Goal: Task Accomplishment & Management: Manage account settings

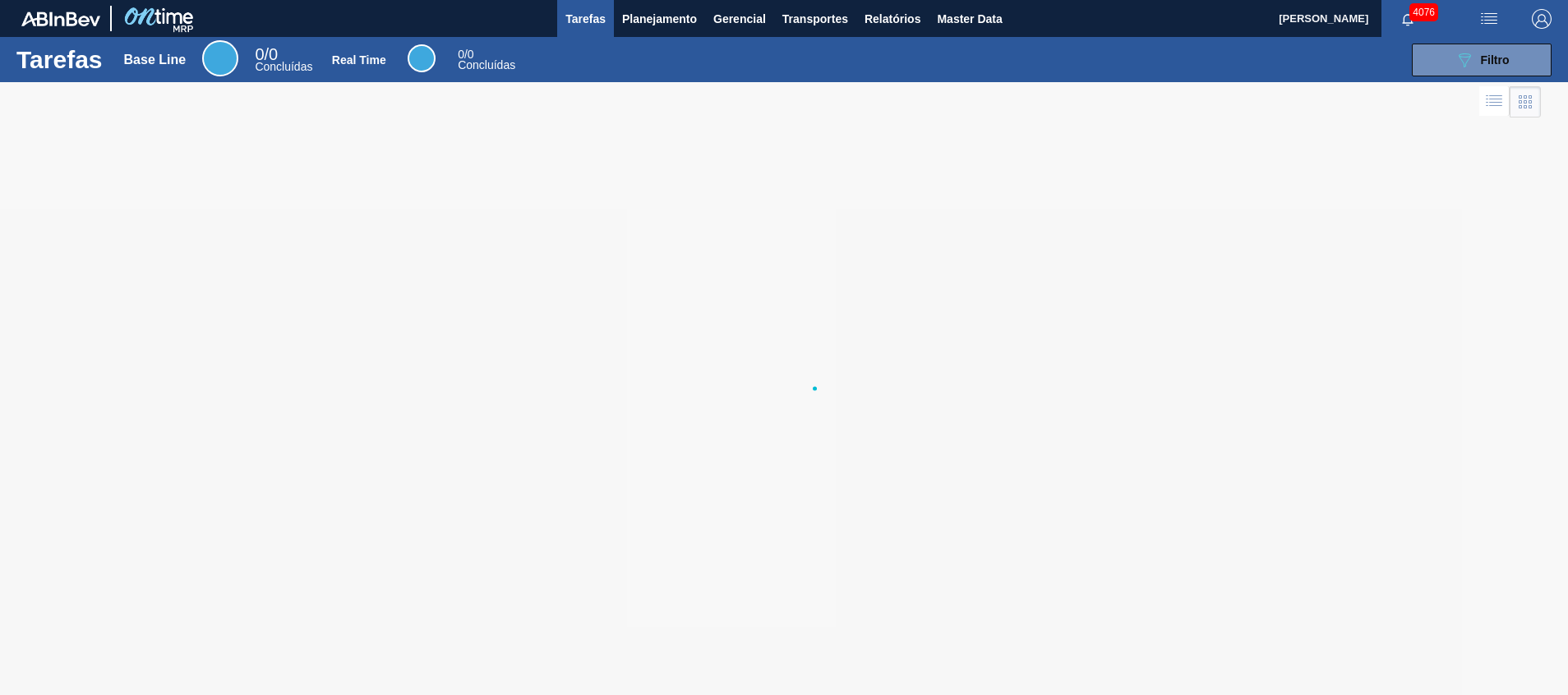
click at [791, 49] on div "089F7B8B-B2A5-4AFE-B5C0-19BA573D28AC Filtro" at bounding box center [1043, 59] width 1033 height 33
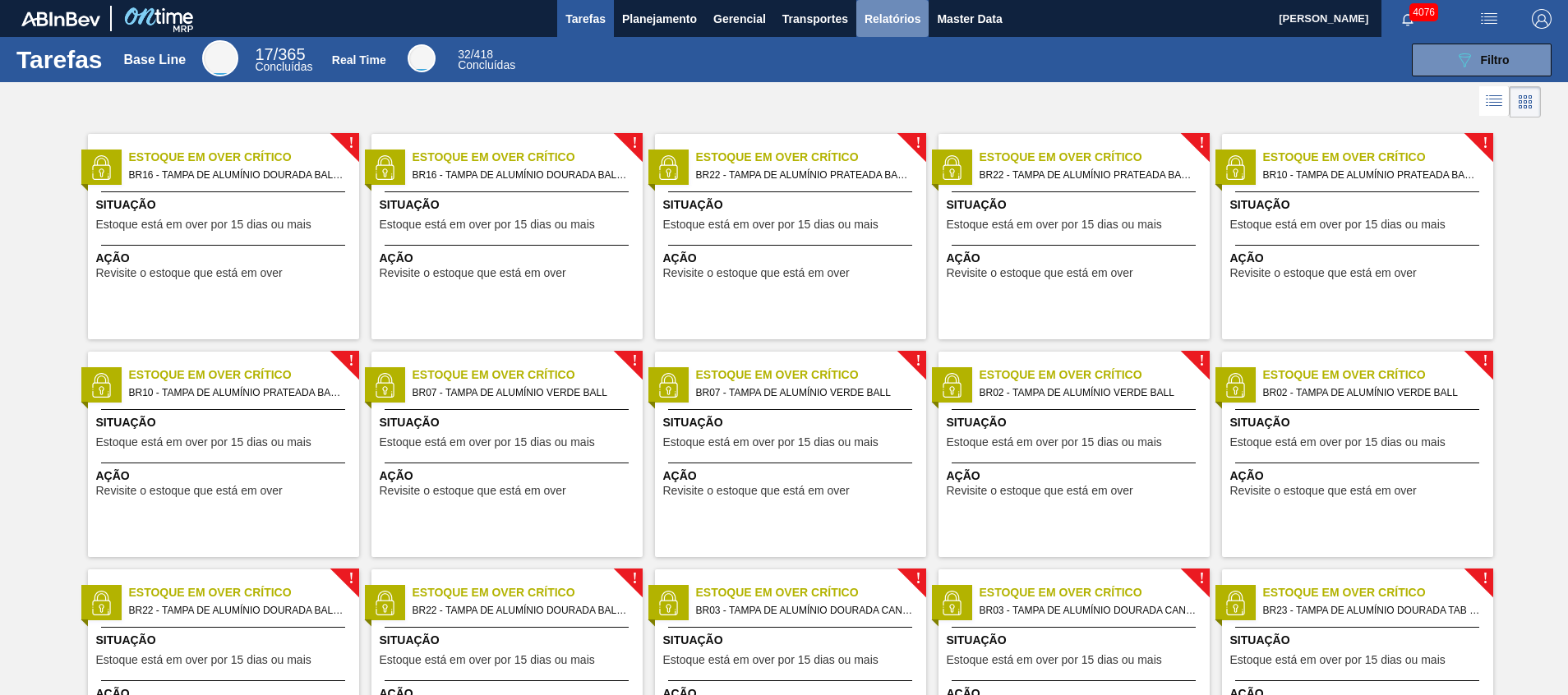
click at [872, 24] on span "Relatórios" at bounding box center [892, 19] width 56 height 20
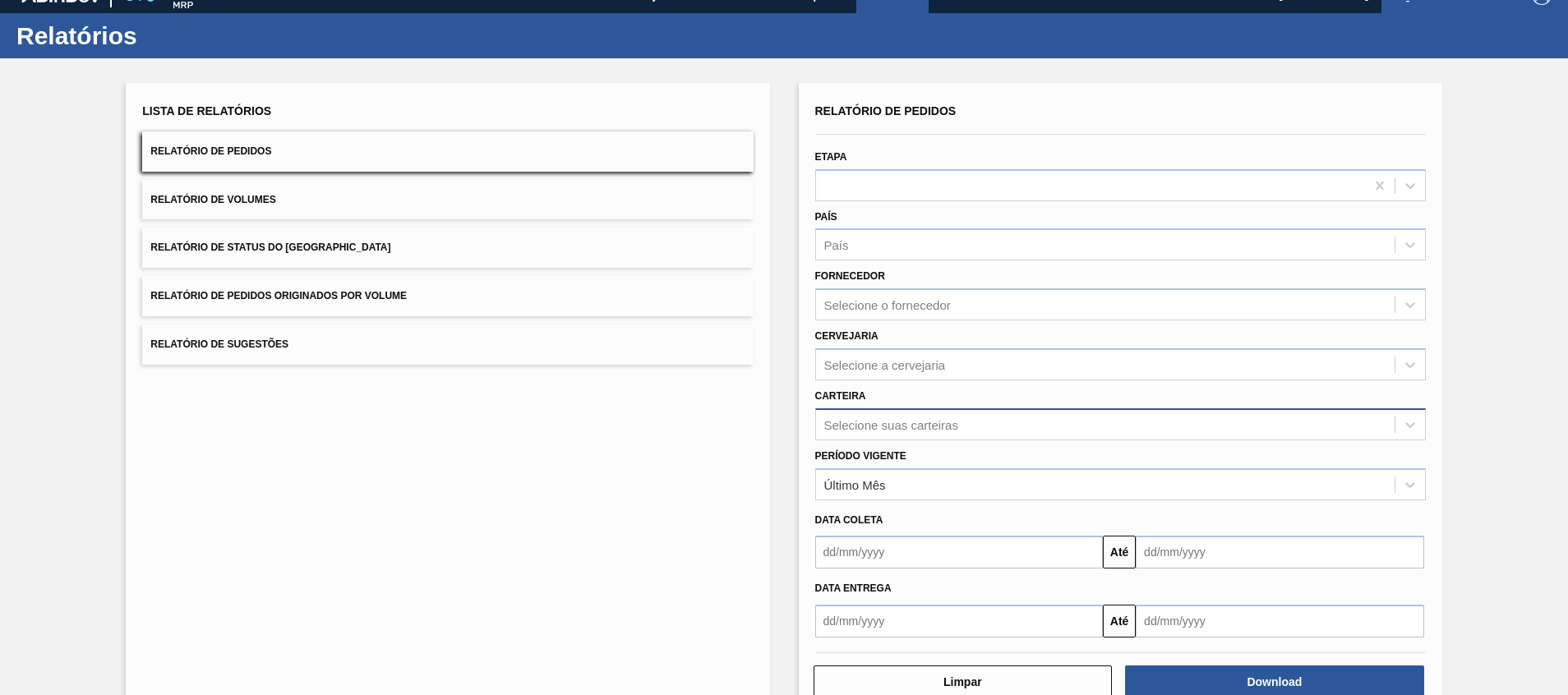
scroll to position [29, 0]
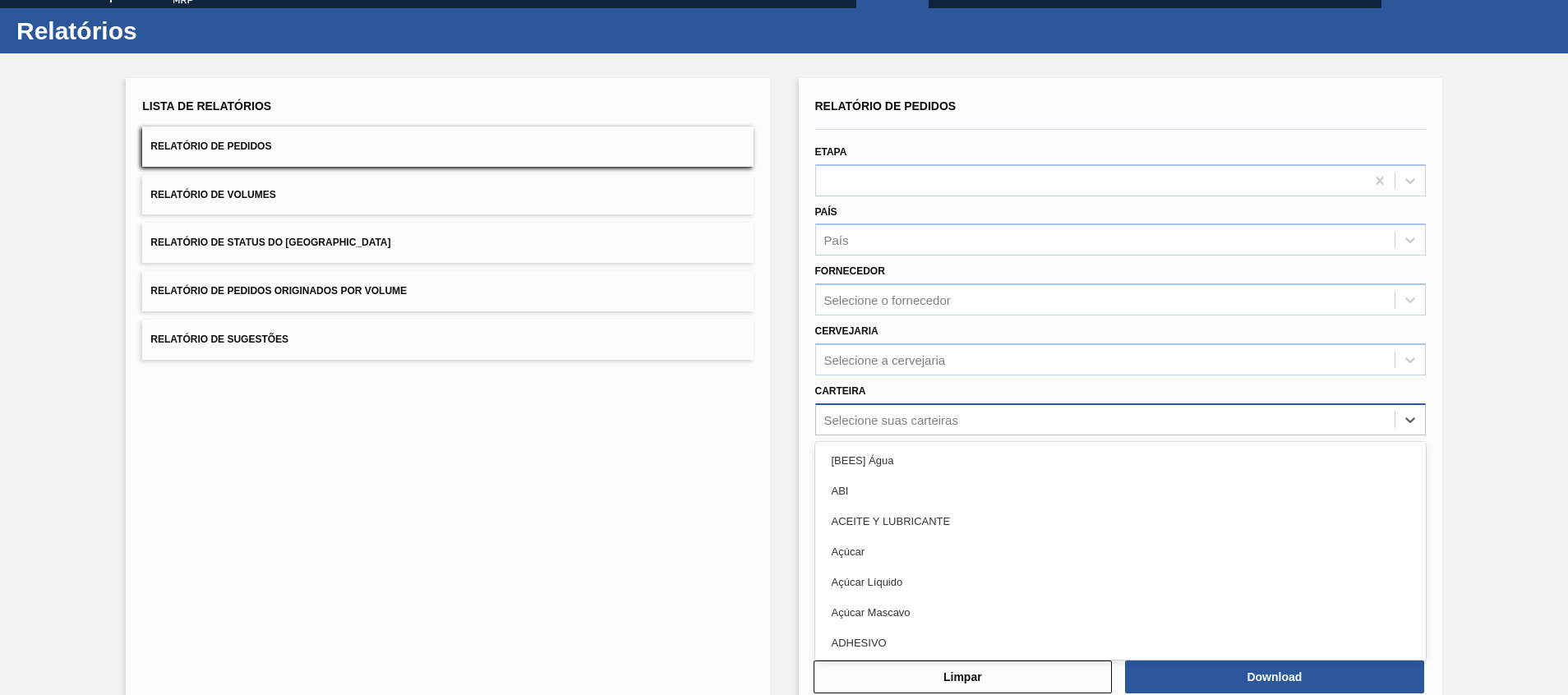
click at [974, 441] on div "Relatório de Pedidos Etapa País País Fornecedor Selecione o fornecedor Cervejar…" at bounding box center [1120, 363] width 610 height 539
type input "lat"
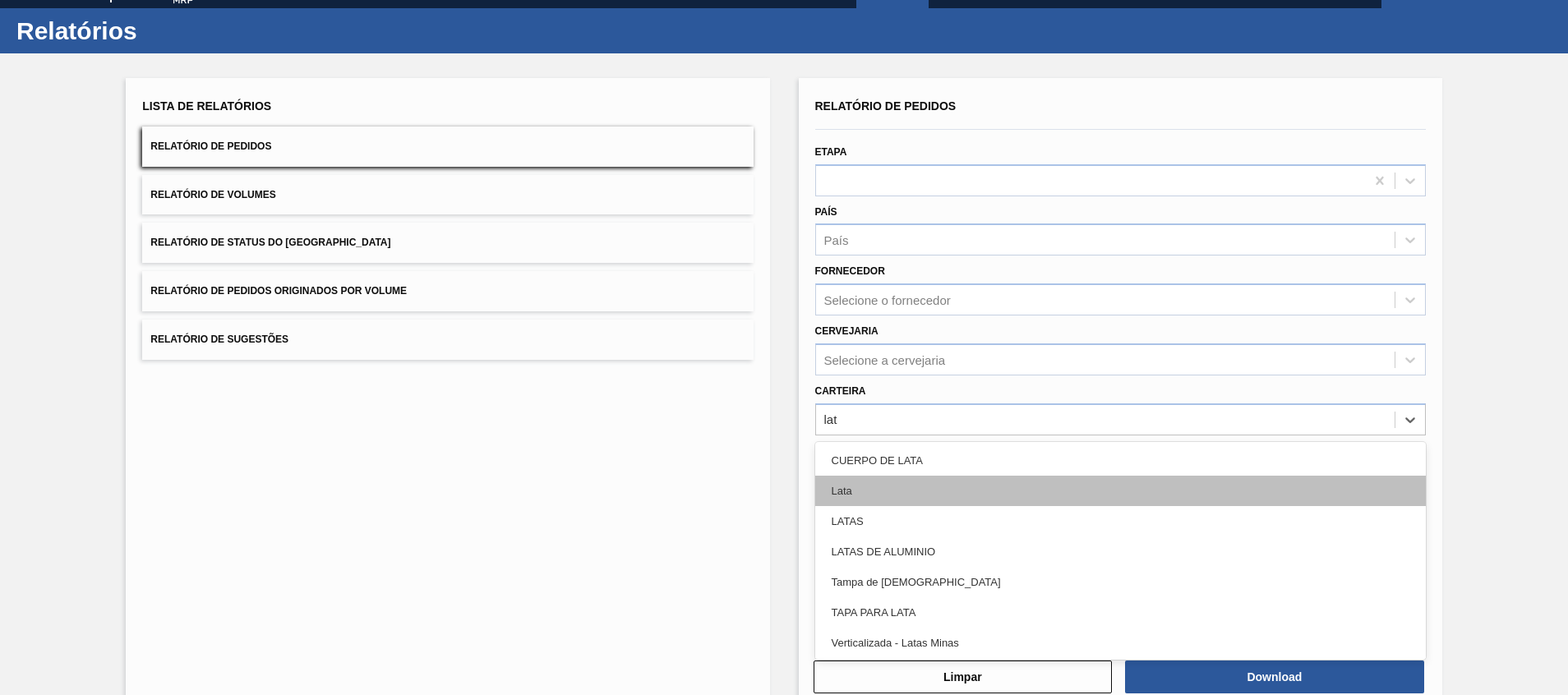
click at [1029, 499] on div "Lata" at bounding box center [1120, 491] width 610 height 31
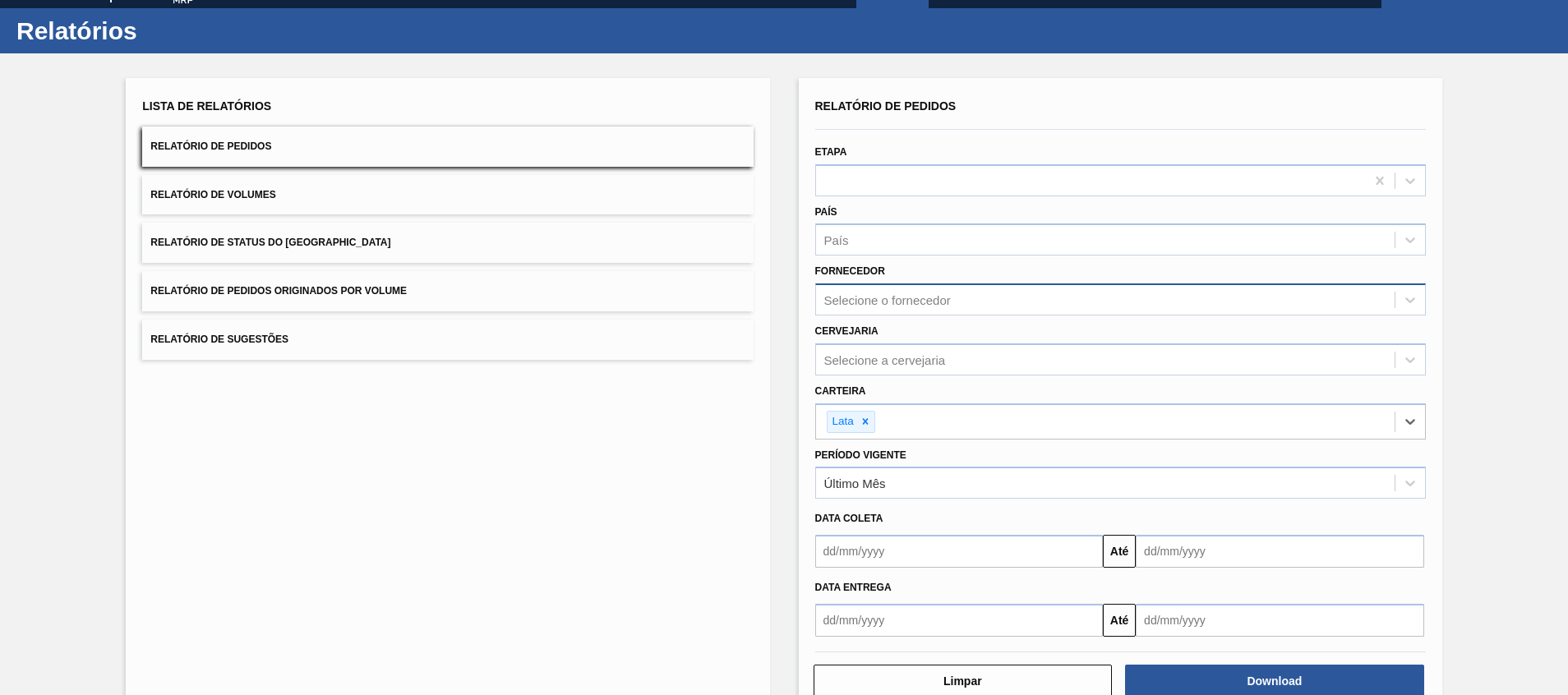
click at [1061, 298] on div "Selecione o fornecedor" at bounding box center [1104, 300] width 578 height 24
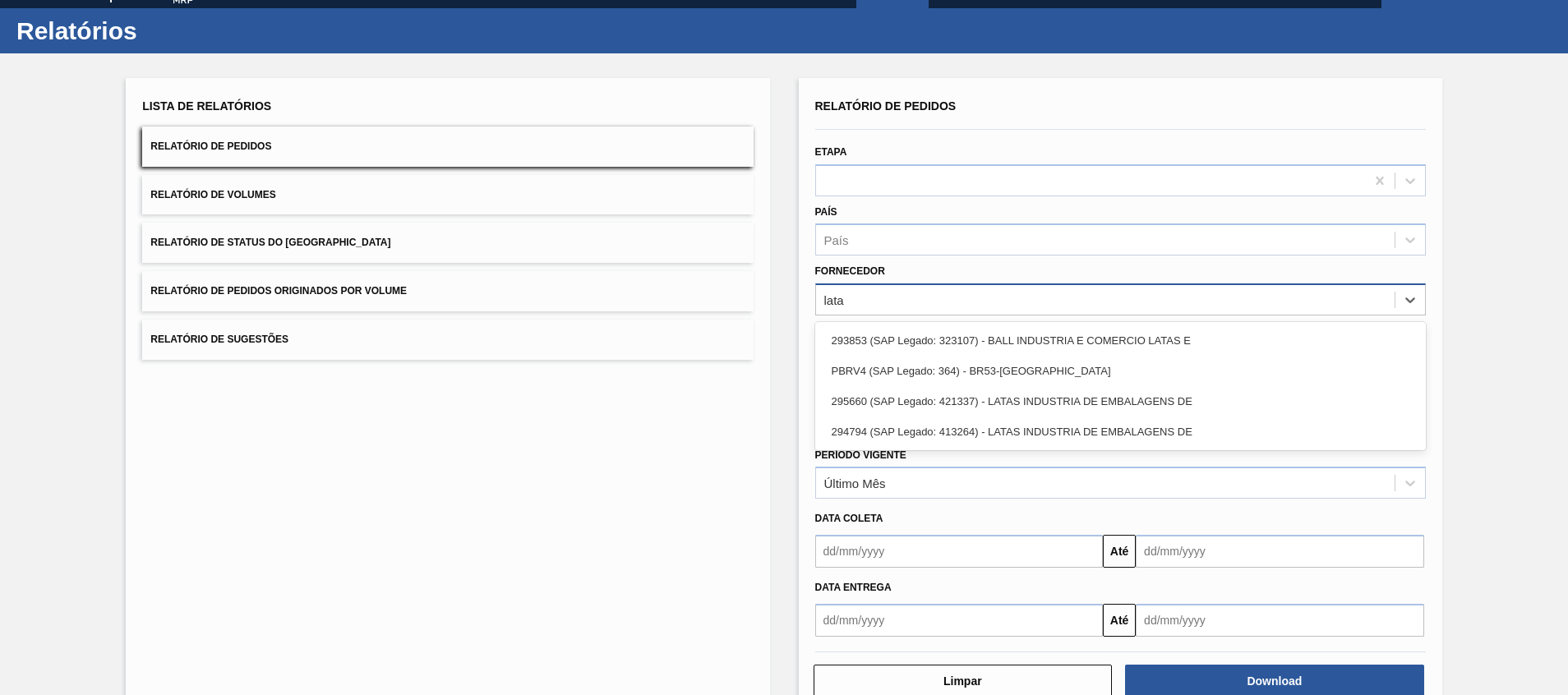
type input "latas"
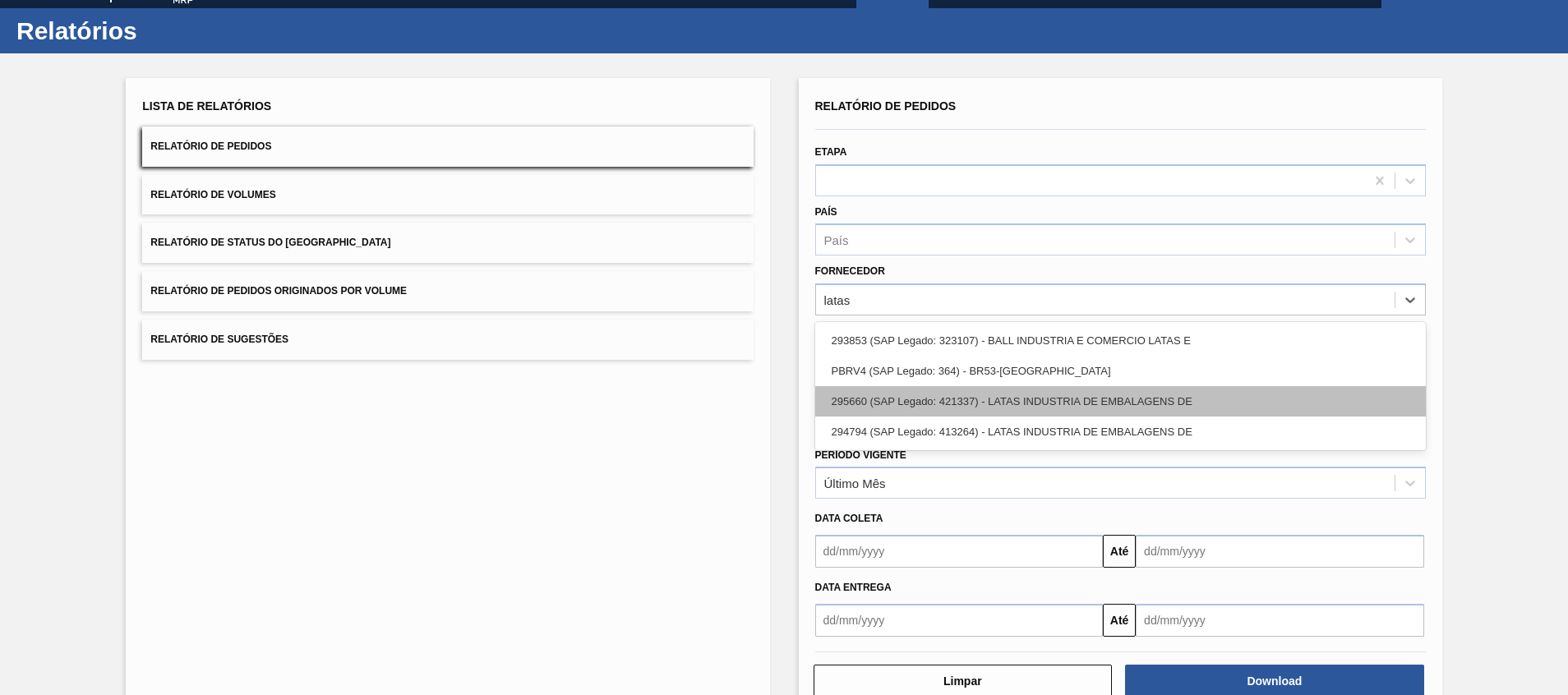
click at [1082, 386] on div "295660 (SAP Legado: 421337) - LATAS INDUSTRIA DE EMBALAGENS DE" at bounding box center [1120, 401] width 610 height 31
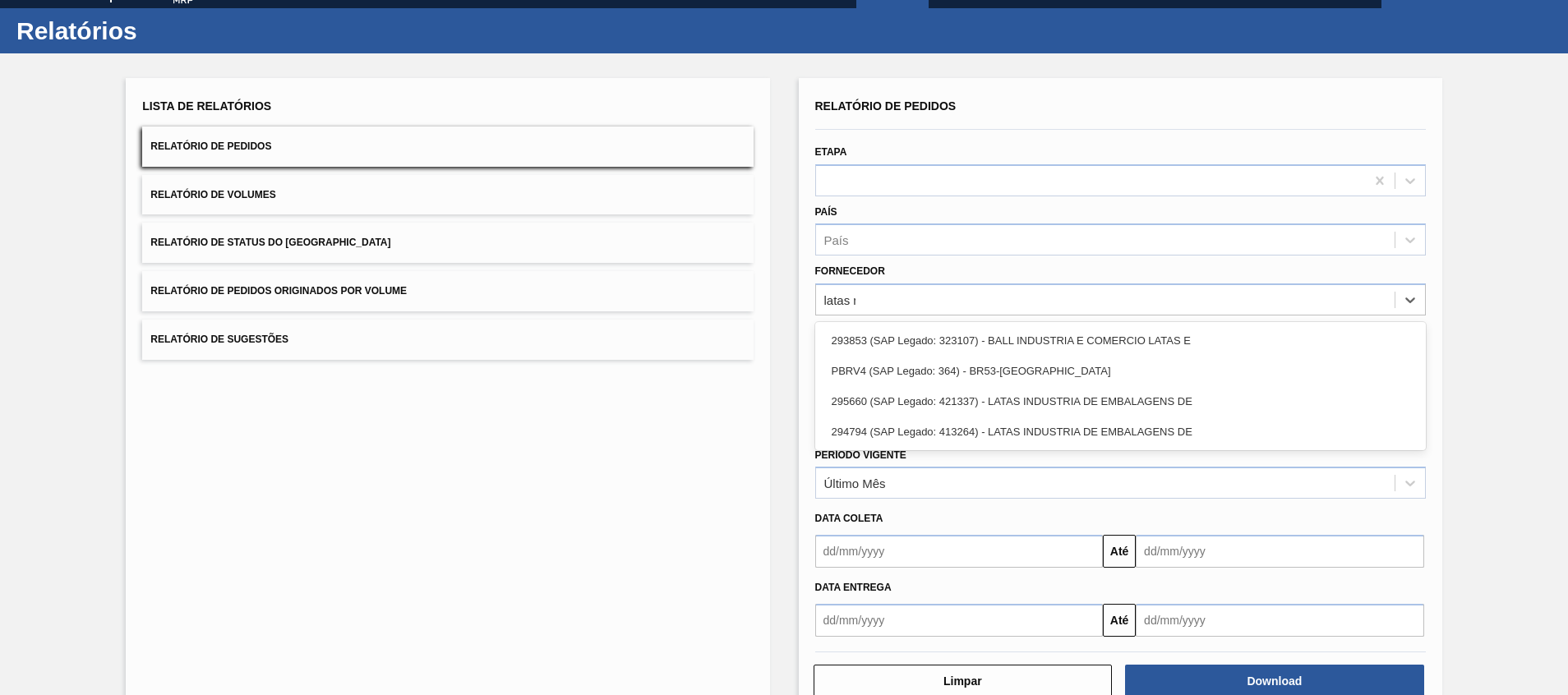
type input "latas mi"
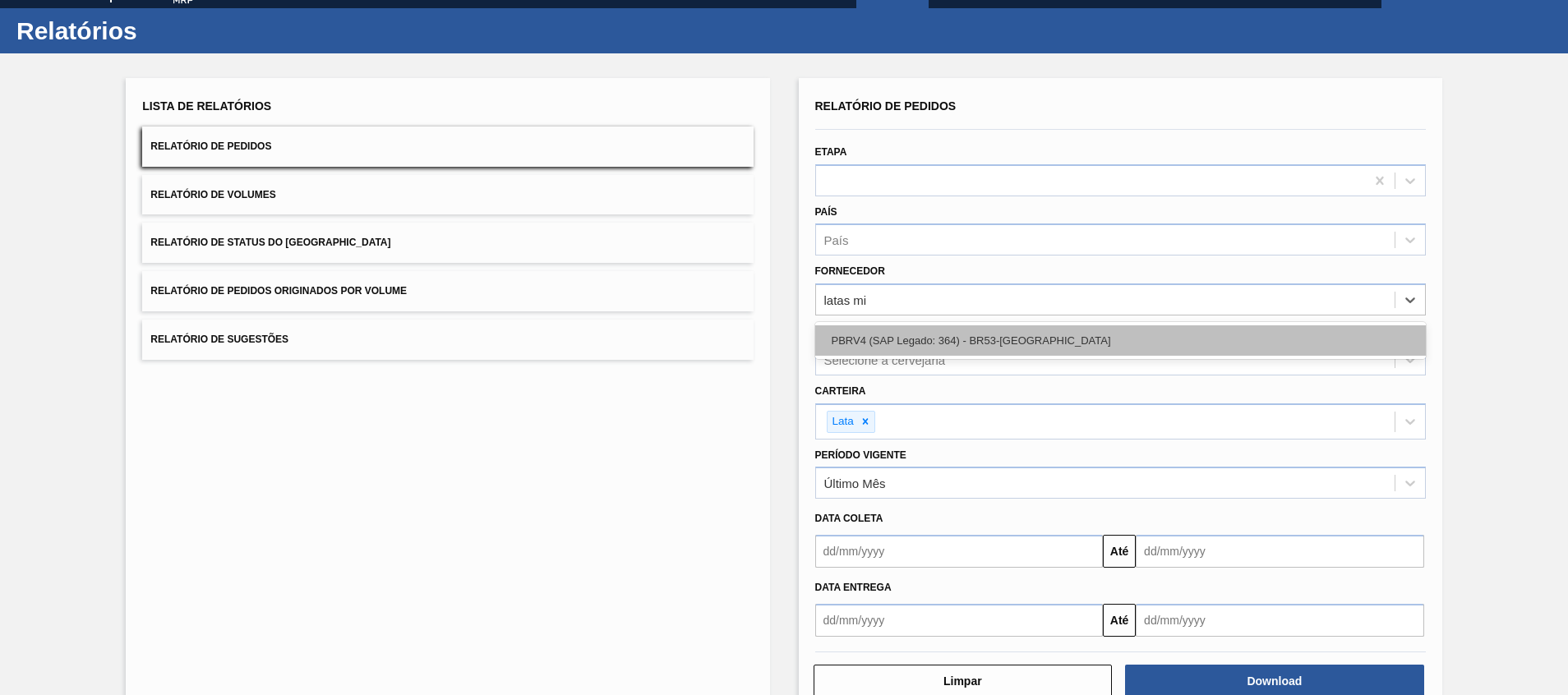
click at [1135, 343] on div "PBRV4 (SAP Legado: 364) - BR53-Latas Minas" at bounding box center [1120, 341] width 610 height 31
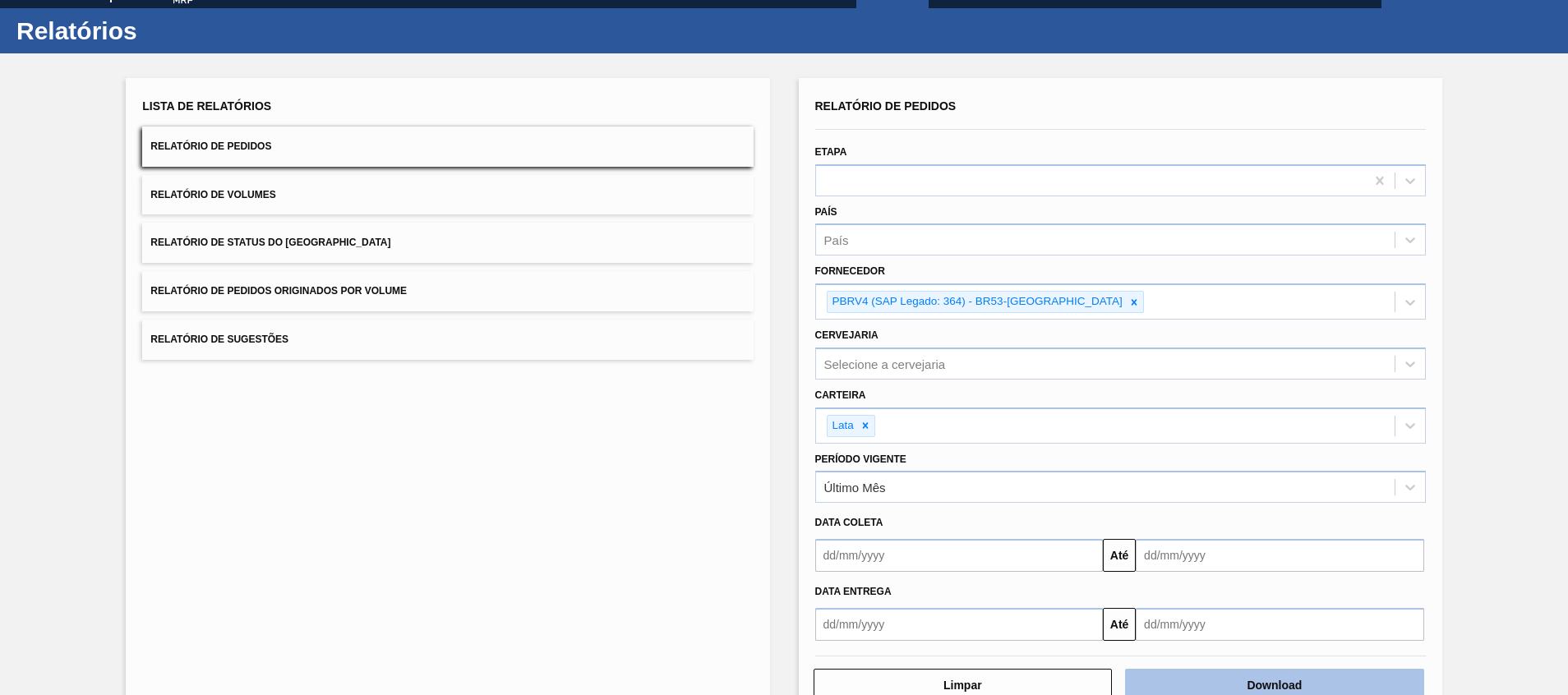
click at [1192, 680] on button "Download" at bounding box center [1274, 685] width 299 height 33
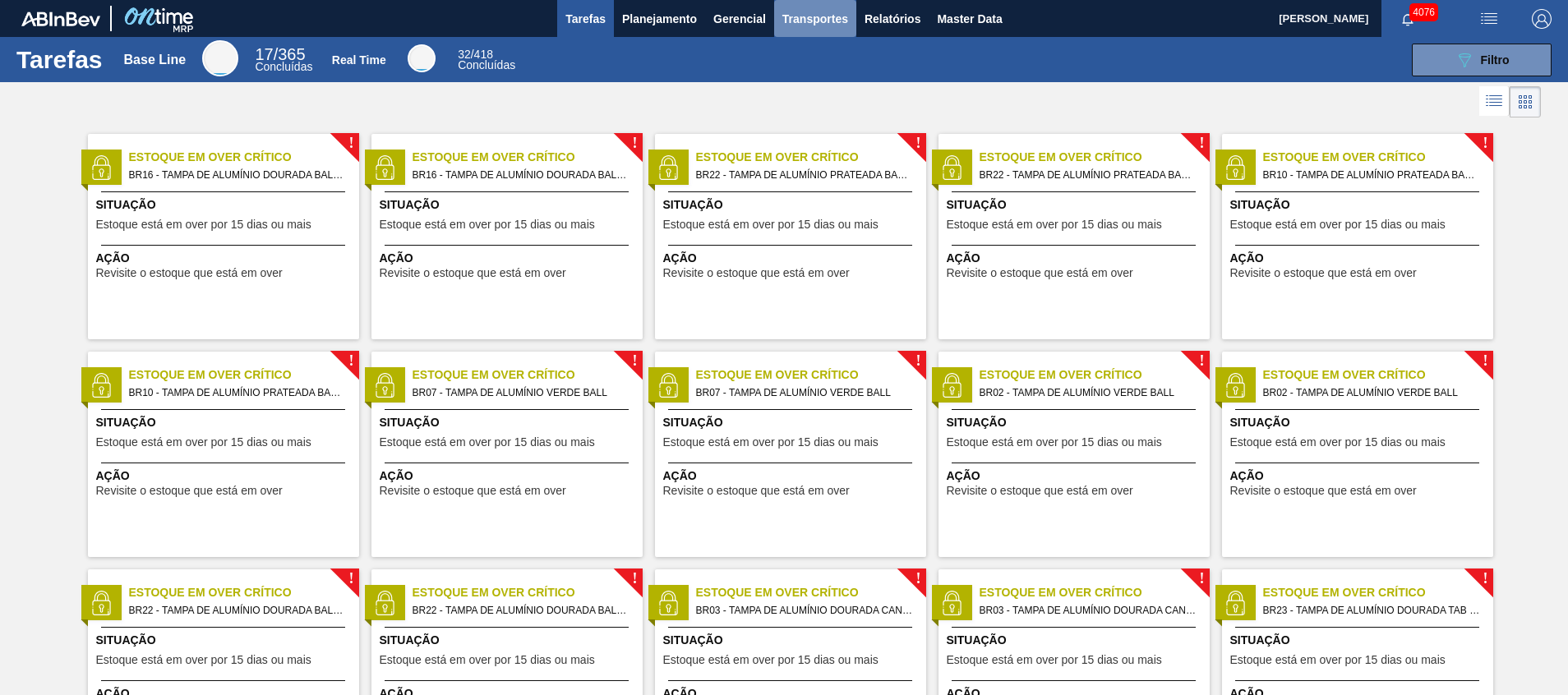
click at [822, 22] on span "Transportes" at bounding box center [815, 19] width 66 height 20
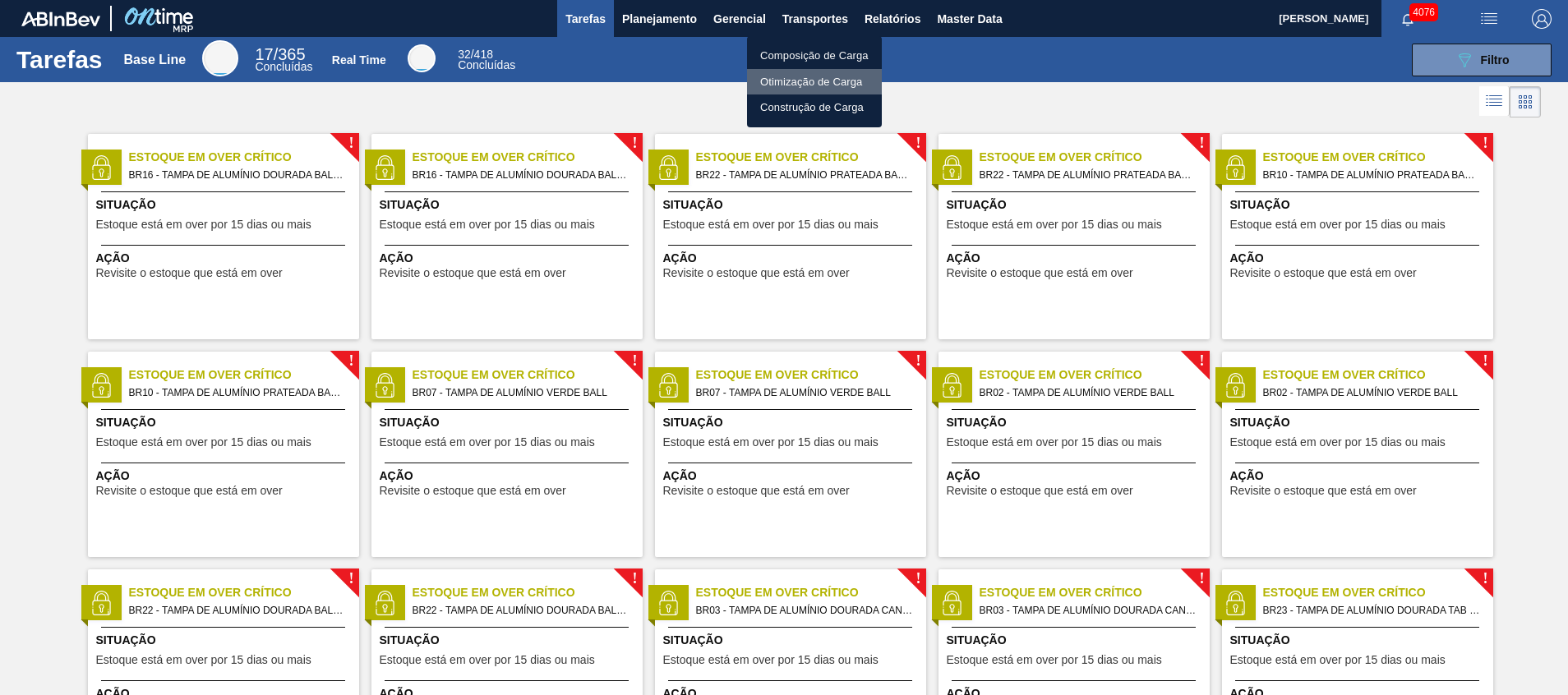
click at [824, 80] on li "Otimização de Carga" at bounding box center [815, 82] width 135 height 26
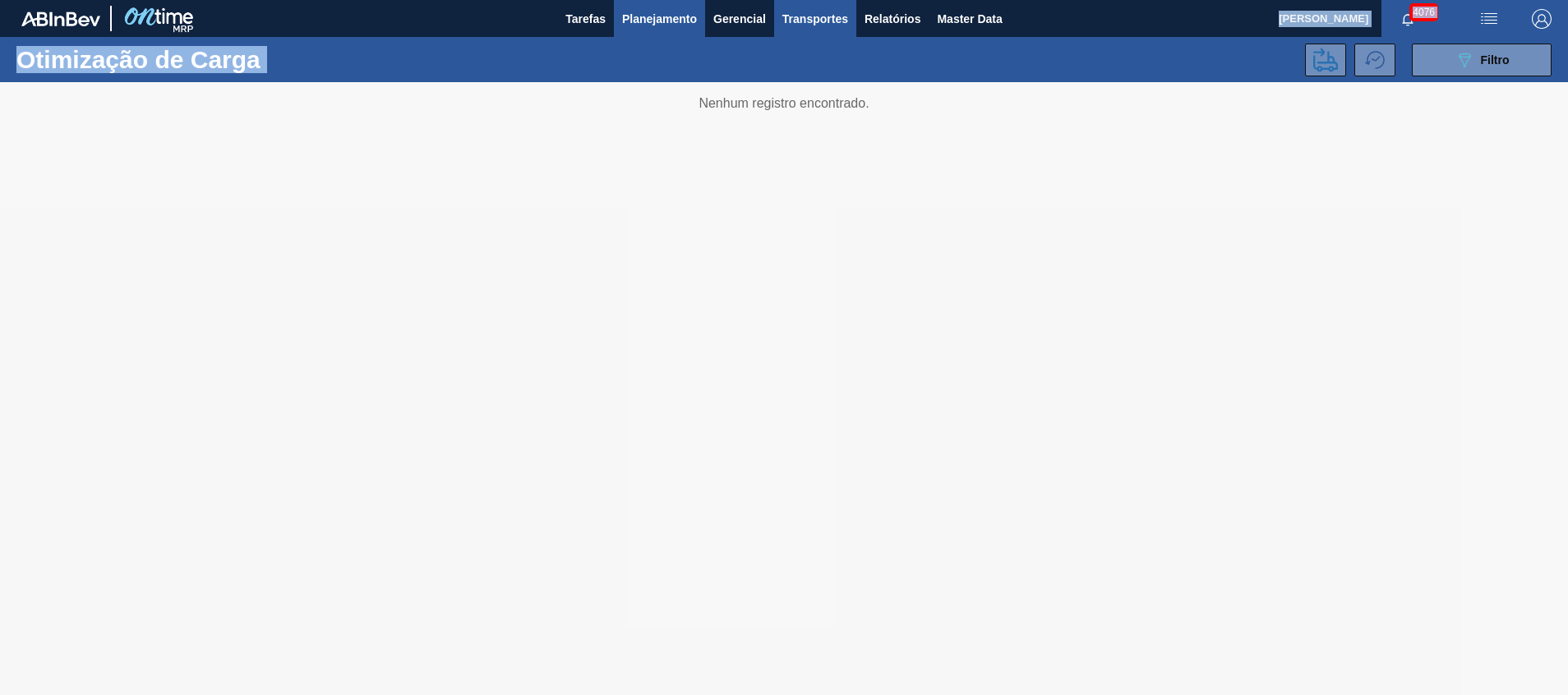
click at [643, 33] on main "Tarefas Planejamento Gerencial Transportes Relatórios Master Data Beatriz Marce…" at bounding box center [784, 347] width 1568 height 695
click at [643, 33] on button "Planejamento" at bounding box center [659, 18] width 91 height 37
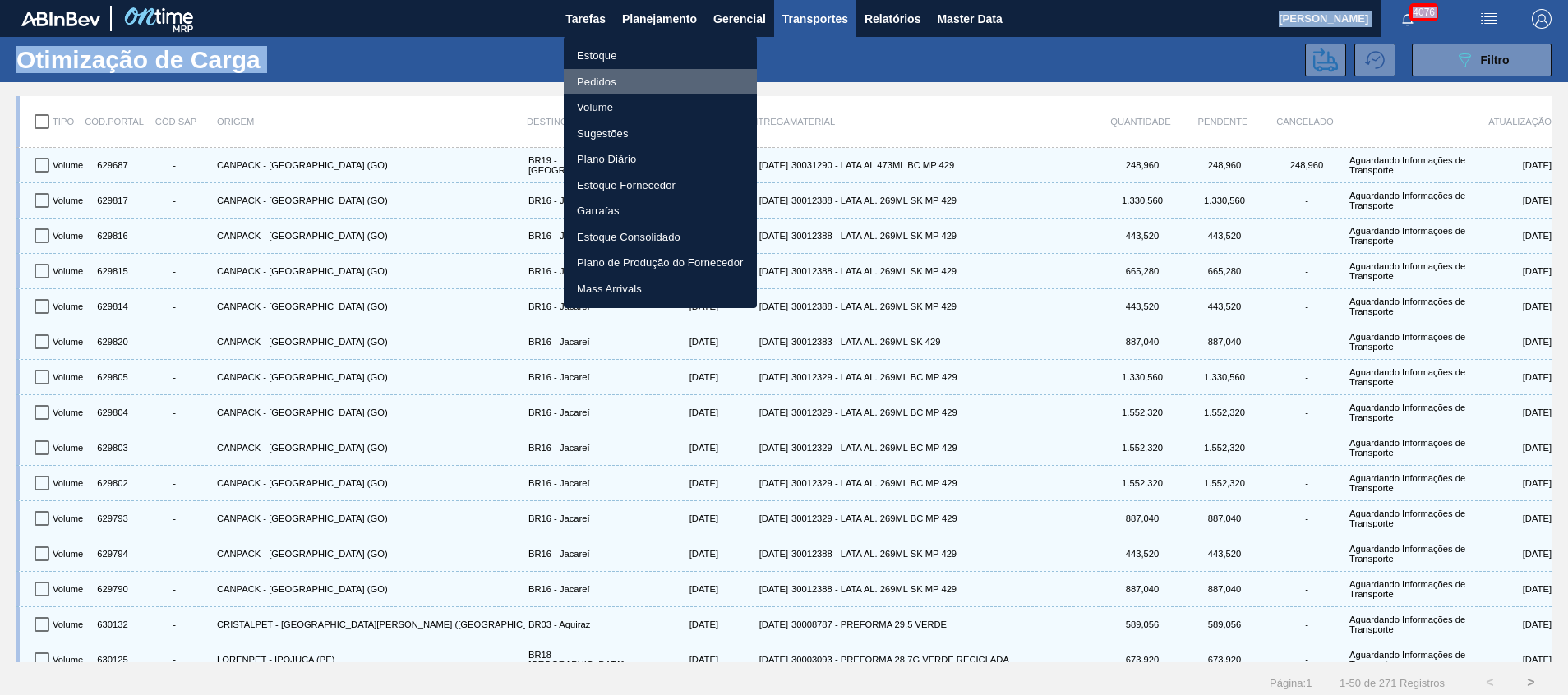
click at [668, 81] on li "Pedidos" at bounding box center [660, 82] width 193 height 26
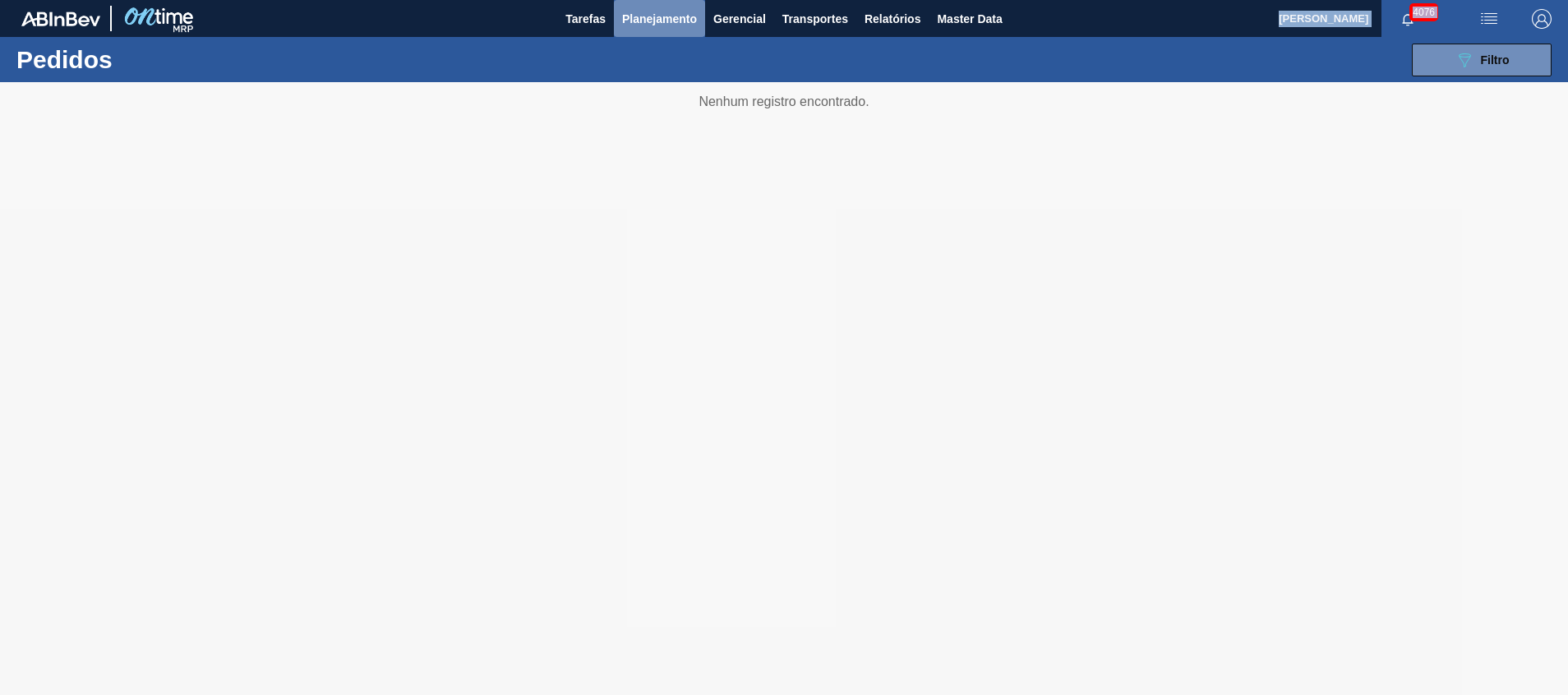
click at [640, 22] on span "Planejamento" at bounding box center [659, 19] width 75 height 20
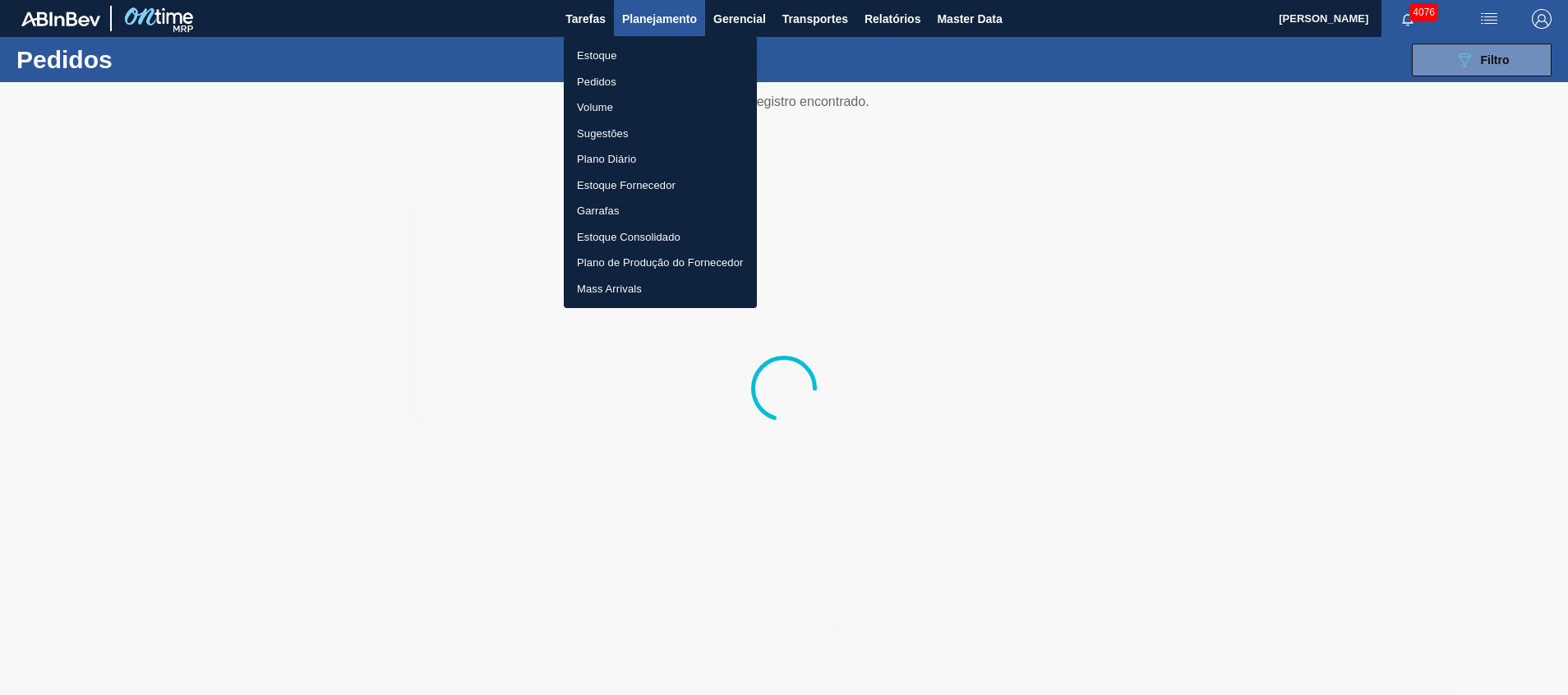
click at [826, 15] on div at bounding box center [784, 347] width 1568 height 695
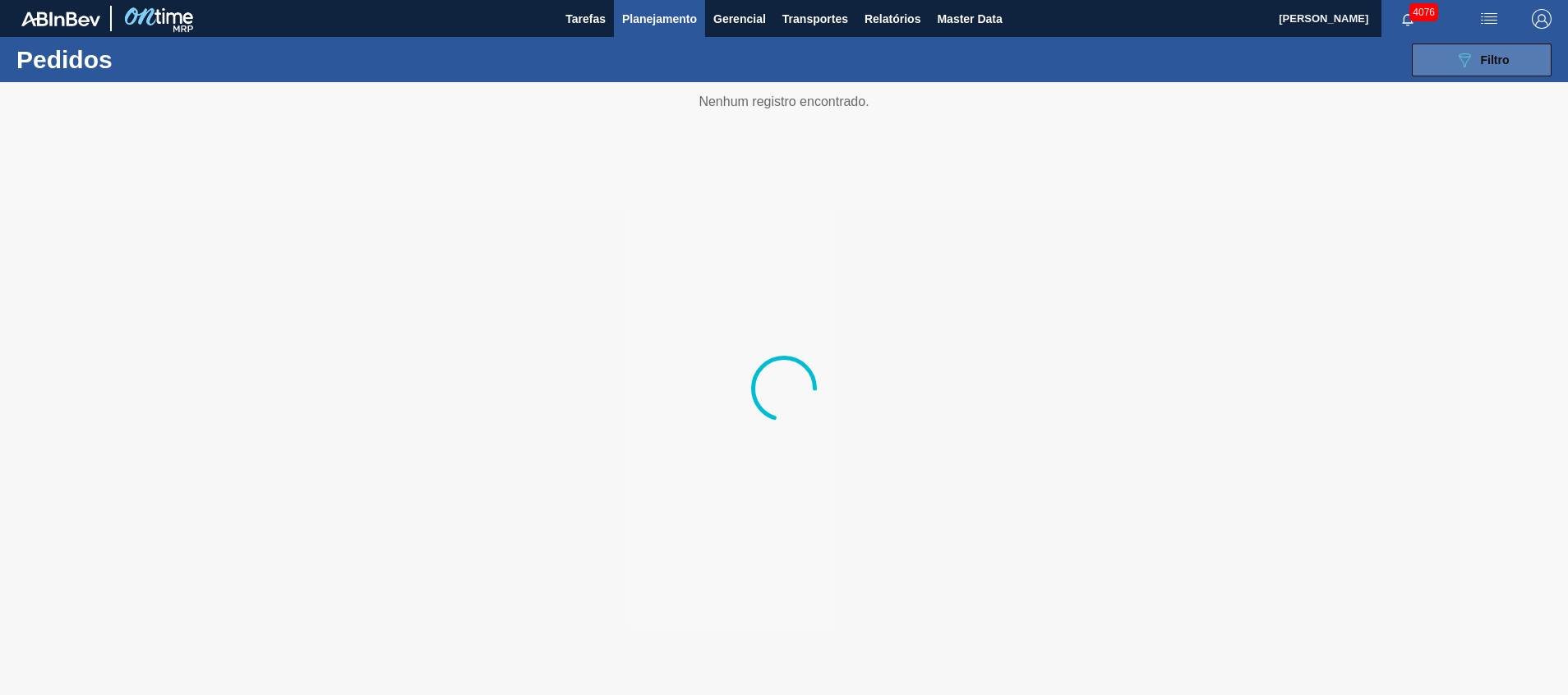
click at [1466, 58] on icon "089F7B8B-B2A5-4AFE-B5C0-19BA573D28AC" at bounding box center [1464, 60] width 20 height 20
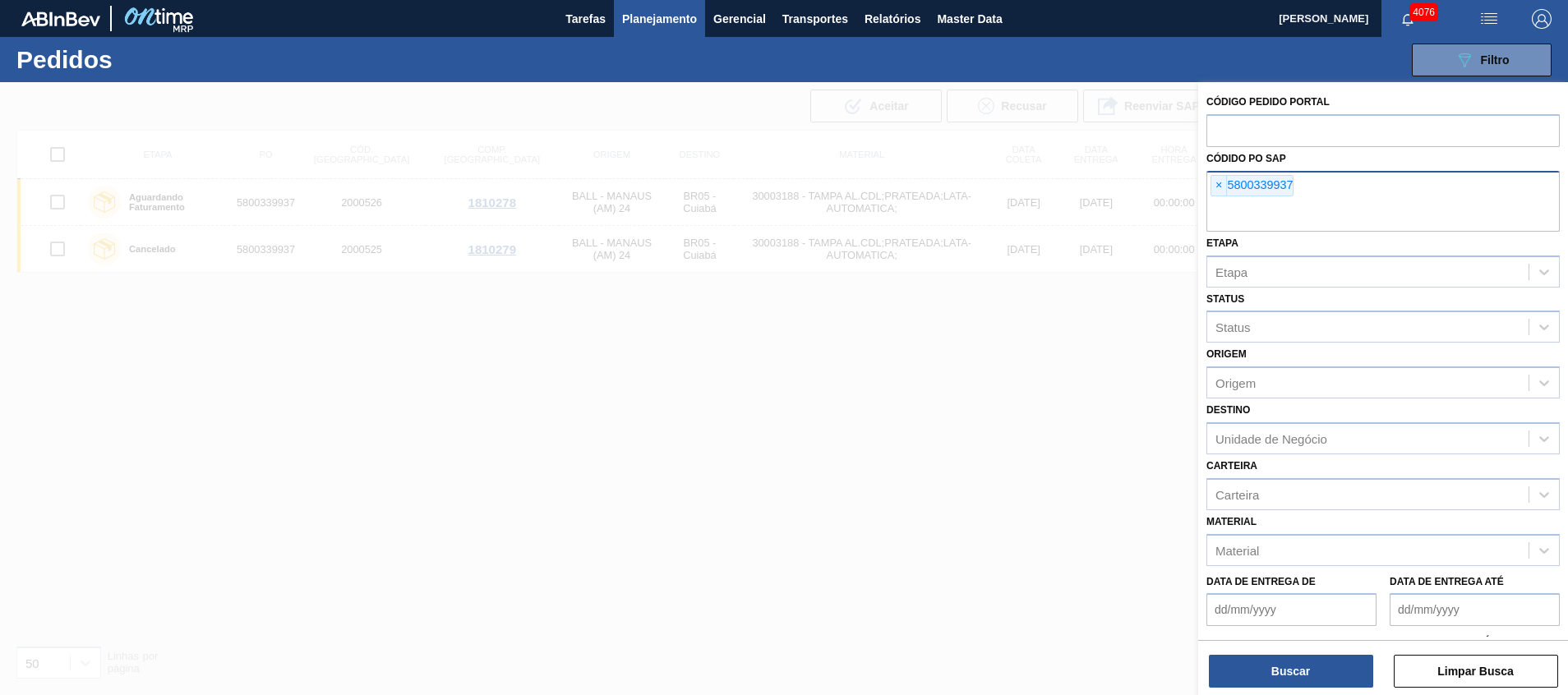
click at [1457, 202] on input "text" at bounding box center [1382, 216] width 353 height 31
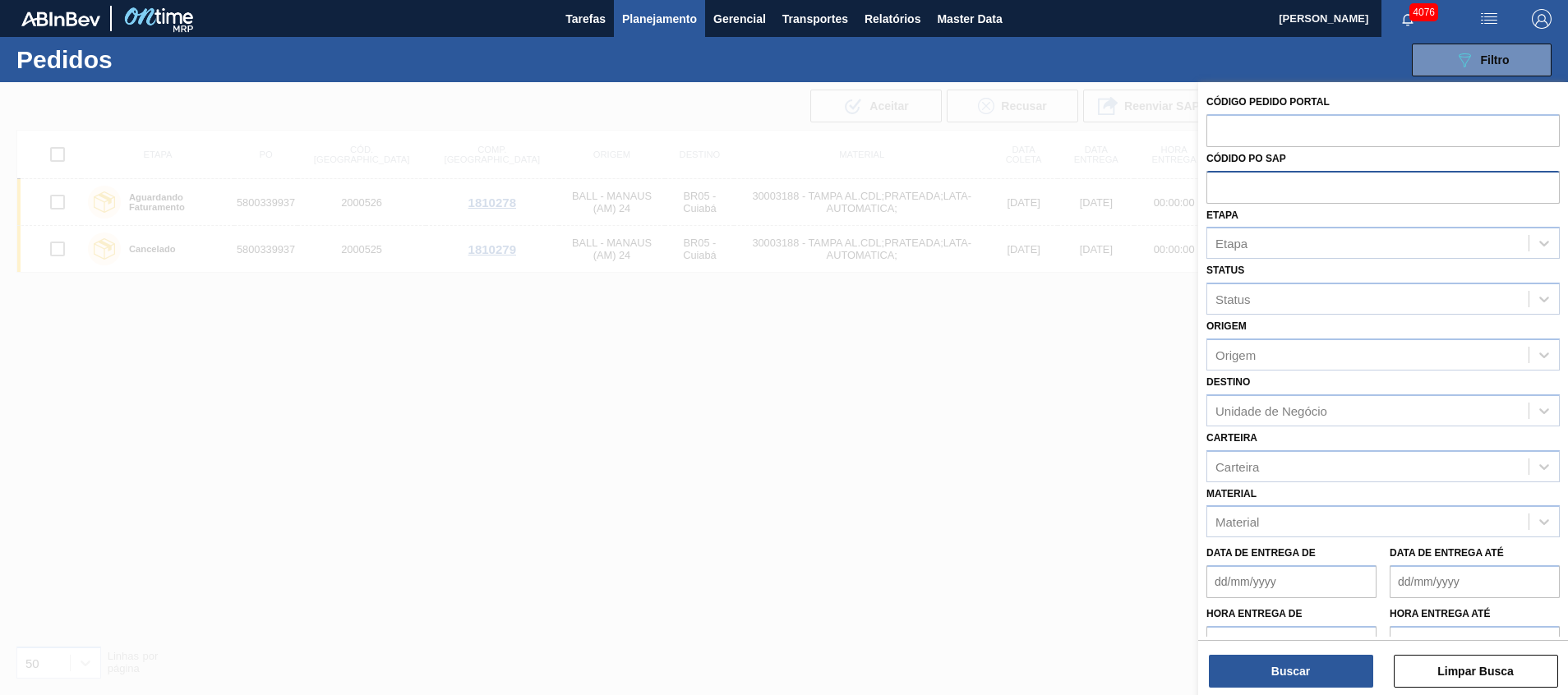
paste input "text"
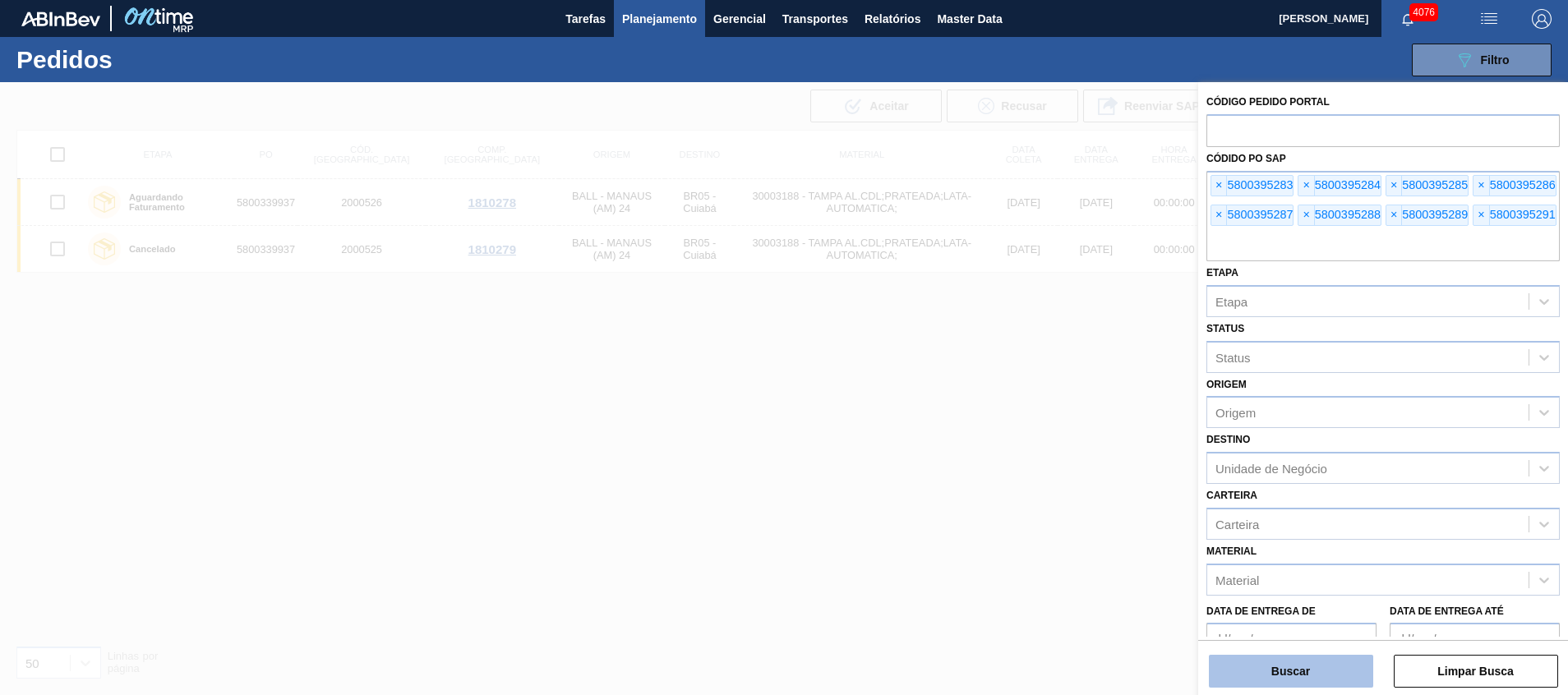
click at [1316, 656] on button "Buscar" at bounding box center [1290, 671] width 165 height 33
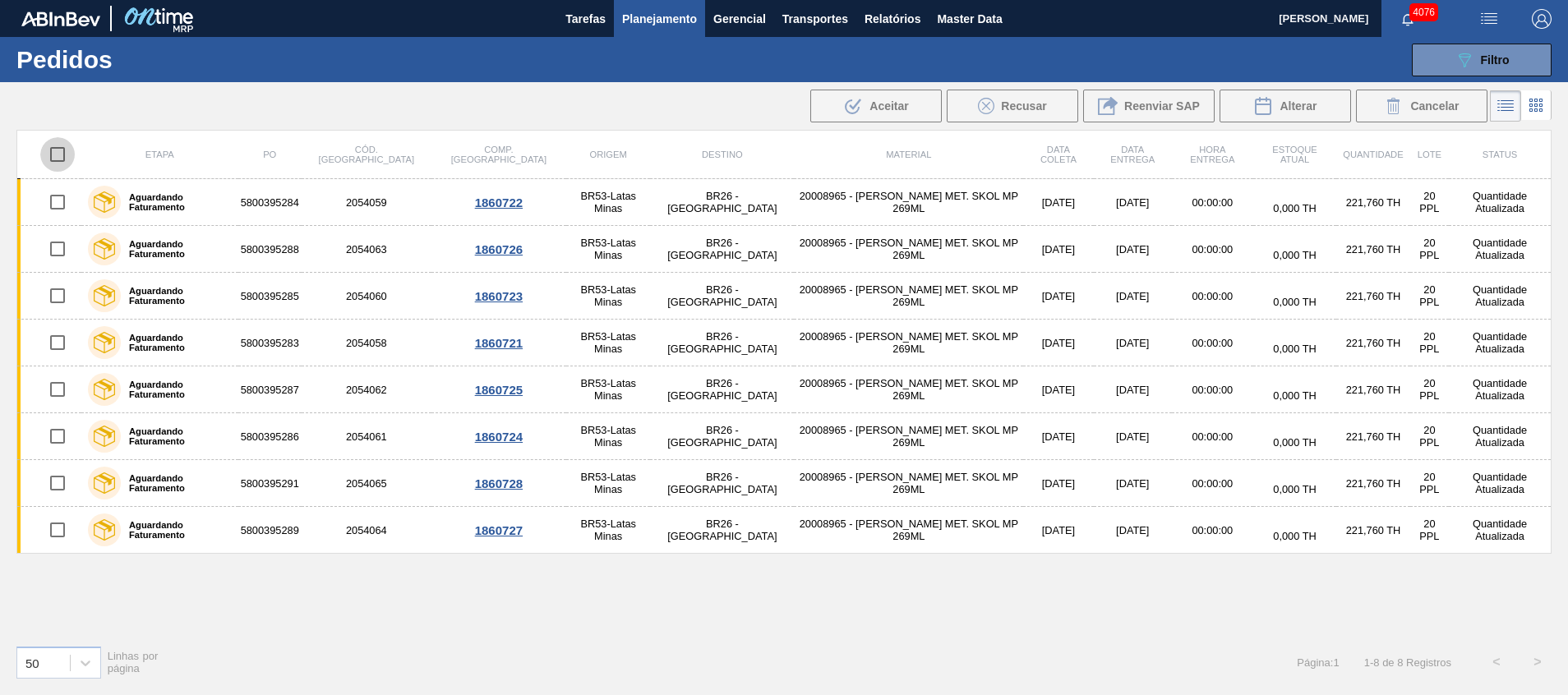
click at [65, 156] on input "checkbox" at bounding box center [58, 155] width 34 height 34
checkbox input "true"
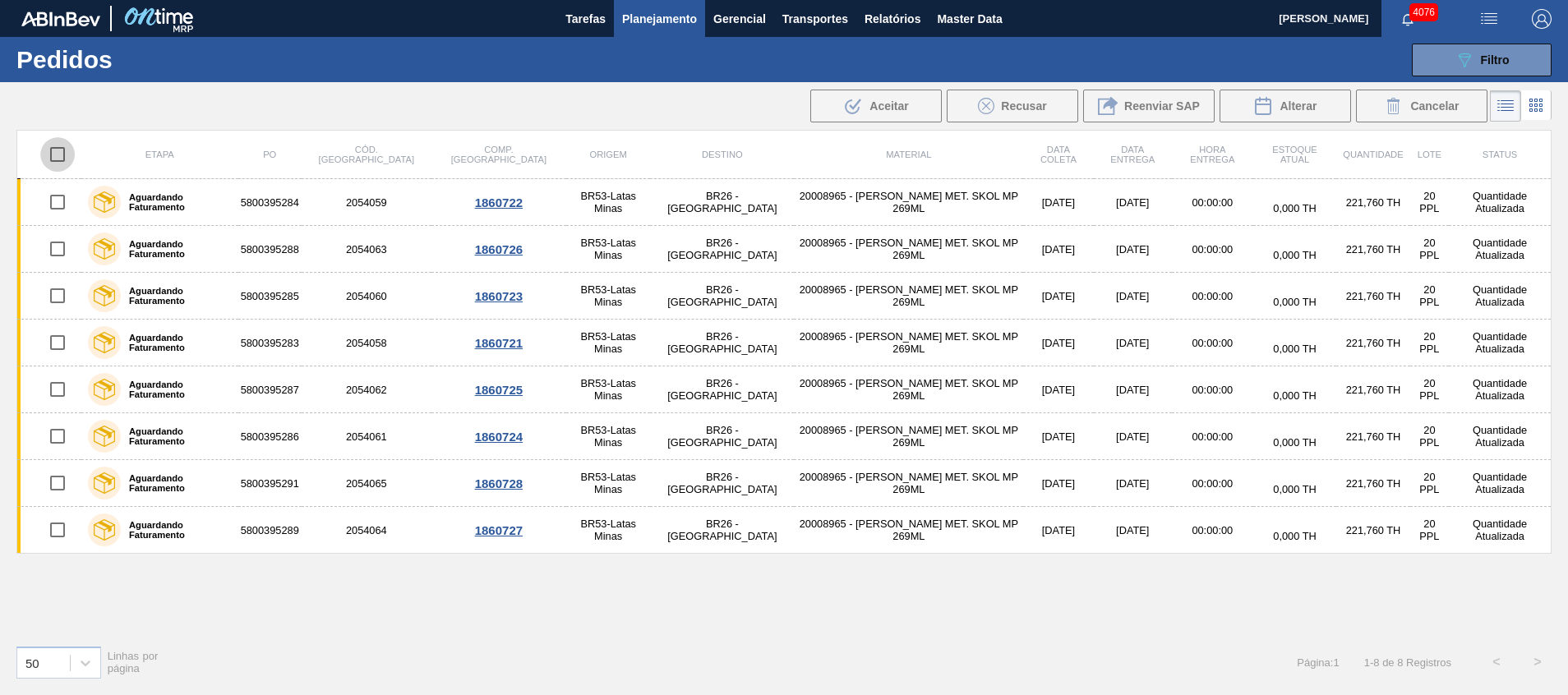
checkbox input "true"
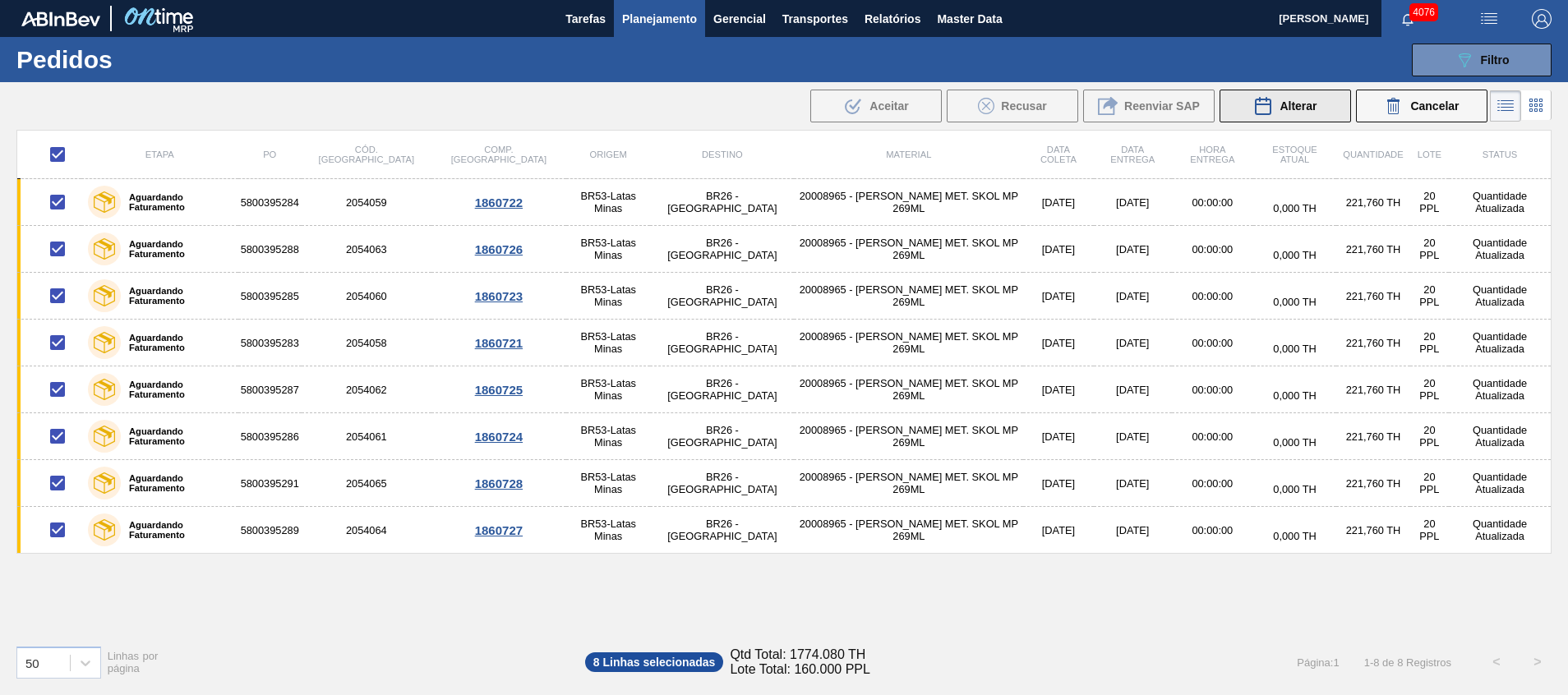
click at [1295, 92] on button "Alterar" at bounding box center [1285, 106] width 131 height 33
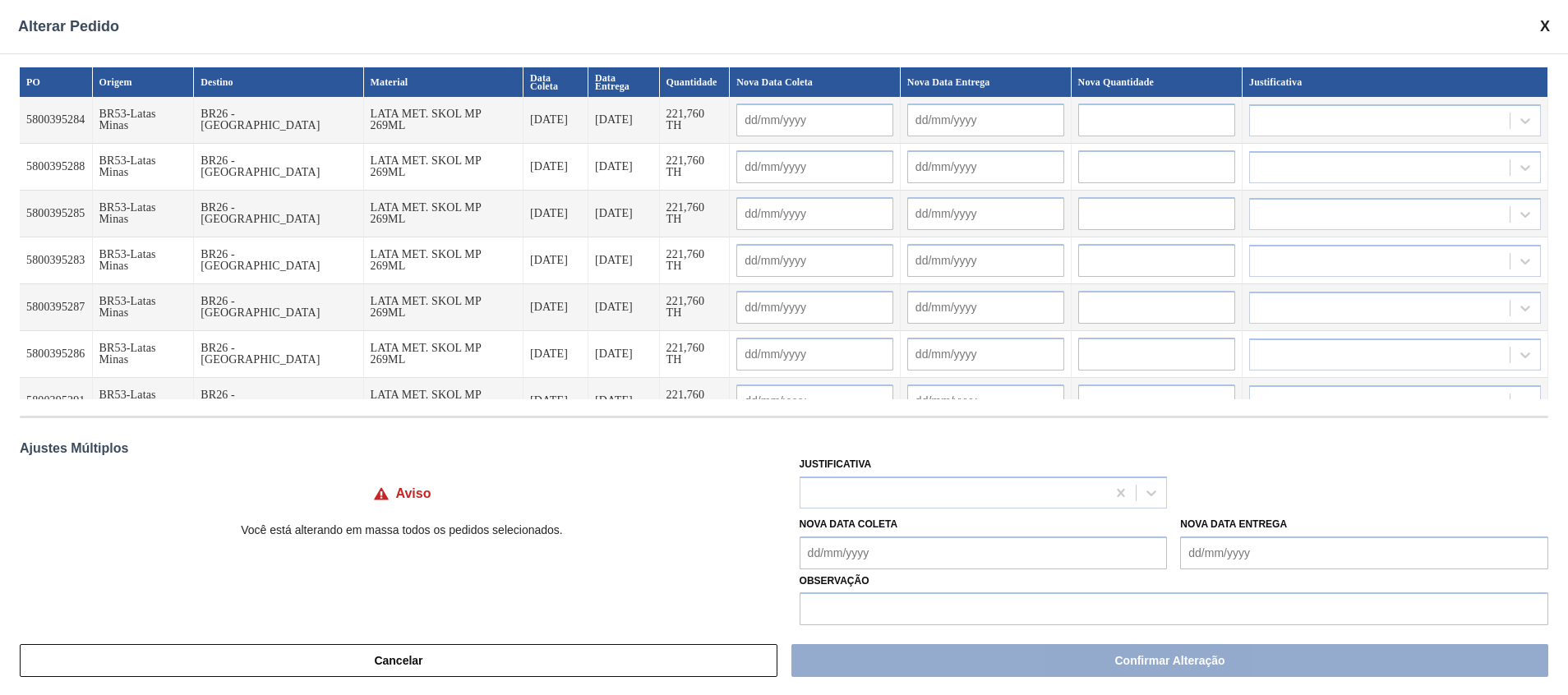
click at [1096, 118] on input "text" at bounding box center [1156, 120] width 157 height 33
click at [735, 659] on button "Cancelar" at bounding box center [398, 660] width 758 height 33
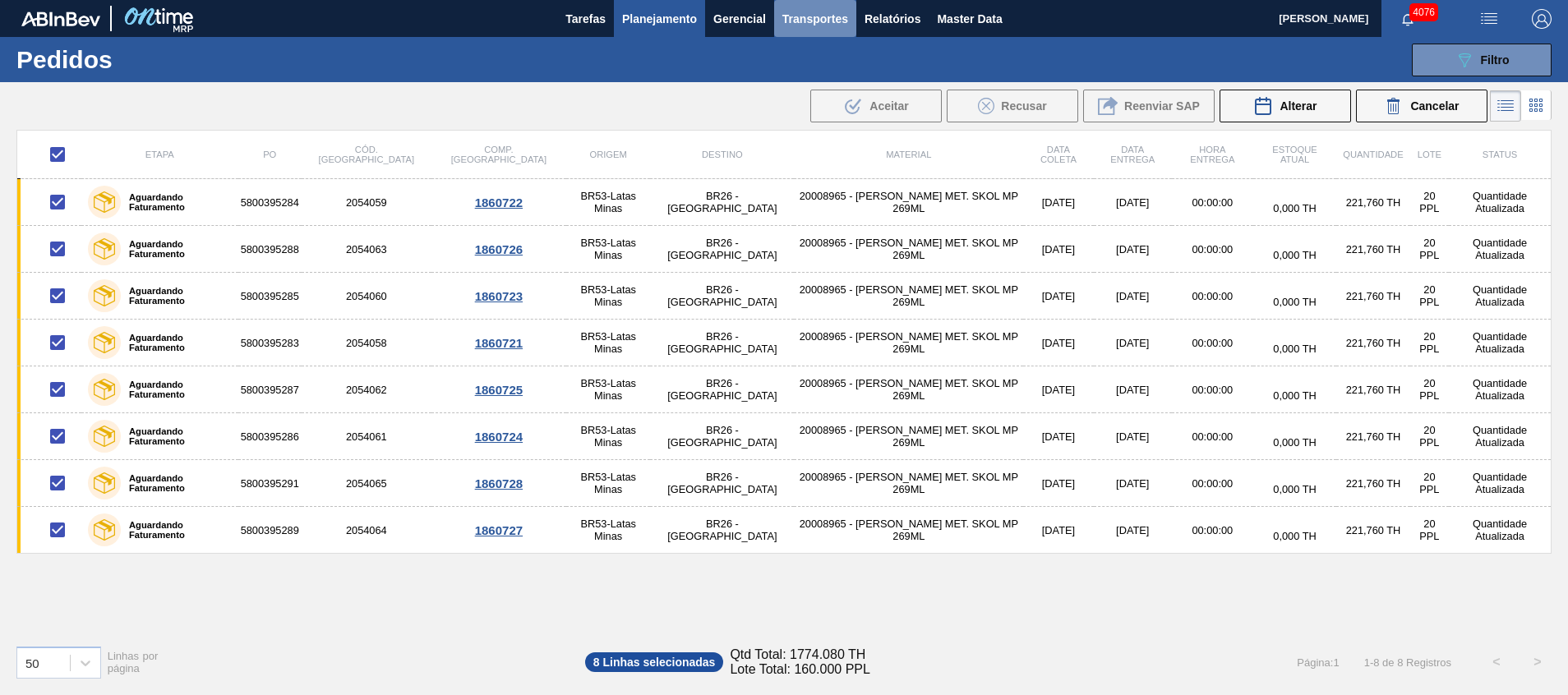
click at [837, 13] on span "Transportes" at bounding box center [815, 19] width 66 height 20
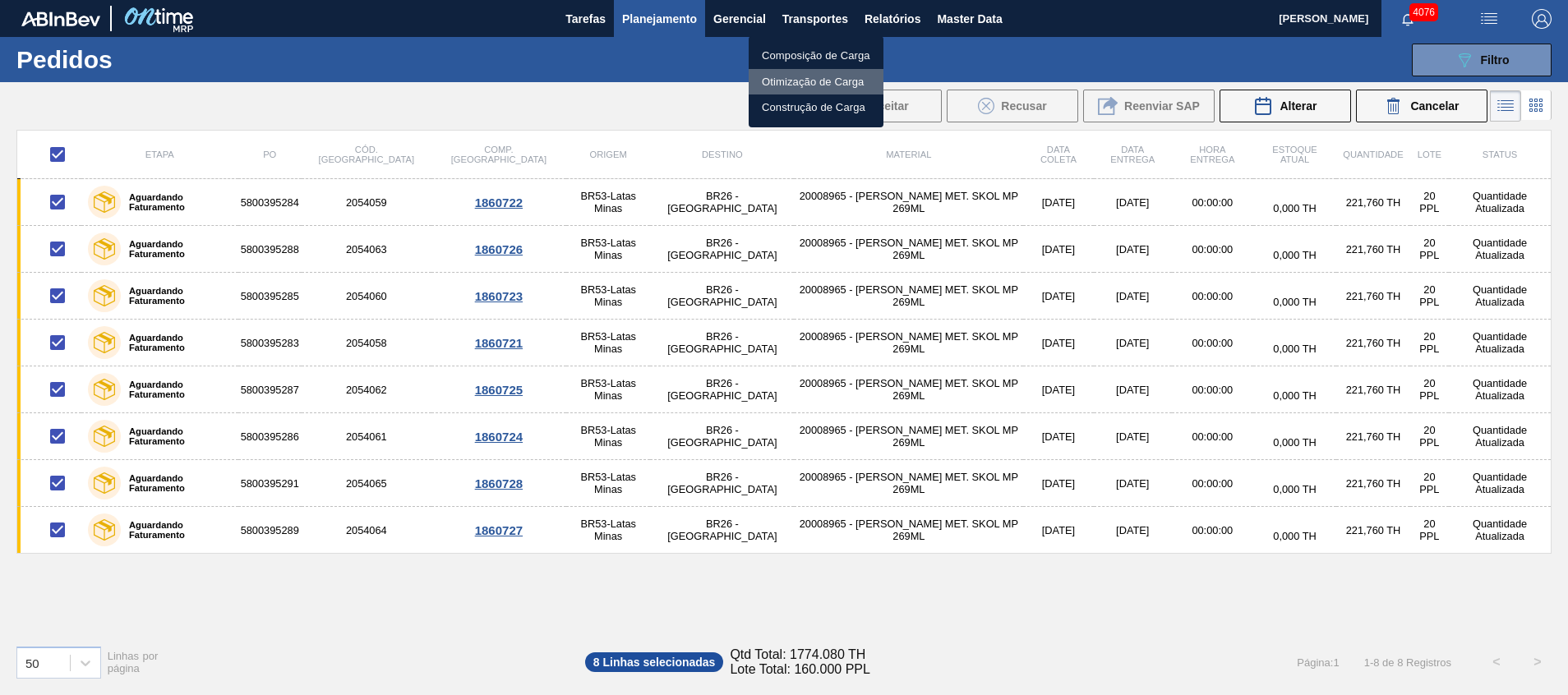
click at [863, 73] on li "Otimização de Carga" at bounding box center [815, 82] width 135 height 26
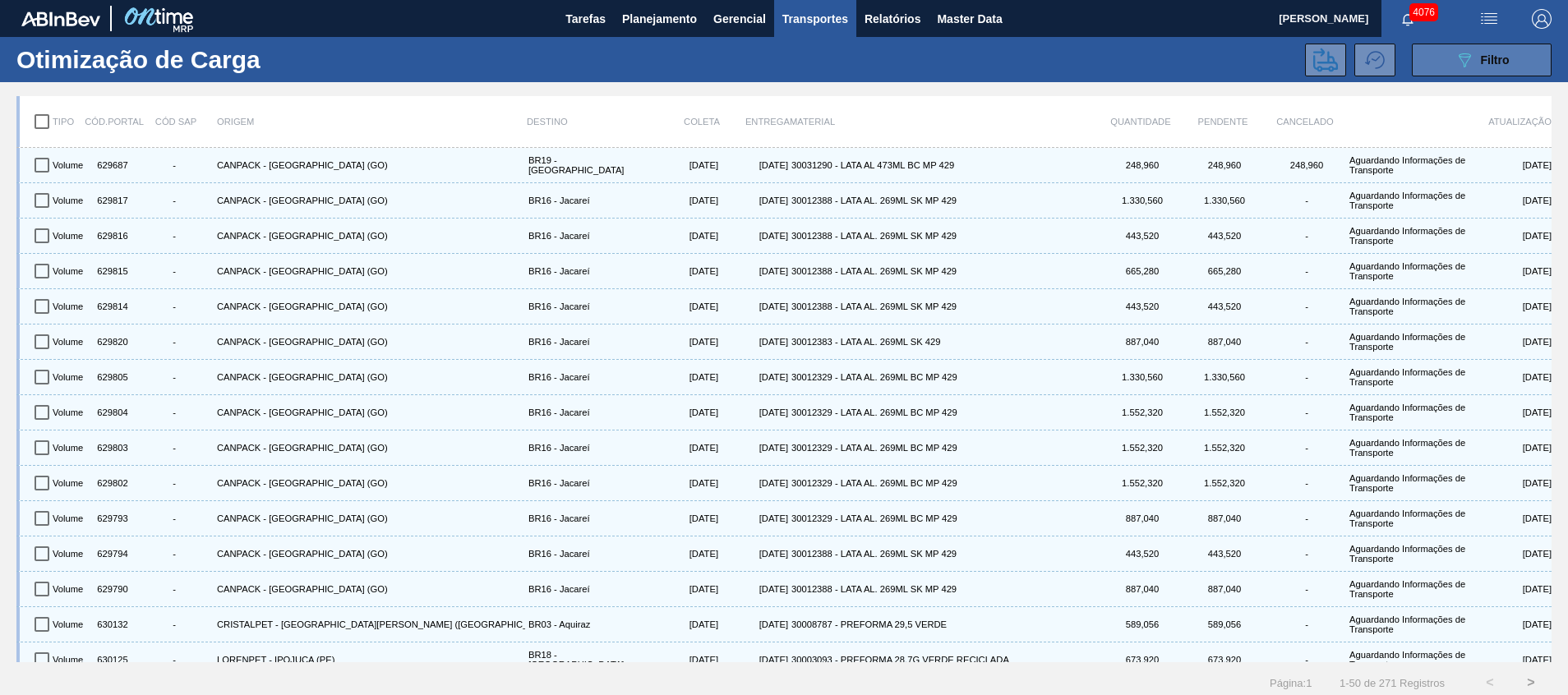
click at [1460, 50] on icon "089F7B8B-B2A5-4AFE-B5C0-19BA573D28AC" at bounding box center [1464, 60] width 20 height 20
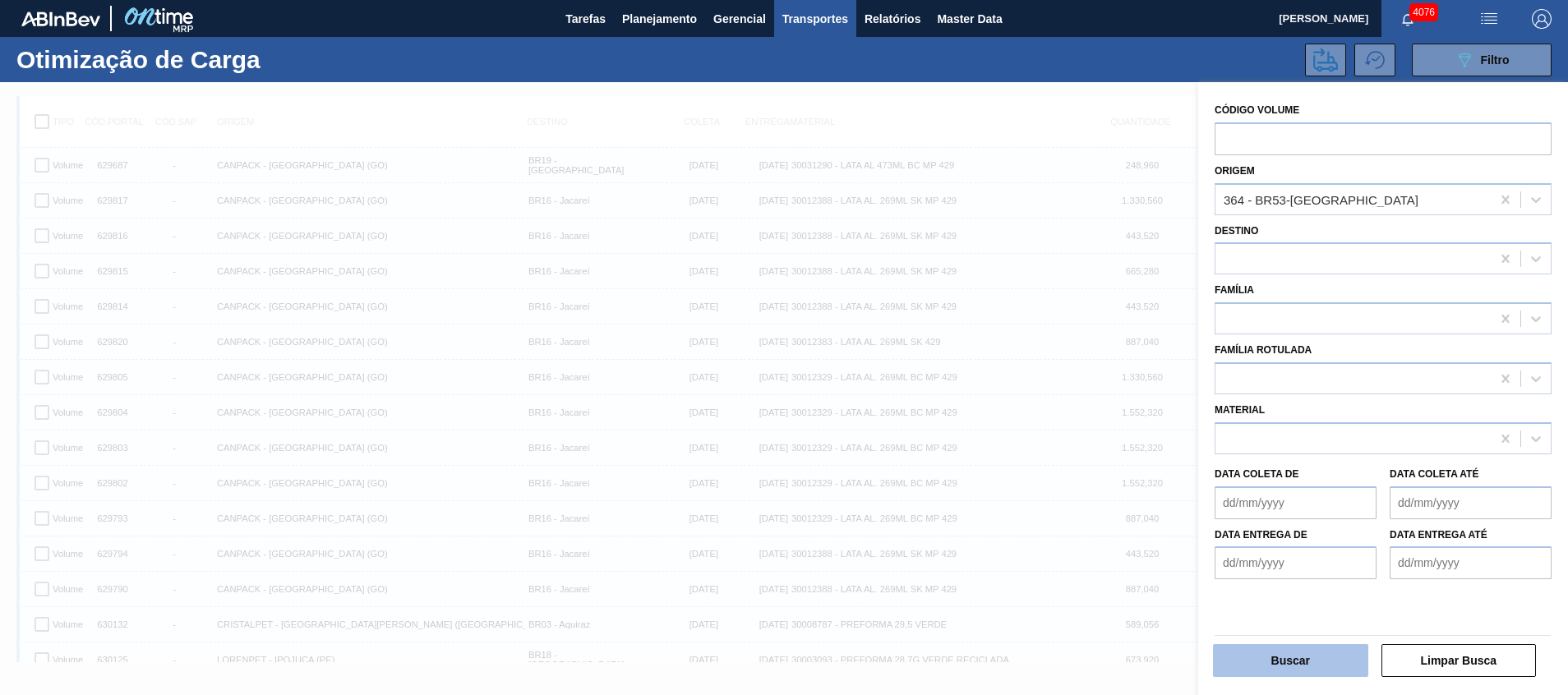
click at [1316, 655] on button "Buscar" at bounding box center [1290, 660] width 156 height 33
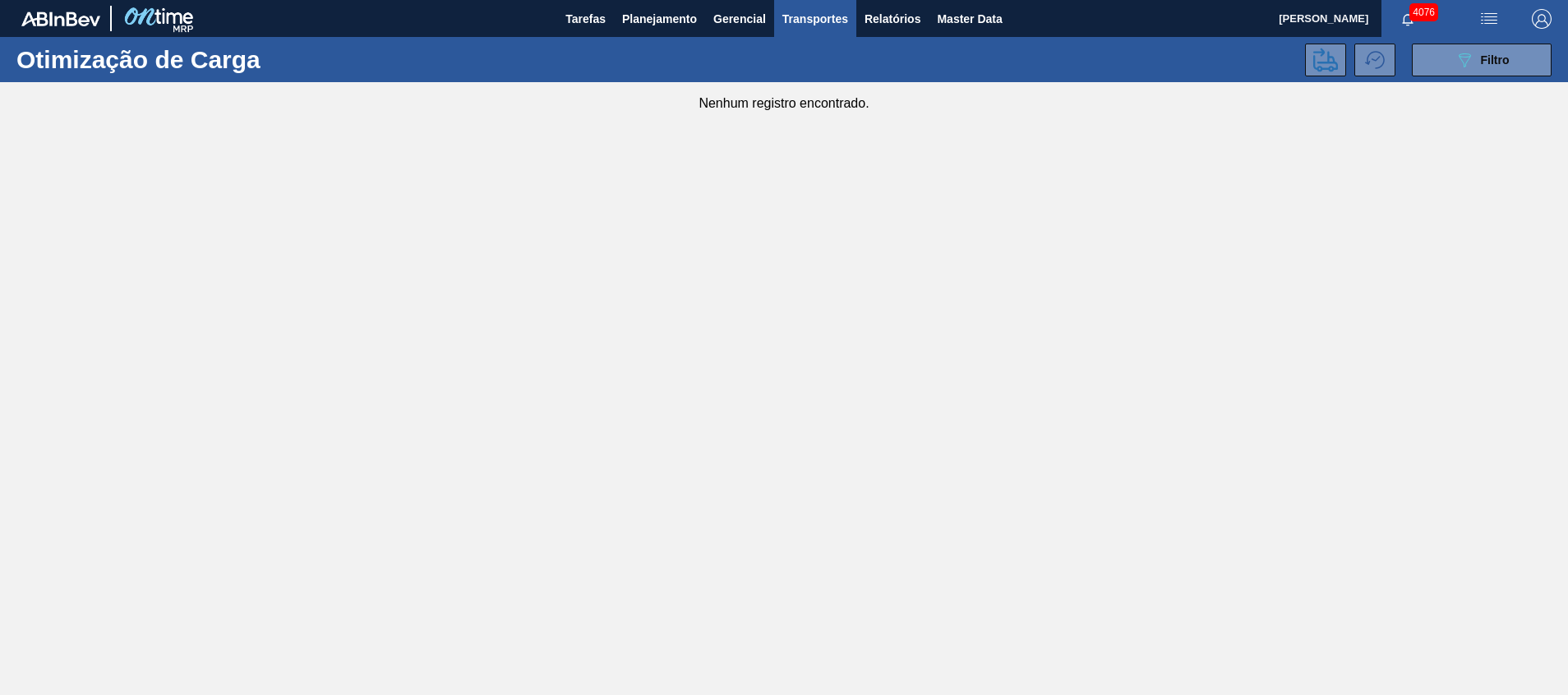
click at [900, 232] on main "Tarefas Planejamento Gerencial Transportes Relatórios Master Data Beatriz Marce…" at bounding box center [784, 347] width 1568 height 695
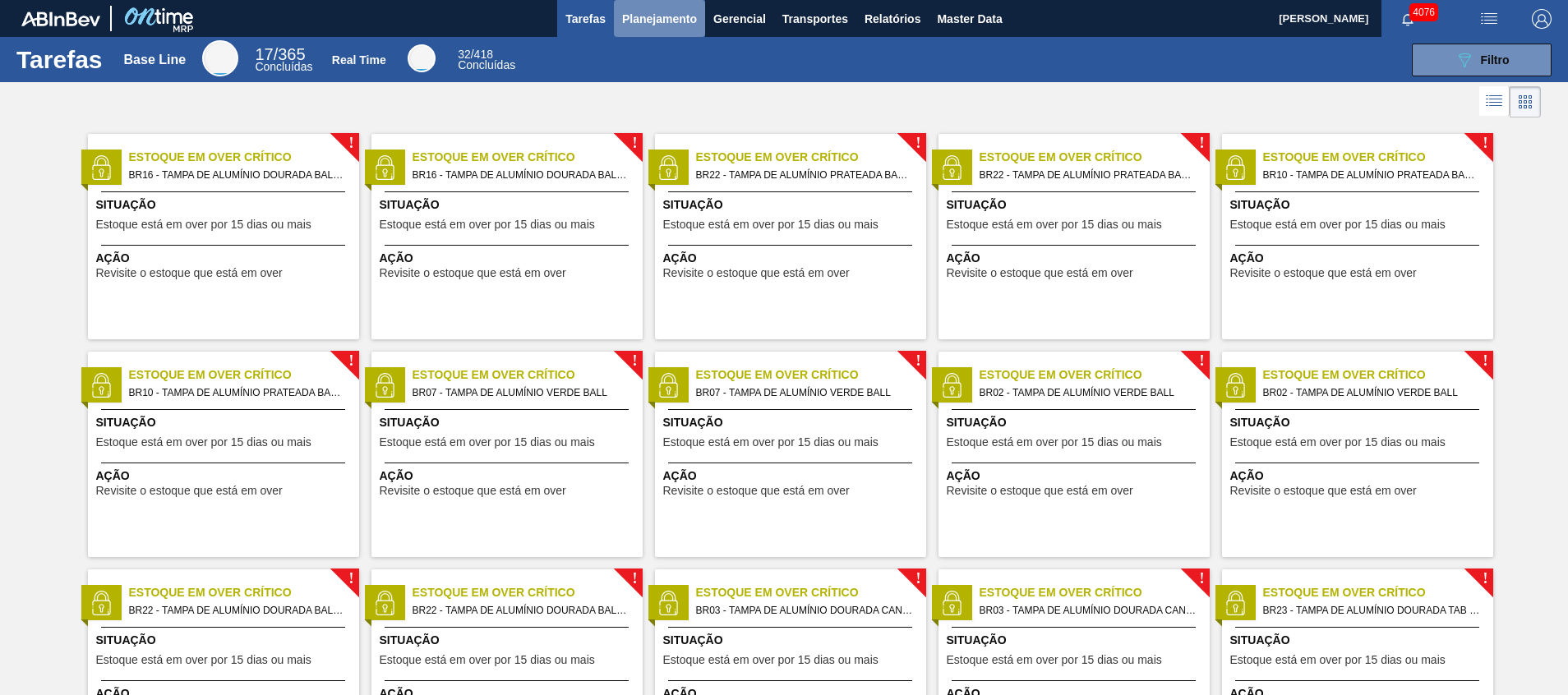
click at [625, 17] on span "Planejamento" at bounding box center [659, 19] width 75 height 20
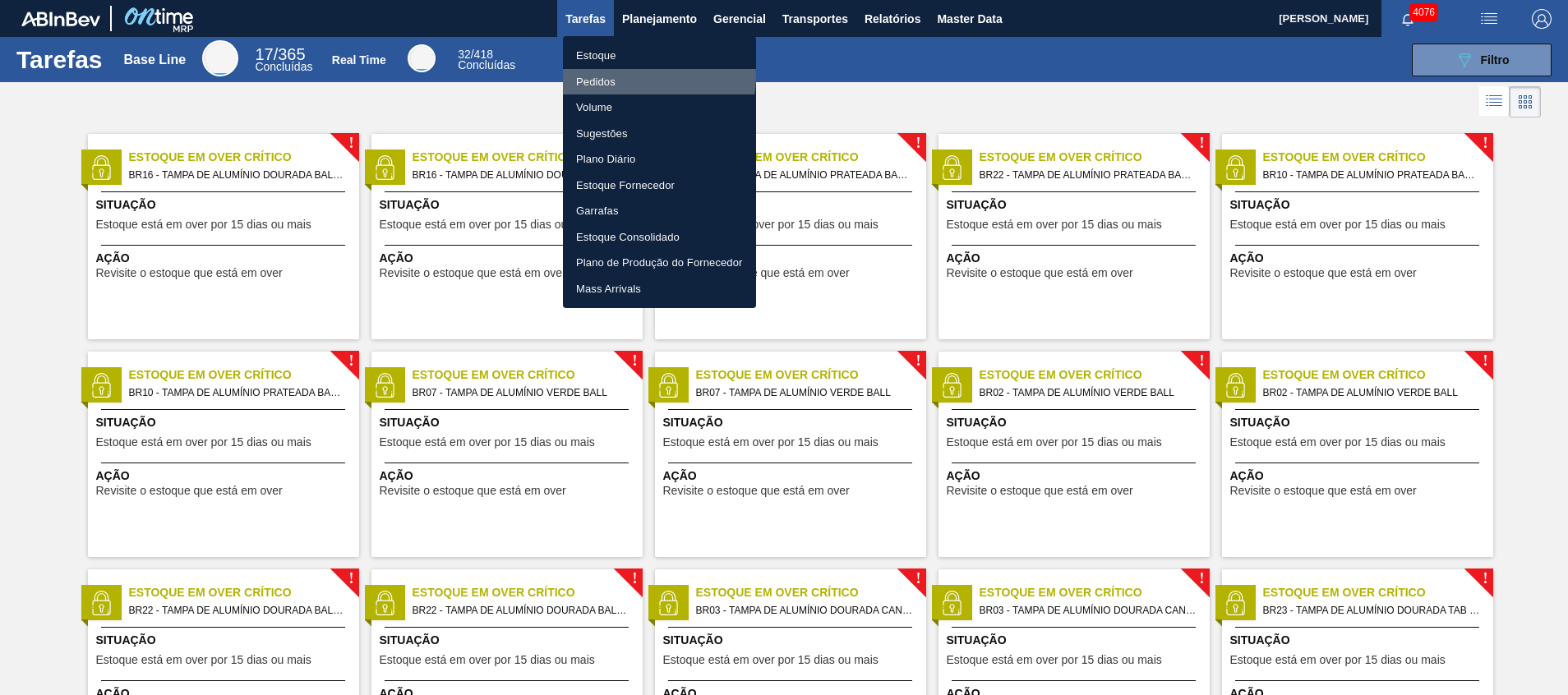
click at [655, 76] on li "Pedidos" at bounding box center [659, 82] width 193 height 26
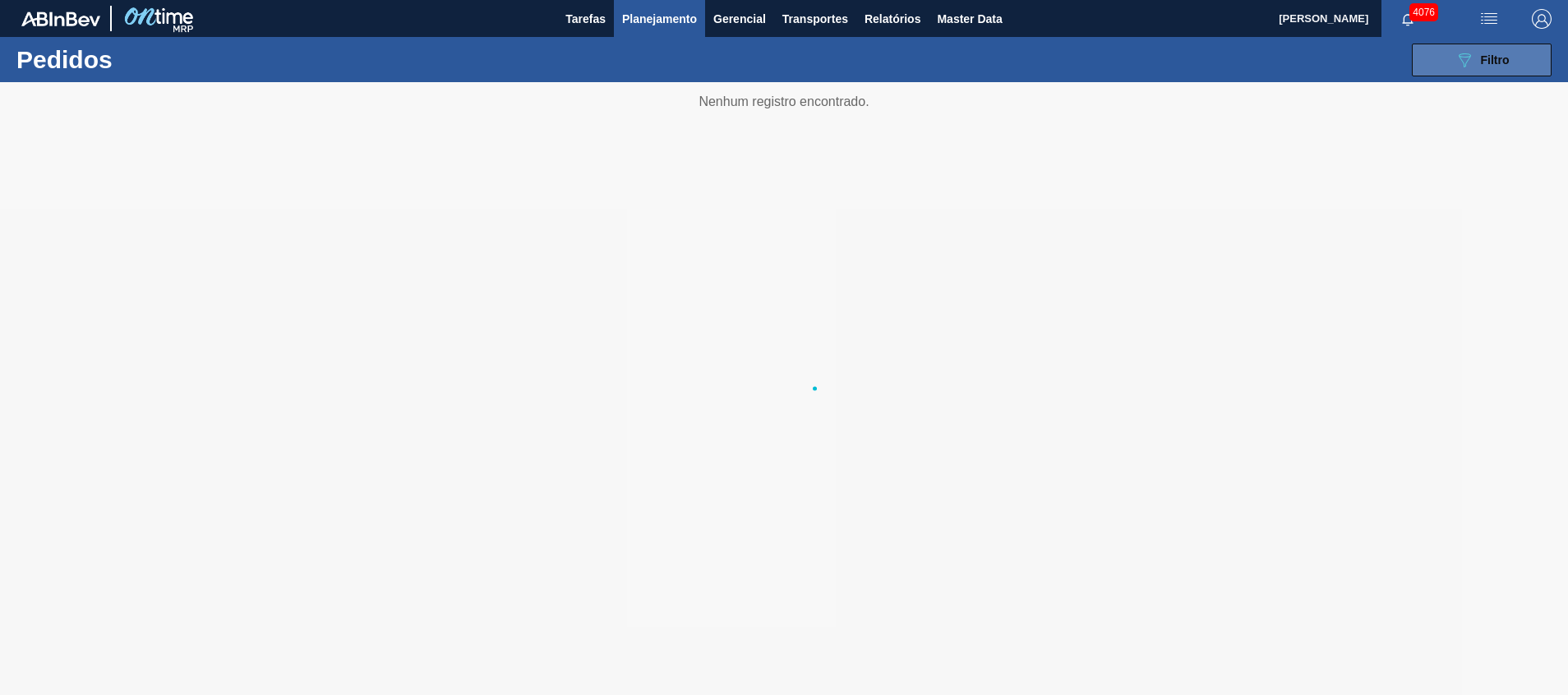
click at [1445, 62] on button "089F7B8B-B2A5-4AFE-B5C0-19BA573D28AC Filtro" at bounding box center [1481, 59] width 139 height 33
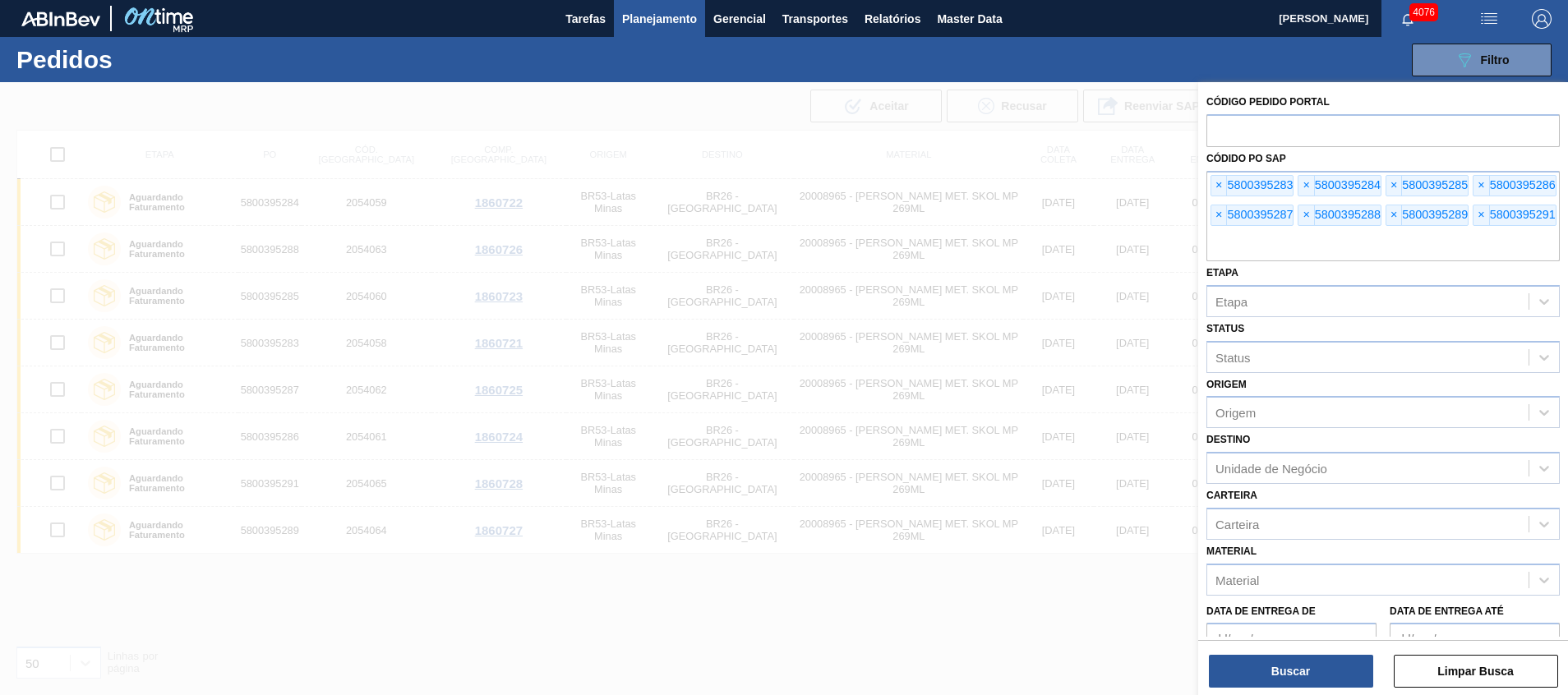
click at [1325, 241] on input "text" at bounding box center [1382, 245] width 353 height 31
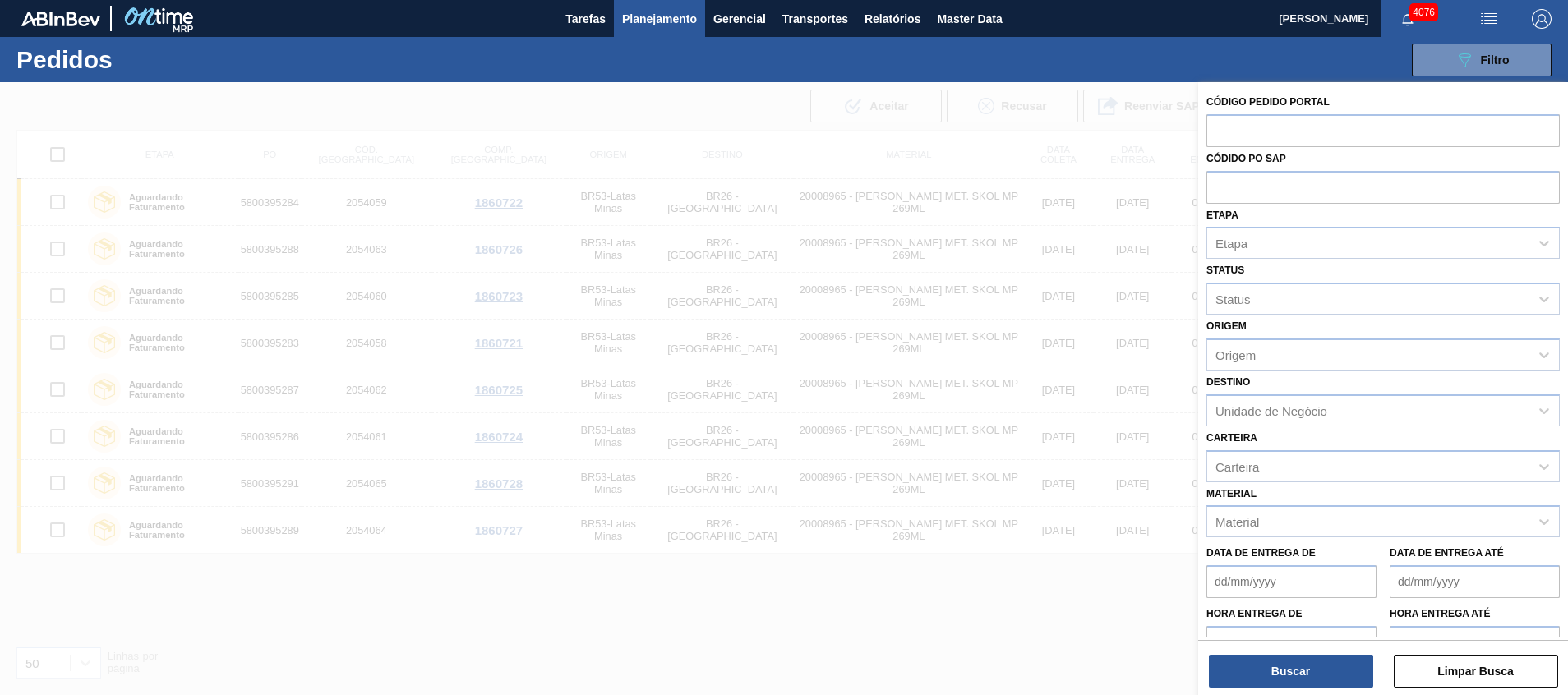
paste input "text"
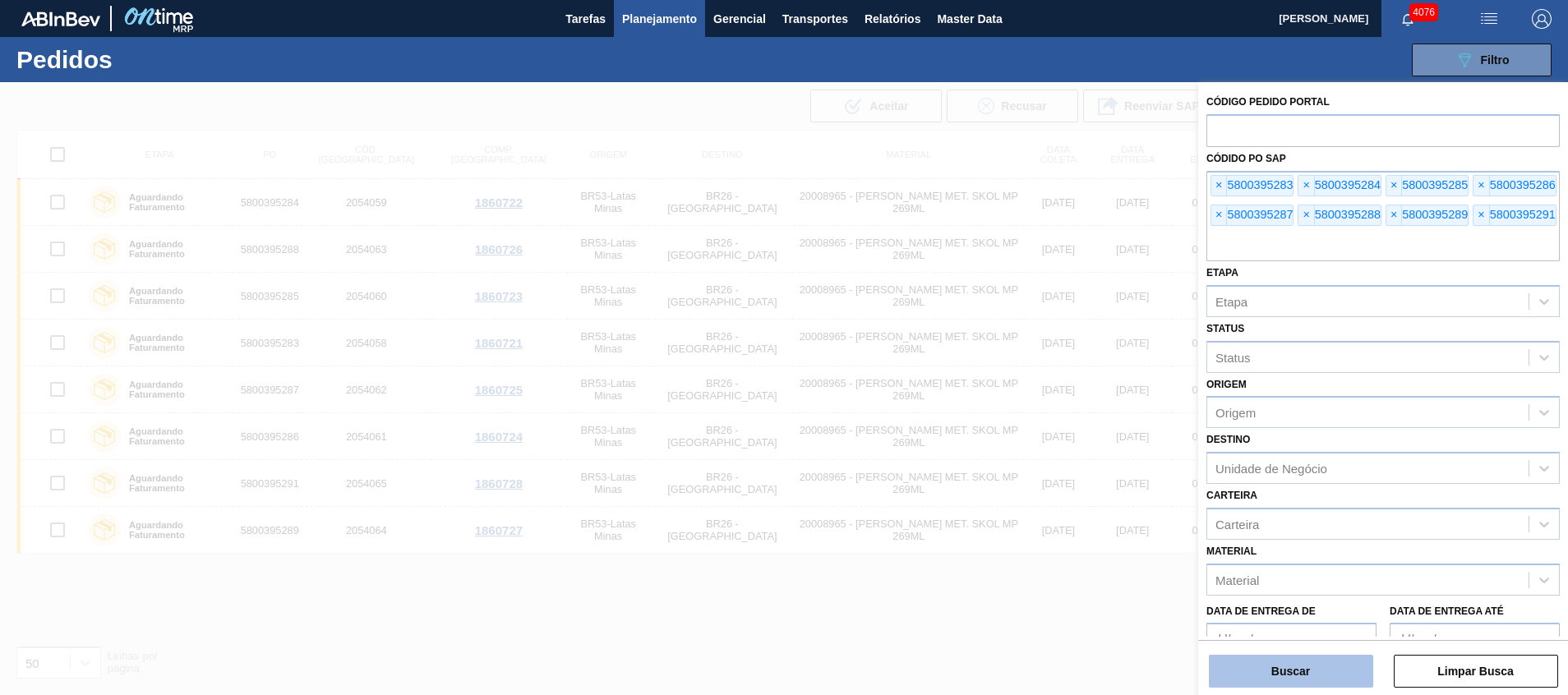
click at [1295, 682] on button "Buscar" at bounding box center [1290, 671] width 165 height 33
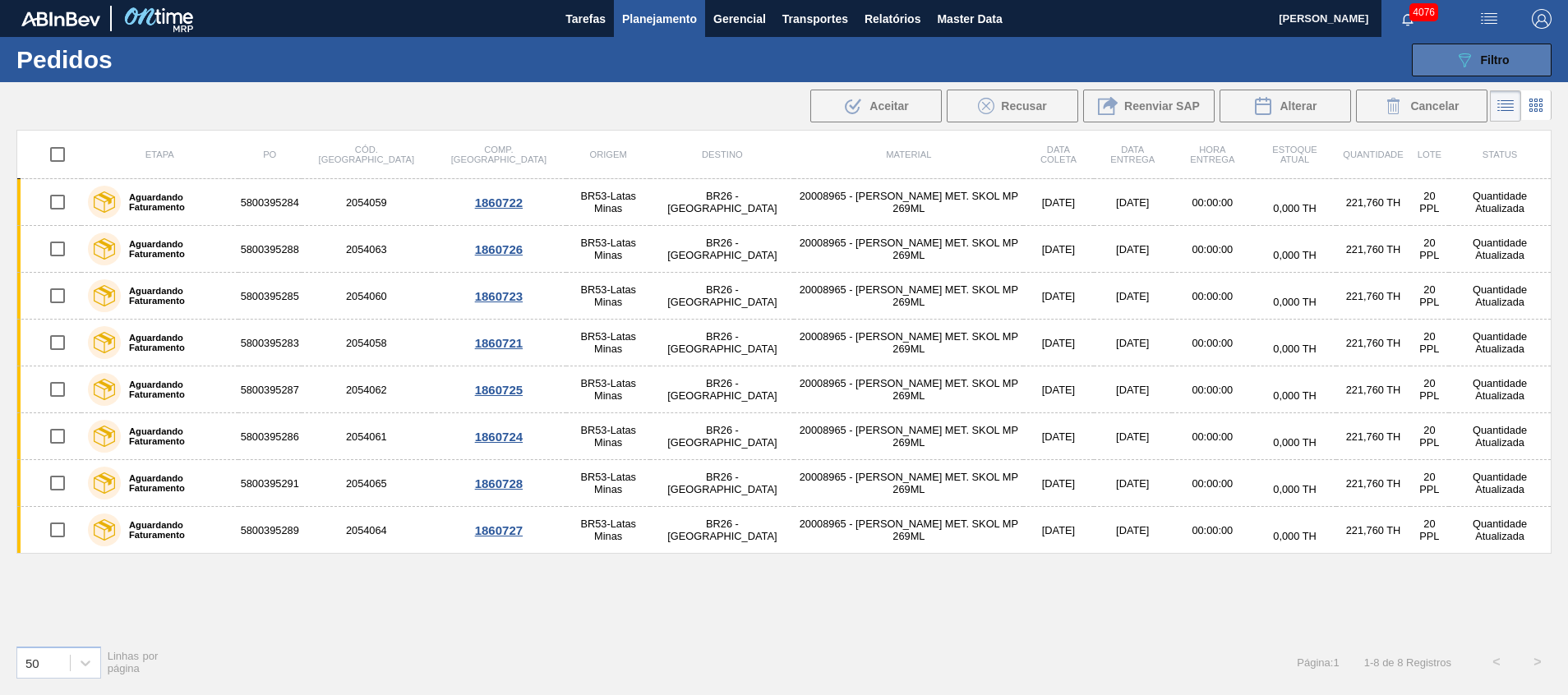
click at [1457, 62] on icon "089F7B8B-B2A5-4AFE-B5C0-19BA573D28AC" at bounding box center [1464, 60] width 20 height 20
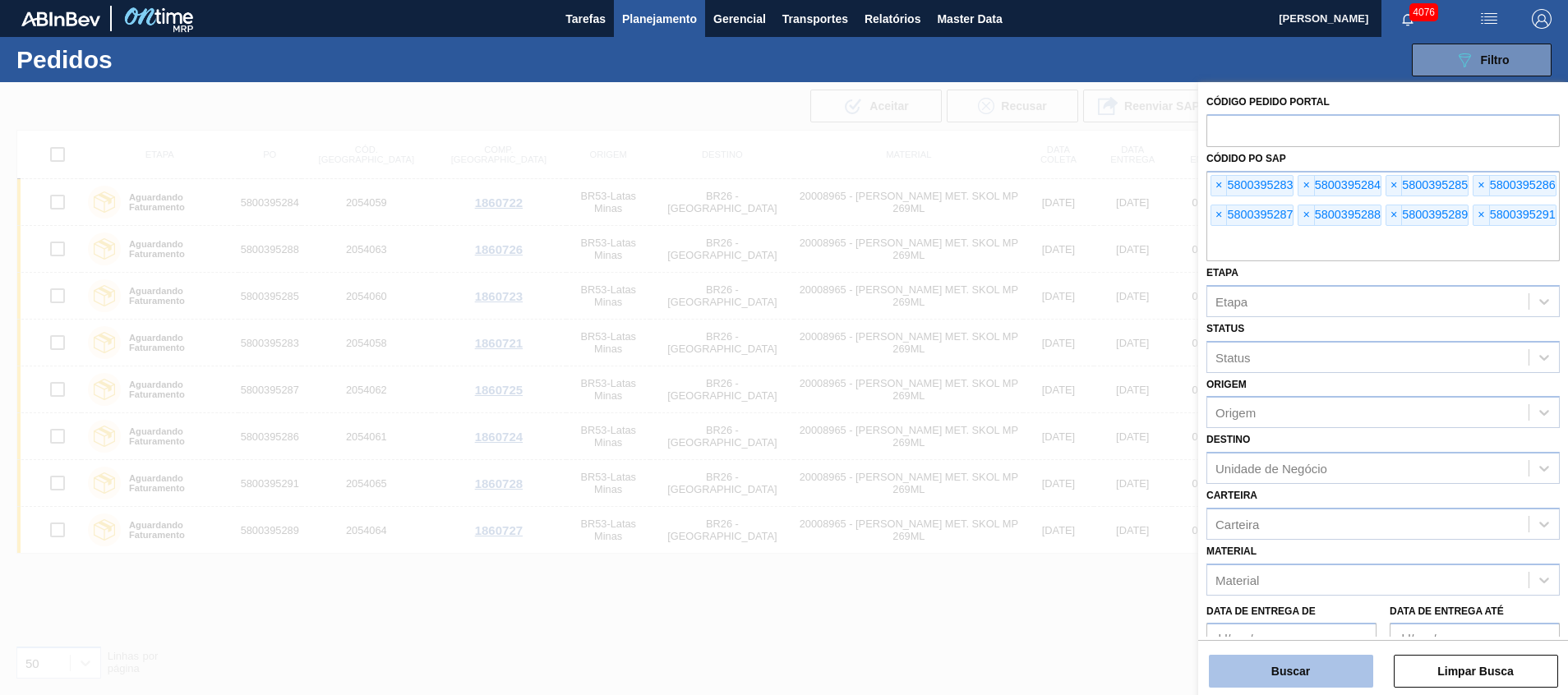
click at [1266, 667] on button "Buscar" at bounding box center [1290, 671] width 165 height 33
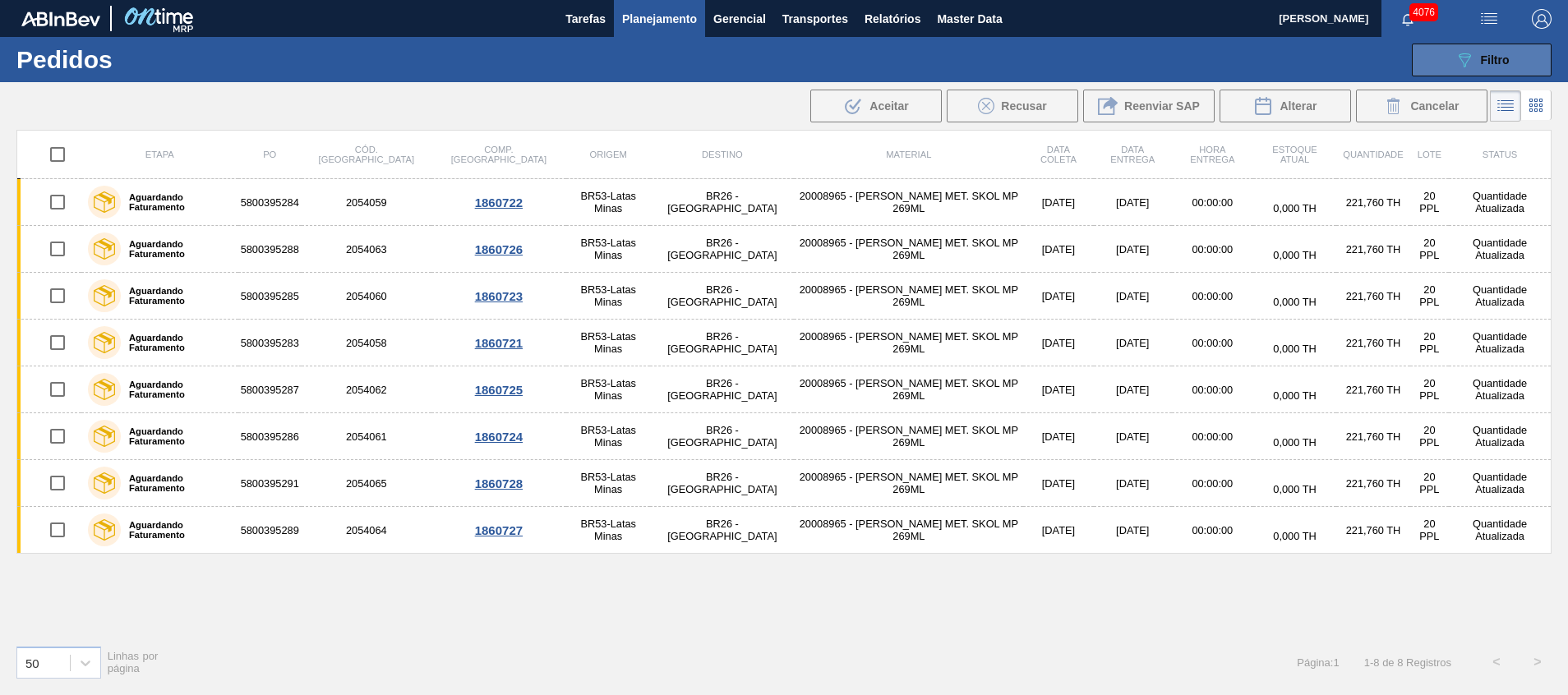
click at [1488, 63] on span "Filtro" at bounding box center [1495, 59] width 29 height 13
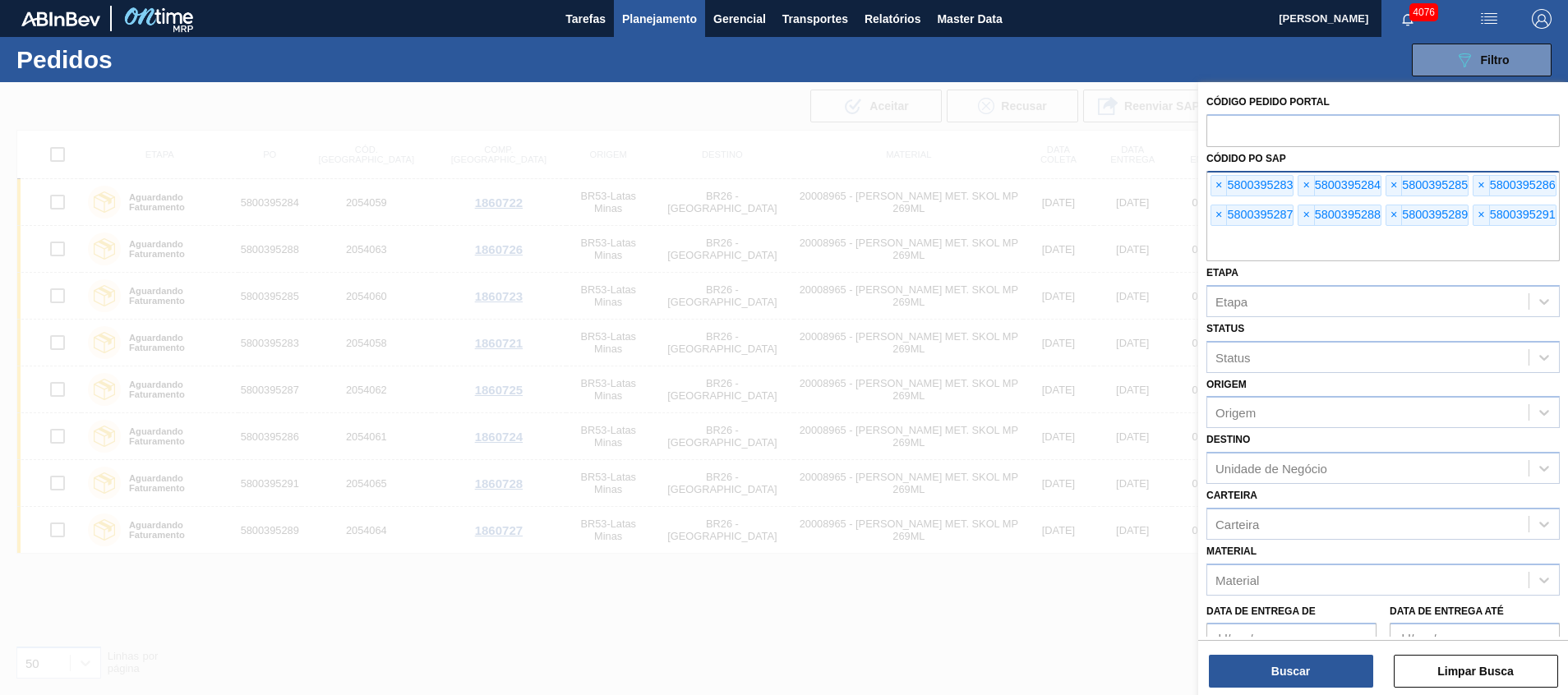
click at [1425, 251] on input "text" at bounding box center [1382, 245] width 353 height 31
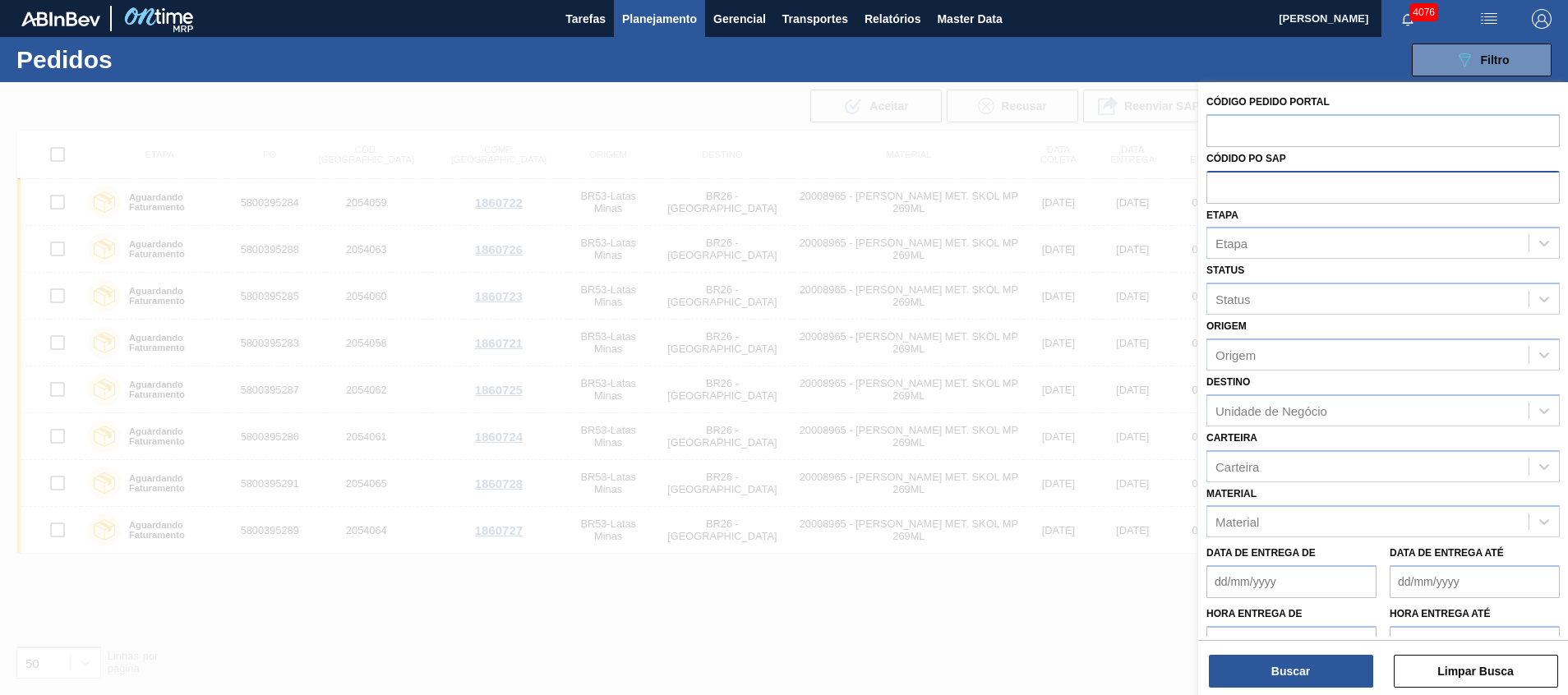
paste input "text"
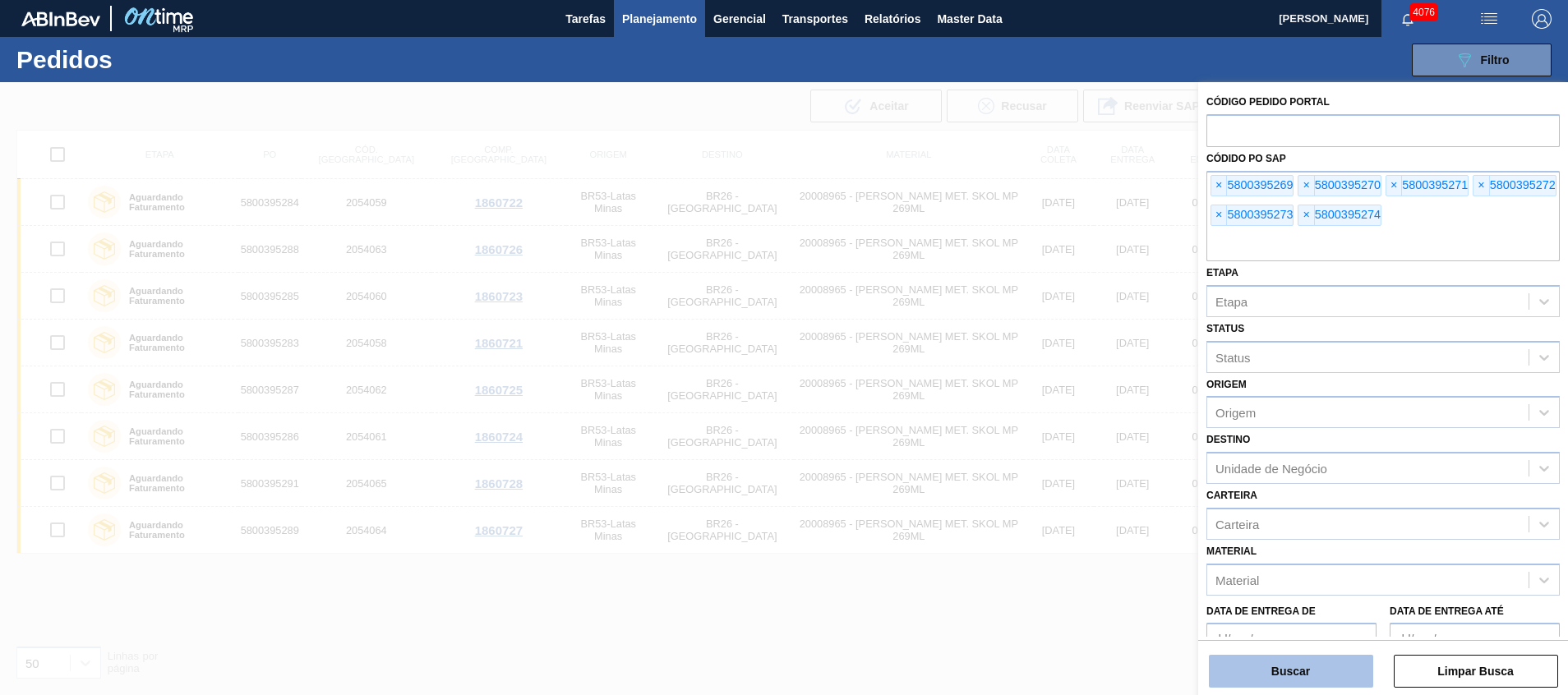
click at [1238, 677] on button "Buscar" at bounding box center [1290, 671] width 165 height 33
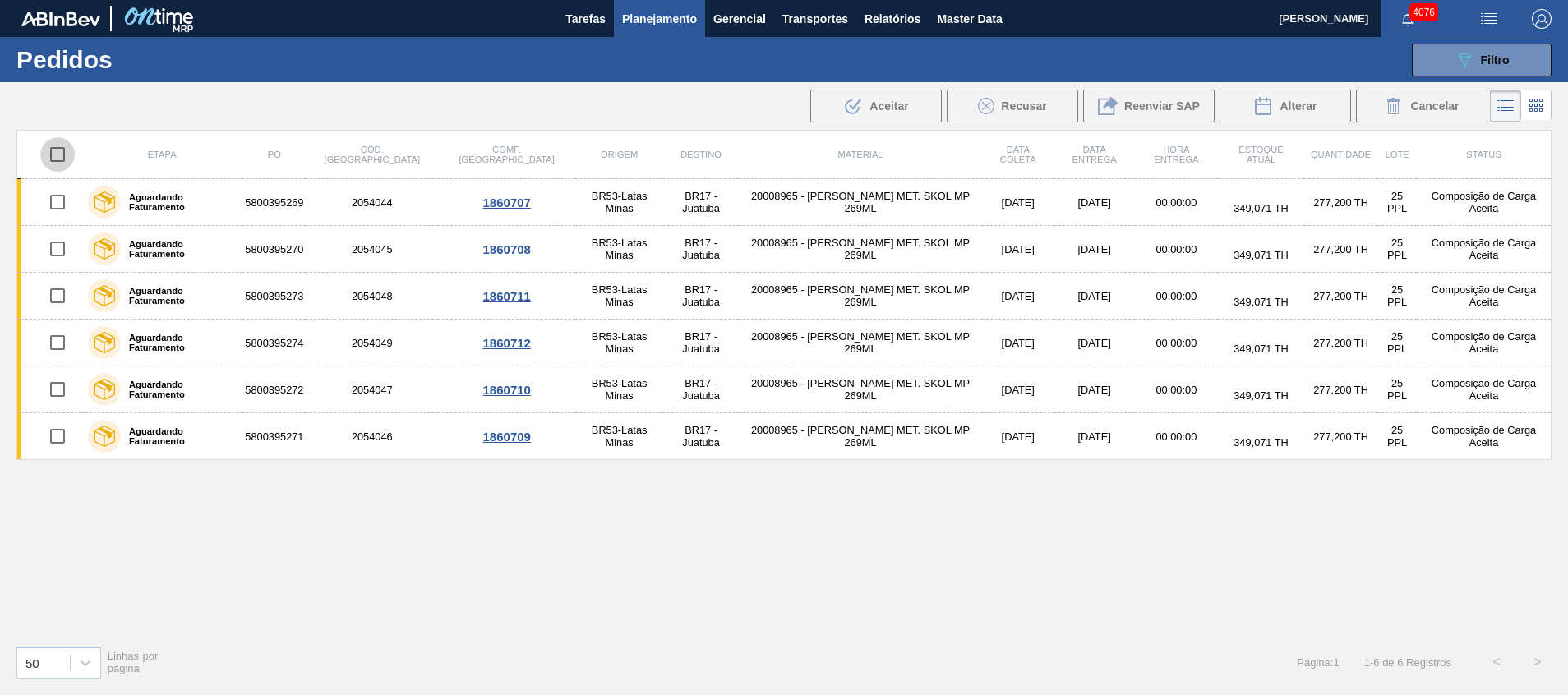
click at [60, 147] on input "checkbox" at bounding box center [58, 155] width 34 height 34
checkbox input "true"
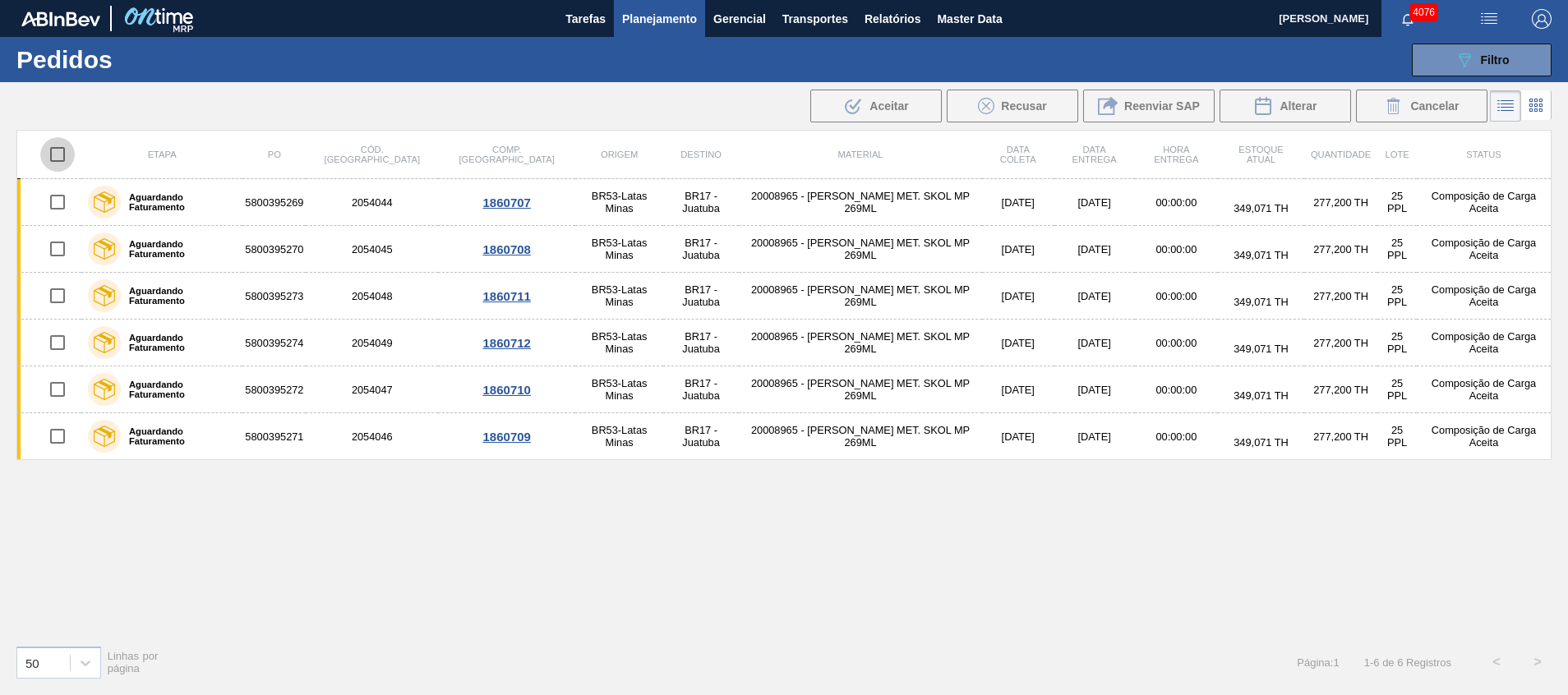
checkbox input "true"
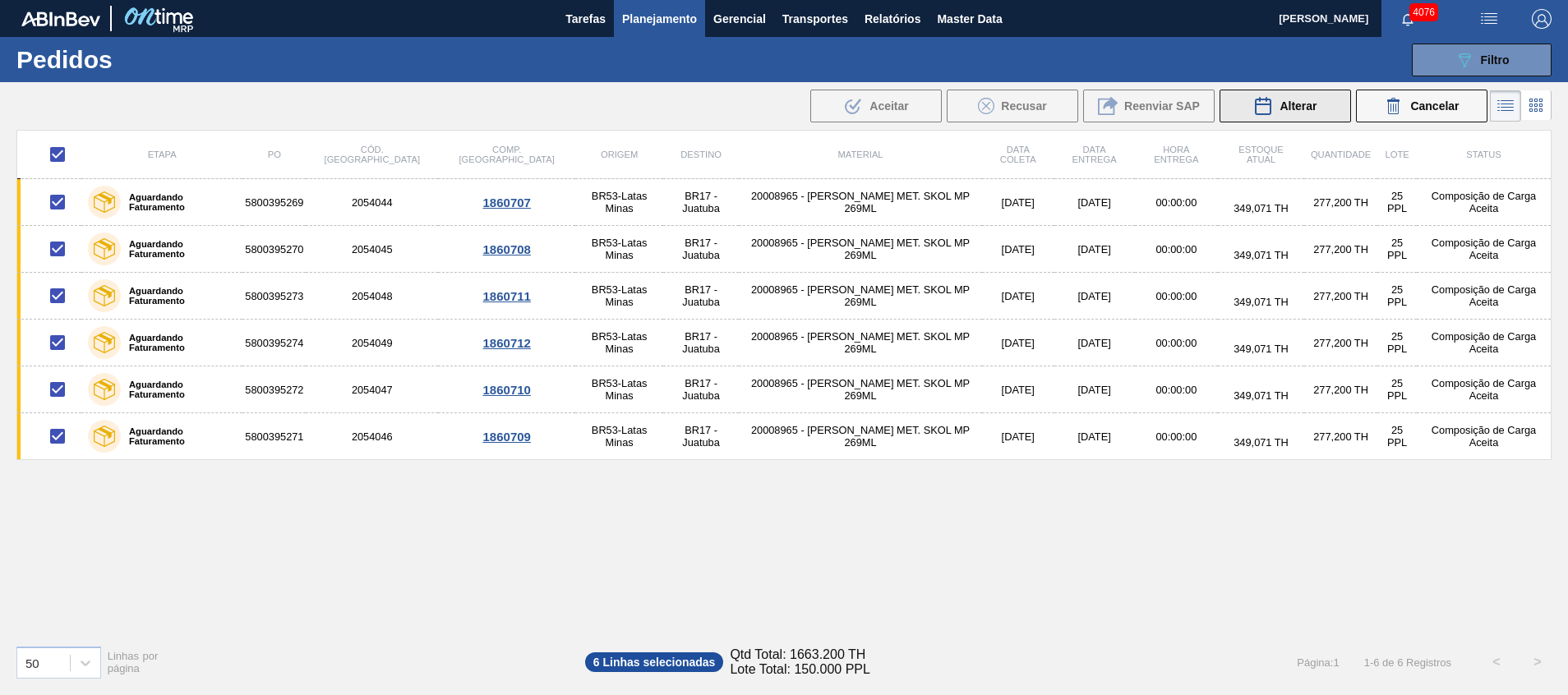
click at [1329, 108] on button "Alterar" at bounding box center [1285, 106] width 131 height 33
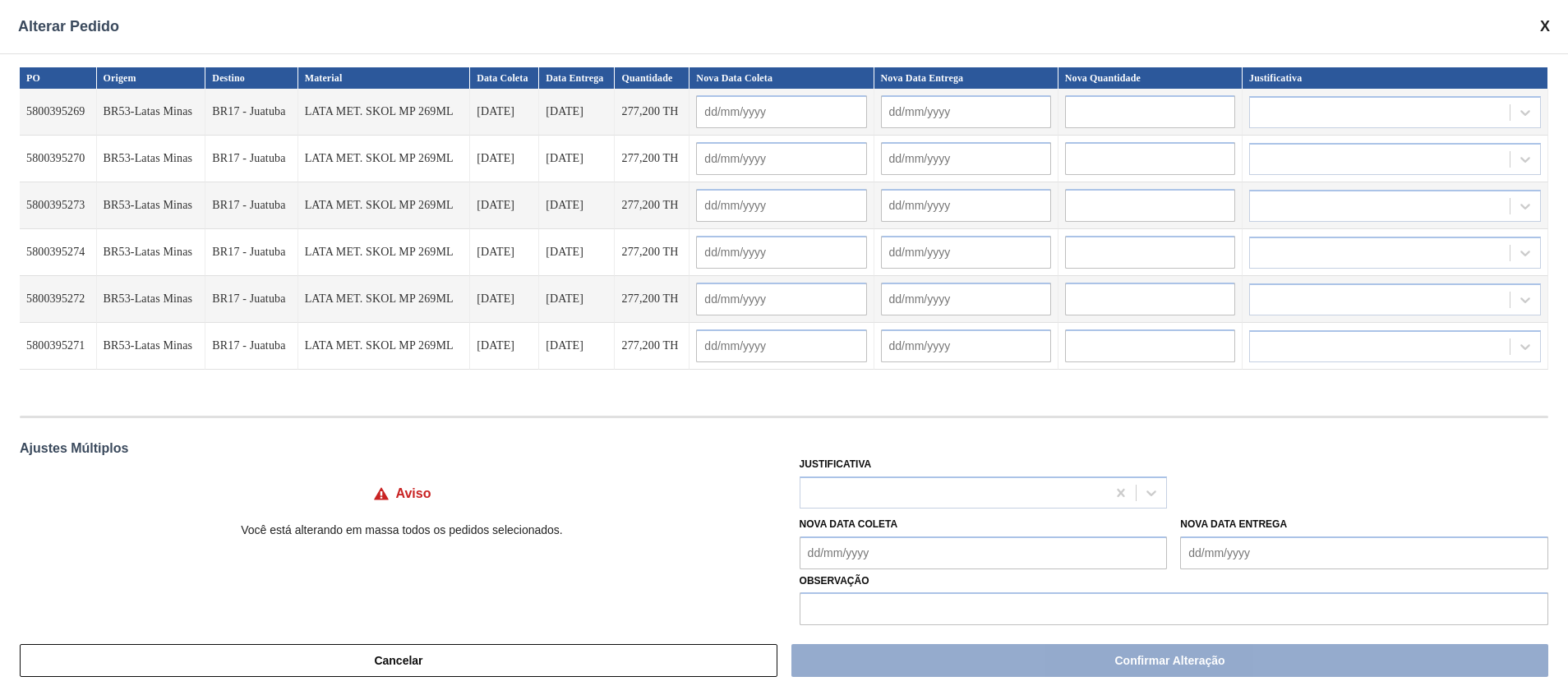
click at [996, 475] on div "Justificativa" at bounding box center [983, 481] width 368 height 56
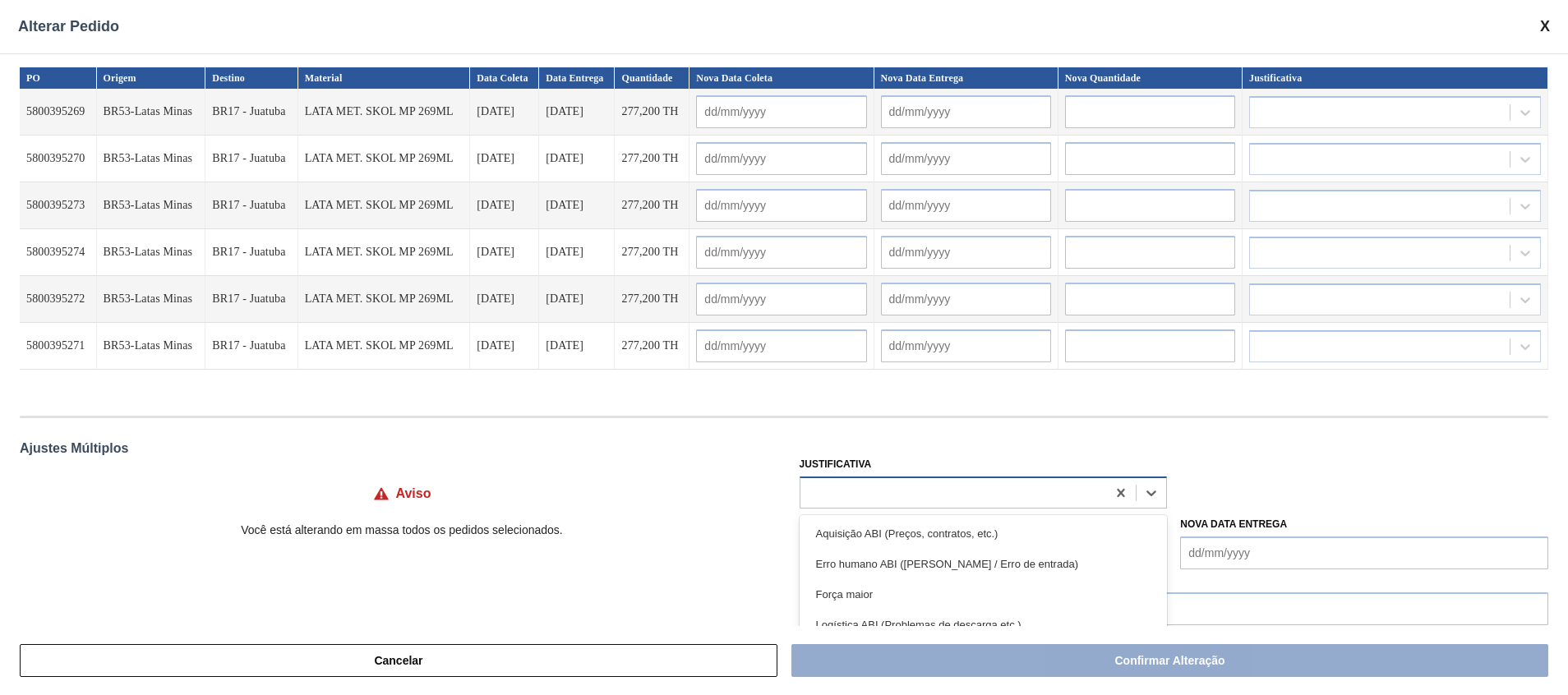
click at [1002, 486] on div at bounding box center [953, 493] width 307 height 24
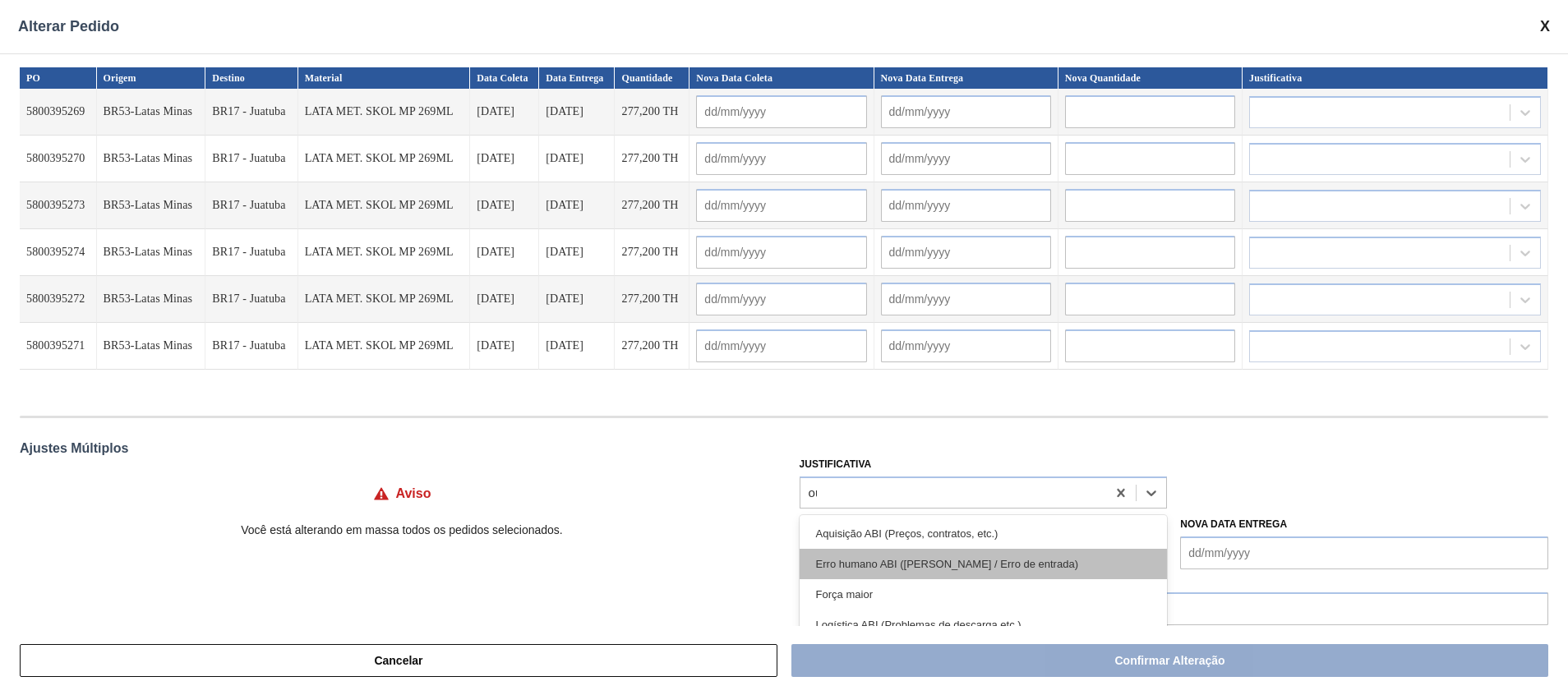
type input "out"
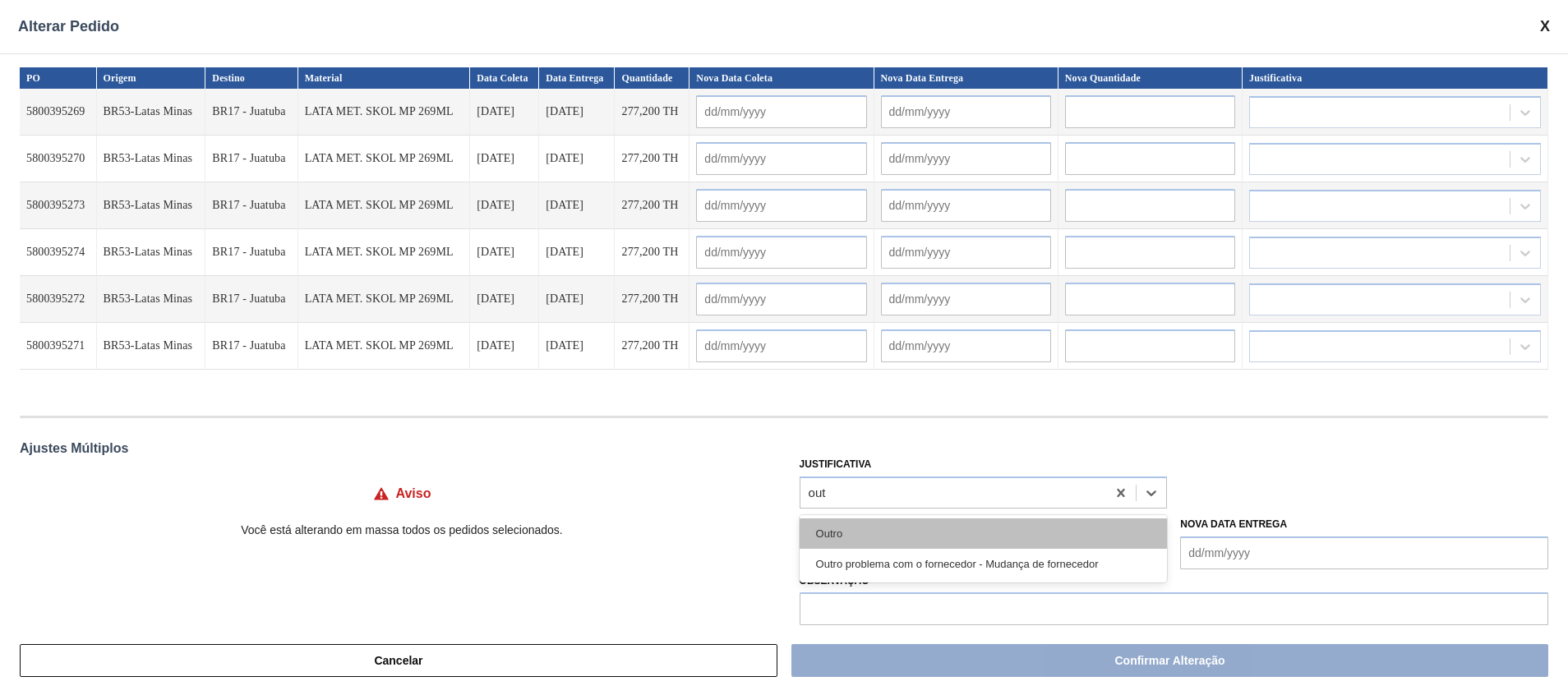
click at [951, 523] on div "Outro" at bounding box center [983, 534] width 368 height 31
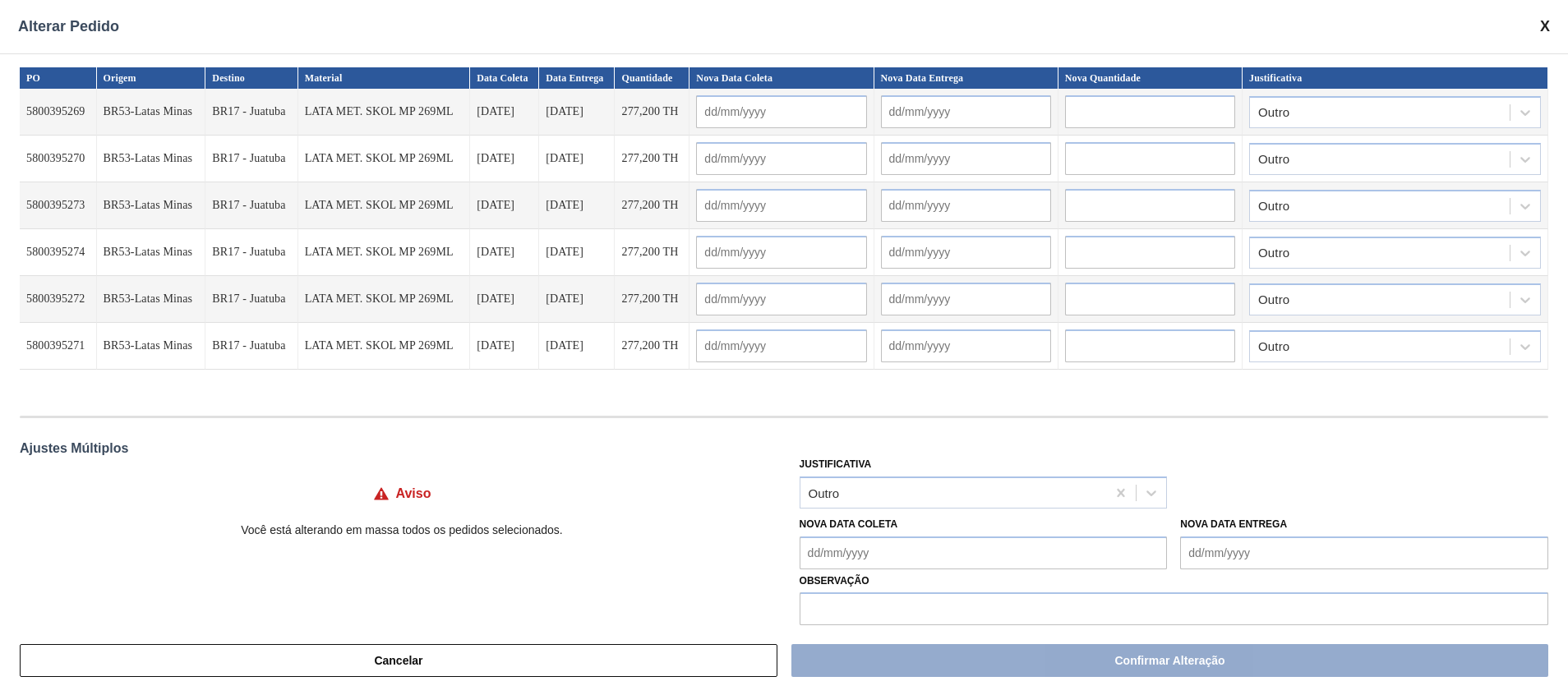
click at [1078, 115] on input "text" at bounding box center [1149, 111] width 170 height 33
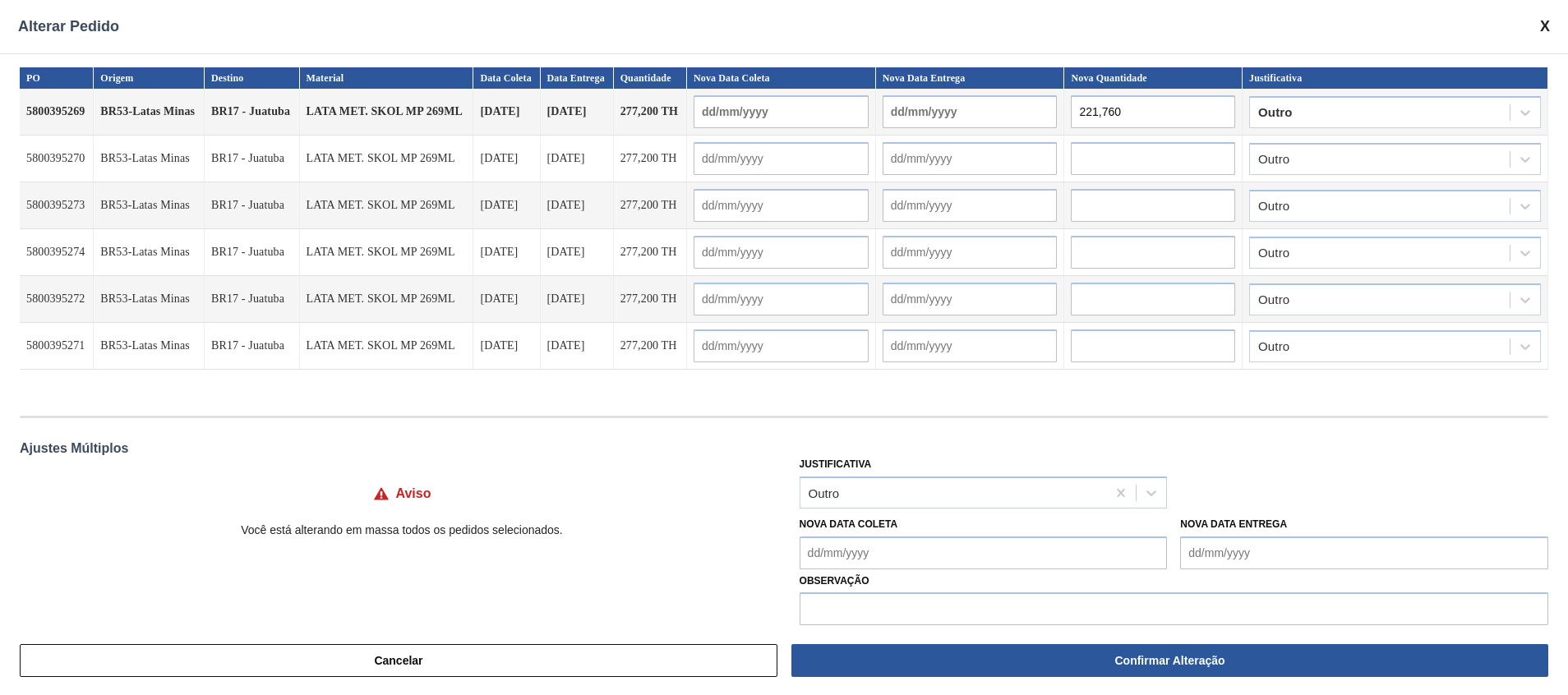
type input "221,760"
paste input "221,760"
click at [1100, 159] on input "text" at bounding box center [1153, 158] width 165 height 33
type input "221,760"
click at [1127, 210] on input "text" at bounding box center [1153, 205] width 165 height 33
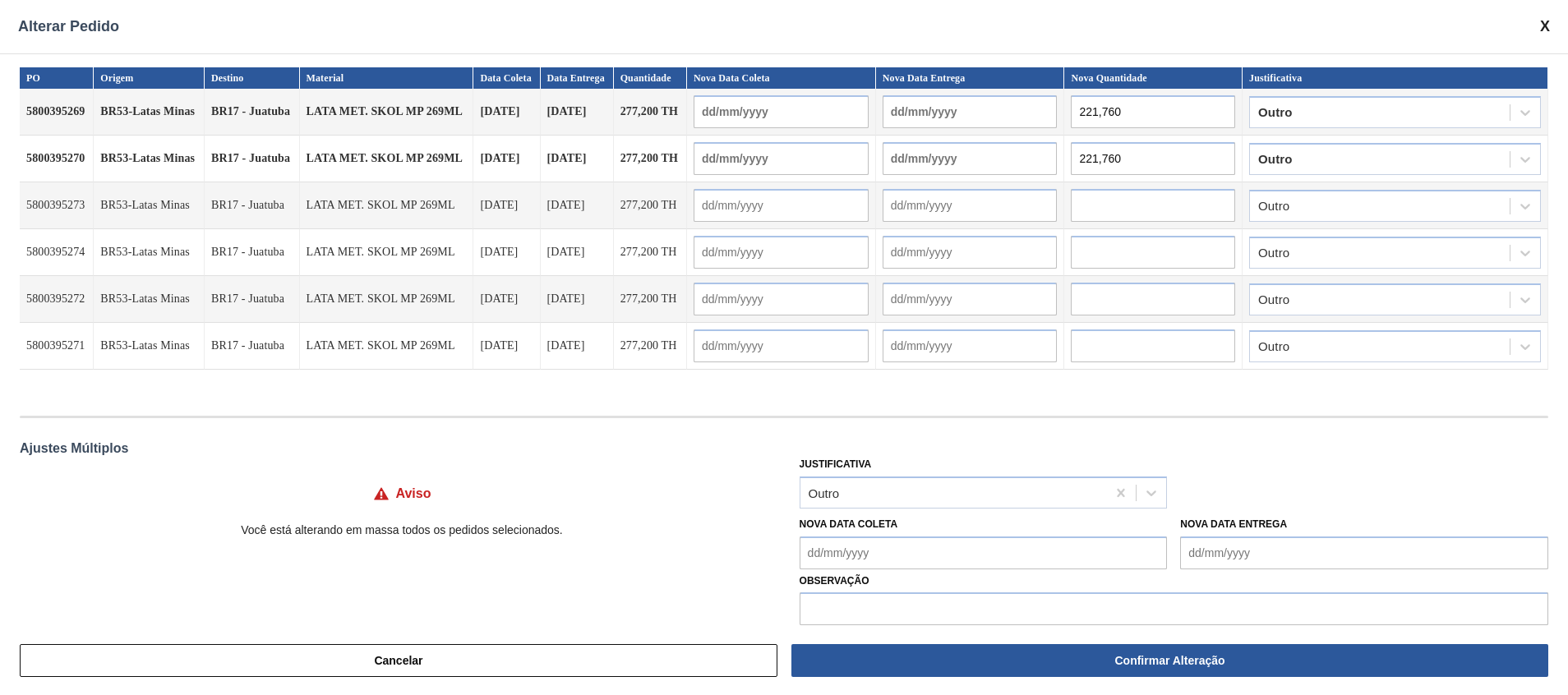
paste input "221,760"
type input "221,760"
click at [1146, 262] on input "text" at bounding box center [1153, 252] width 165 height 33
paste input "221,760"
type input "221,760"
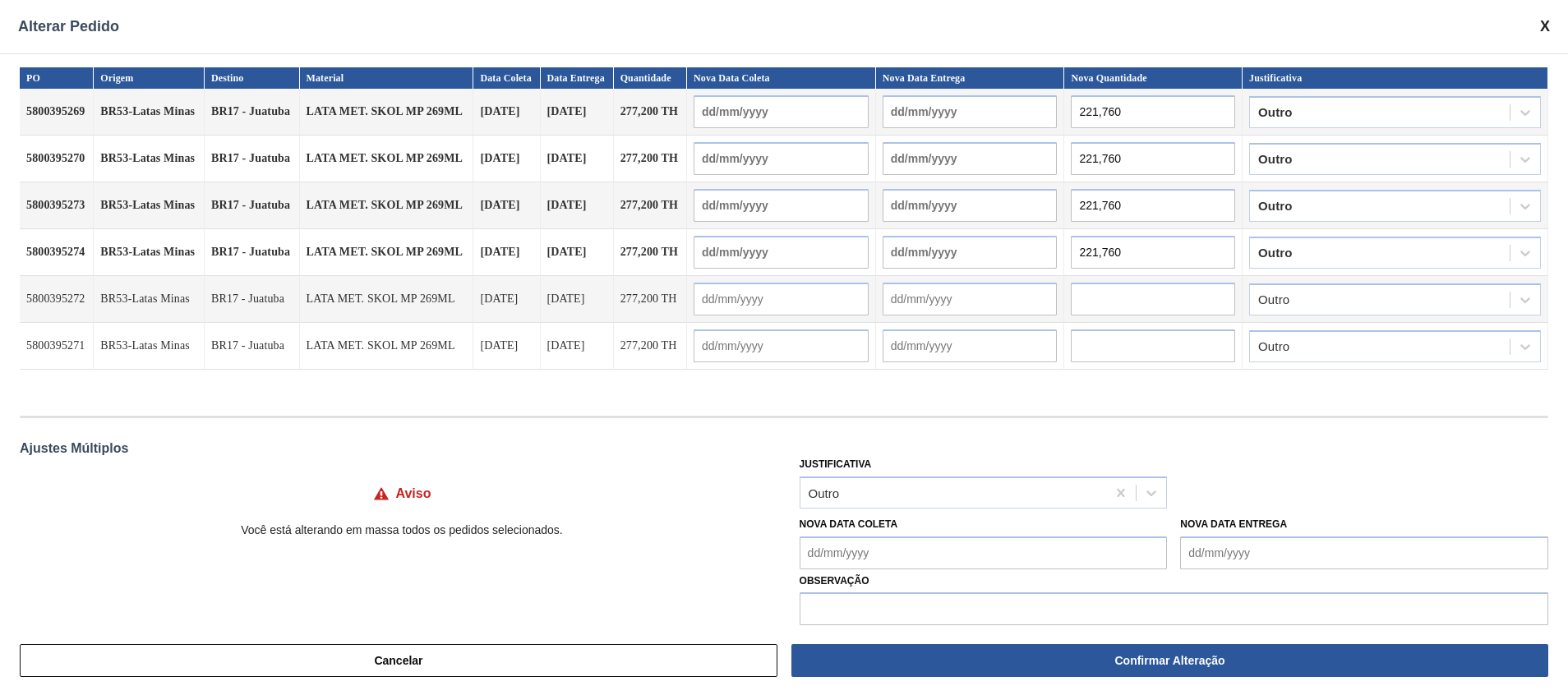
click at [1157, 298] on input "text" at bounding box center [1153, 298] width 165 height 33
paste input "221,760"
type input "221,760"
paste input "221,760"
click at [1158, 348] on input "text" at bounding box center [1153, 345] width 165 height 33
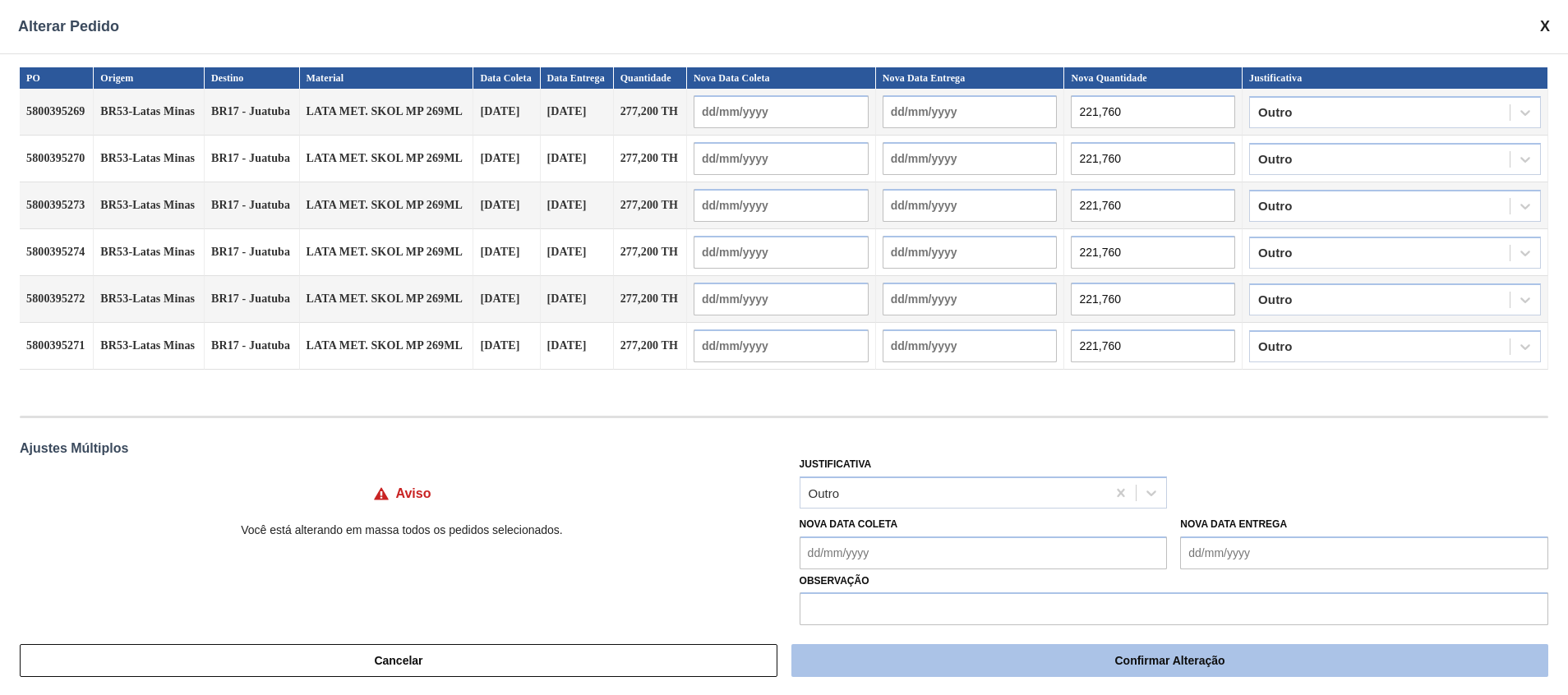
type input "221,760"
click at [1122, 675] on button "Confirmar Alteração" at bounding box center [1170, 660] width 757 height 33
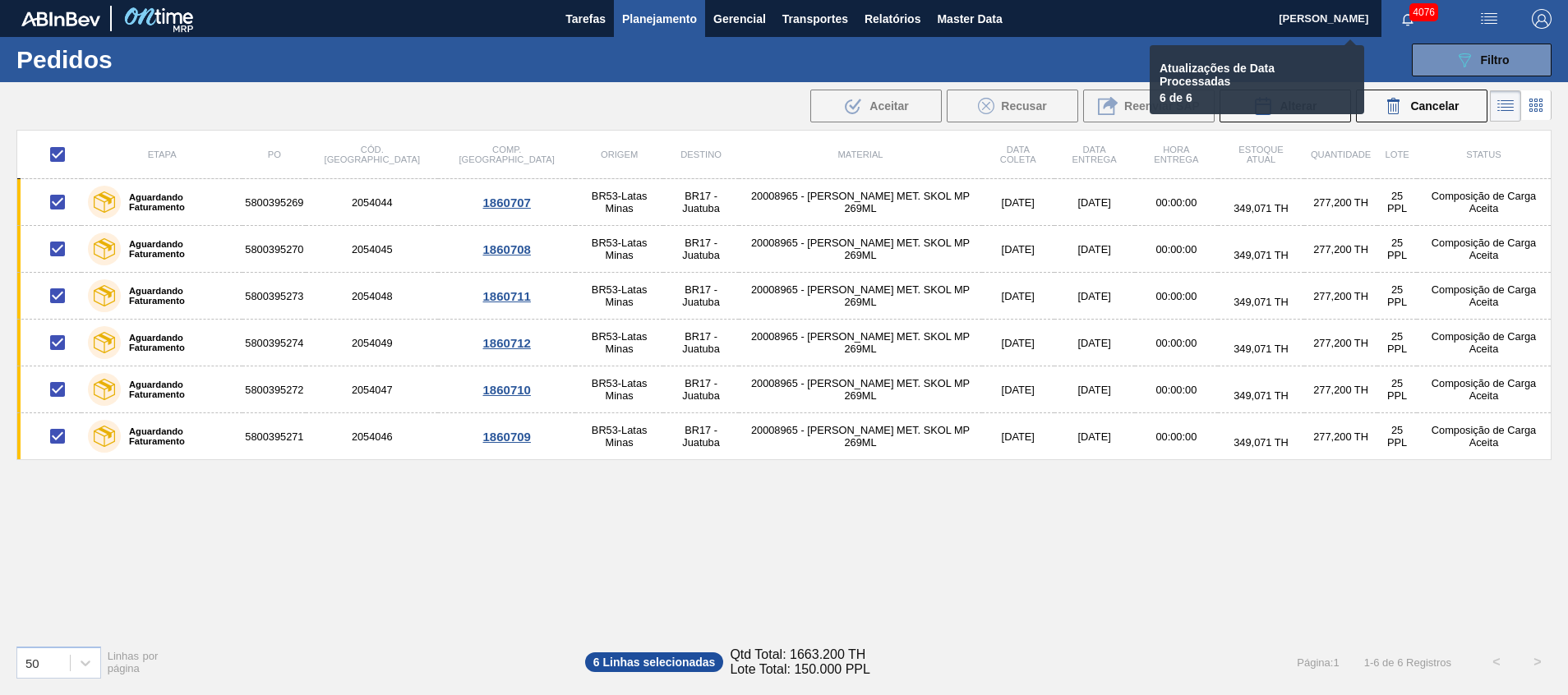
checkbox input "false"
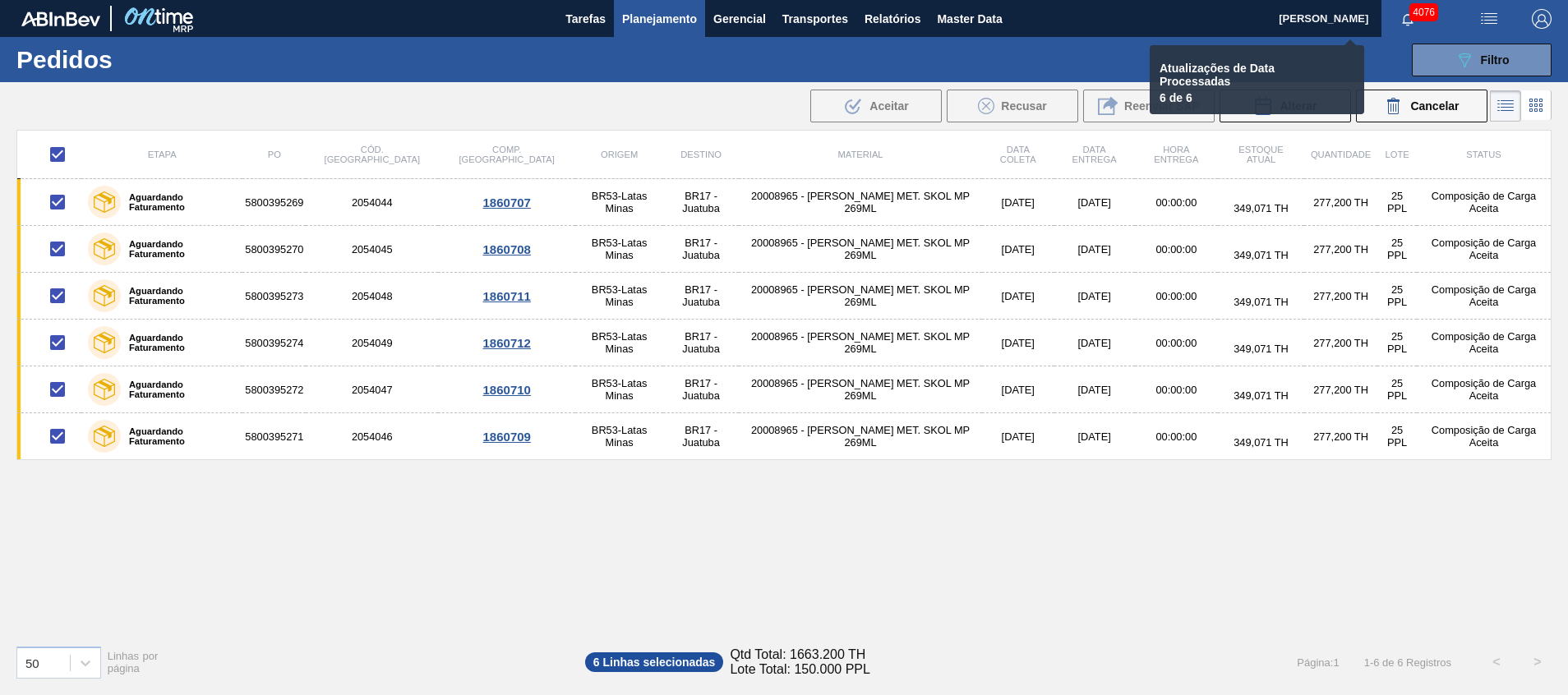
checkbox input "false"
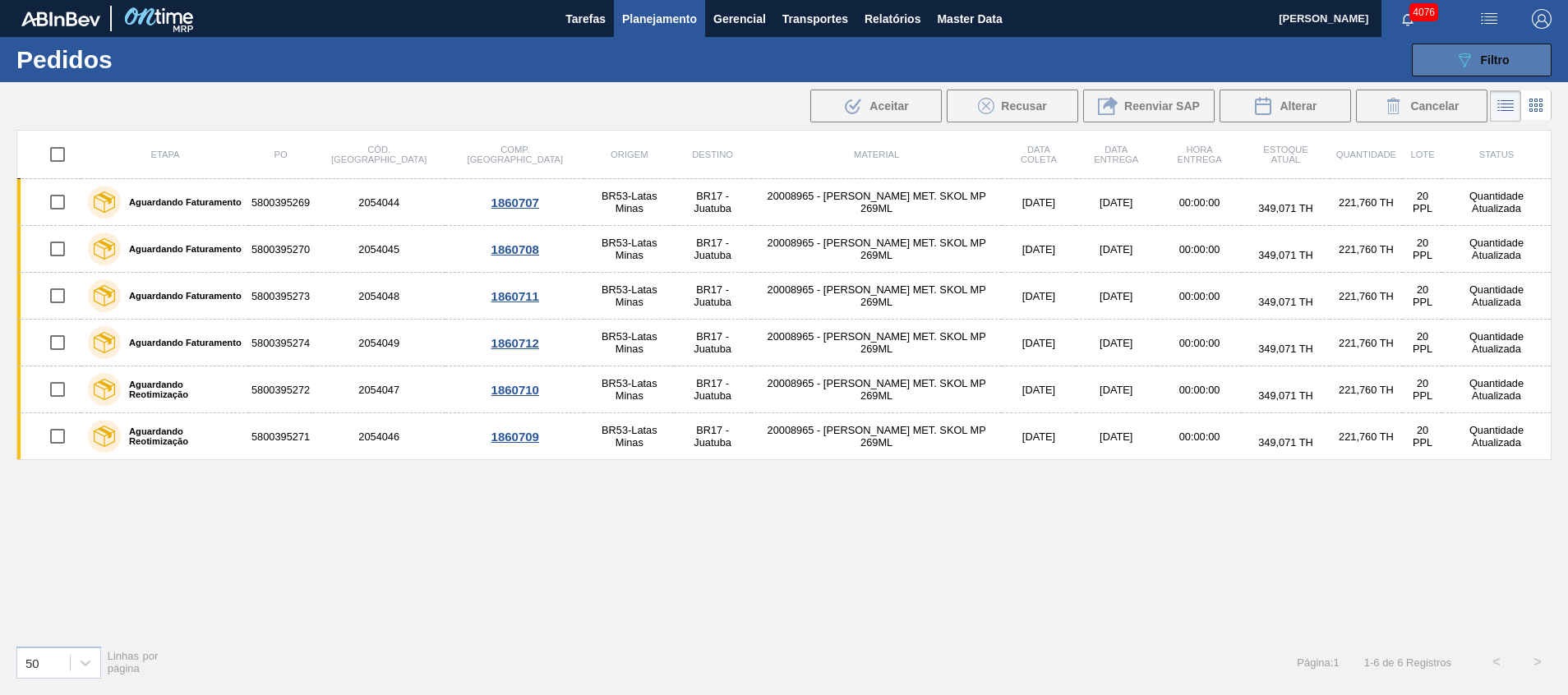
click at [1517, 52] on button "089F7B8B-B2A5-4AFE-B5C0-19BA573D28AC Filtro" at bounding box center [1481, 59] width 139 height 33
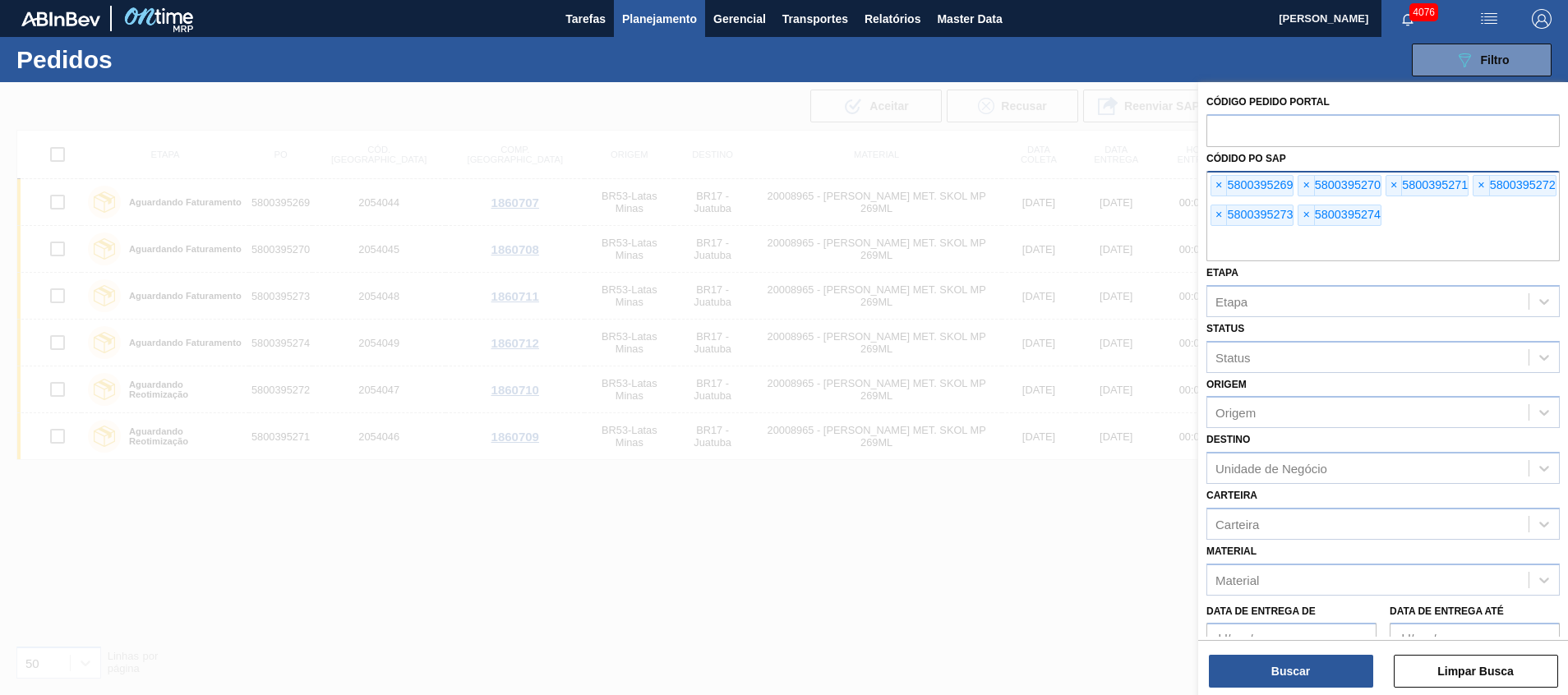
click at [1400, 236] on input "text" at bounding box center [1382, 245] width 353 height 31
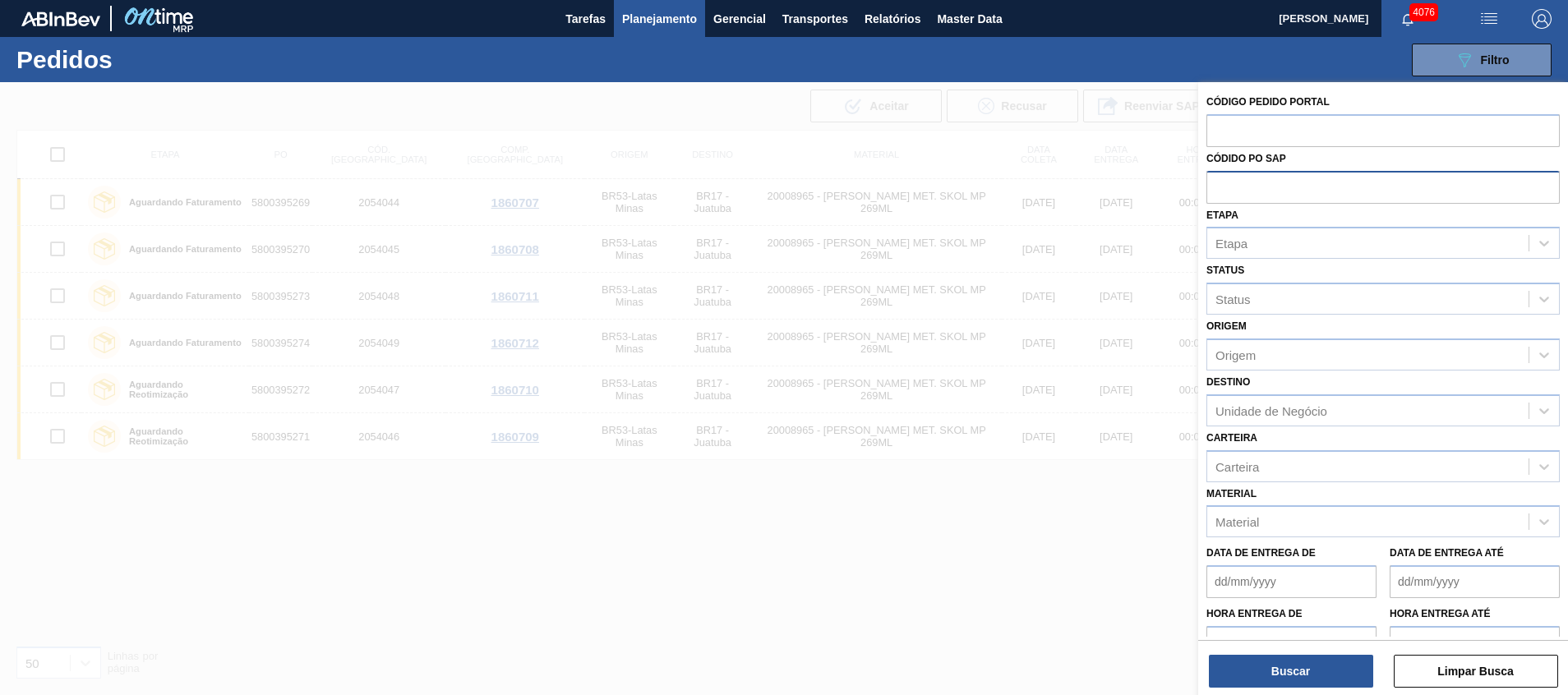
paste input "5800395261"
type input "5800395261"
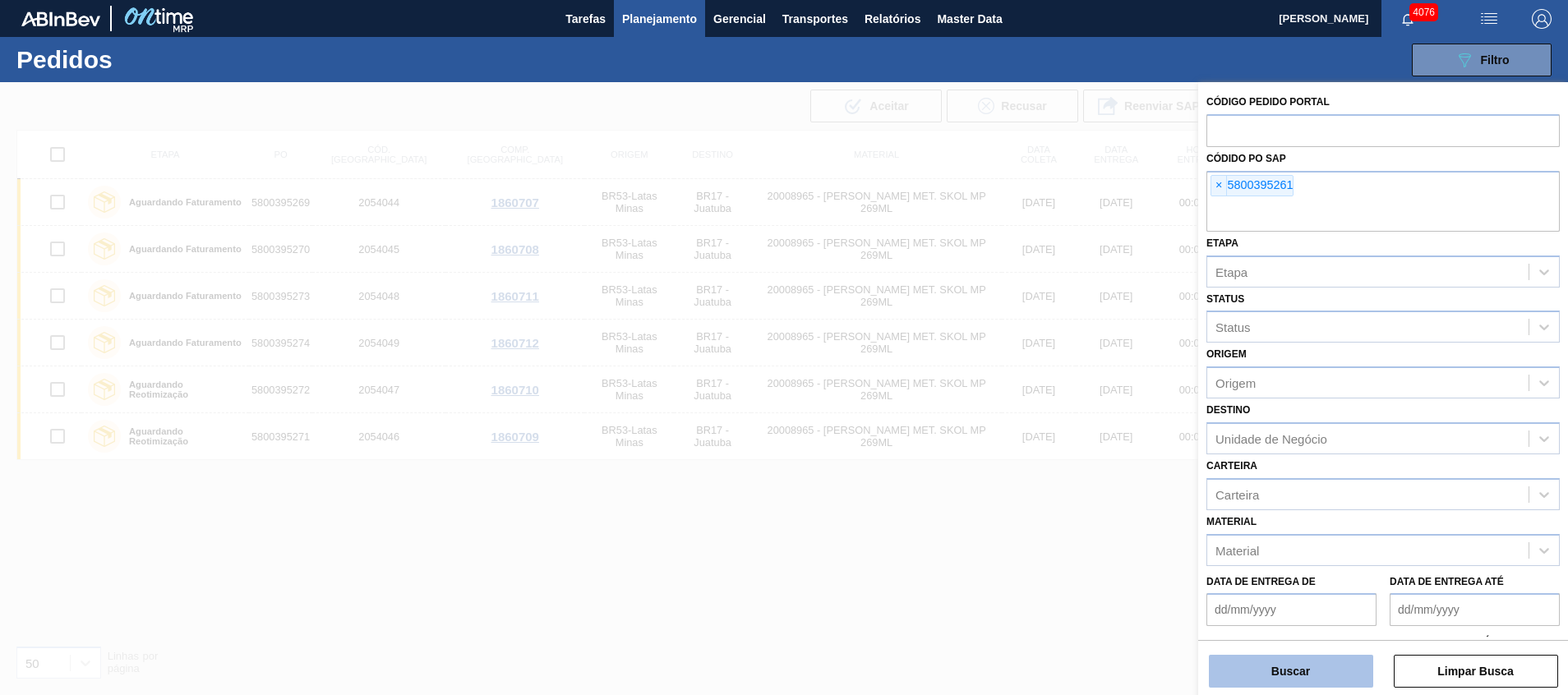
click at [1228, 662] on button "Buscar" at bounding box center [1290, 671] width 165 height 33
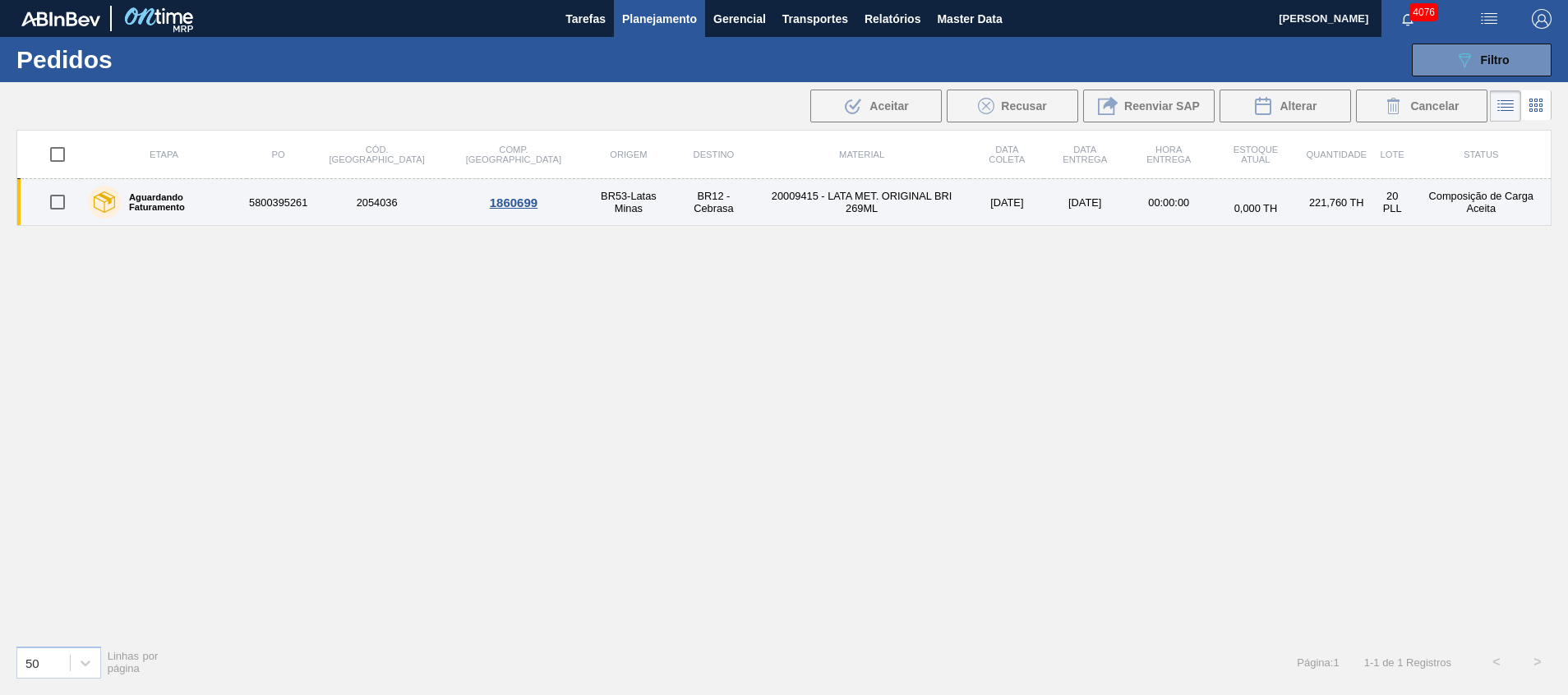
click at [1300, 186] on td "221,760 TH" at bounding box center [1336, 202] width 73 height 47
click at [55, 199] on input "checkbox" at bounding box center [58, 202] width 34 height 34
checkbox input "true"
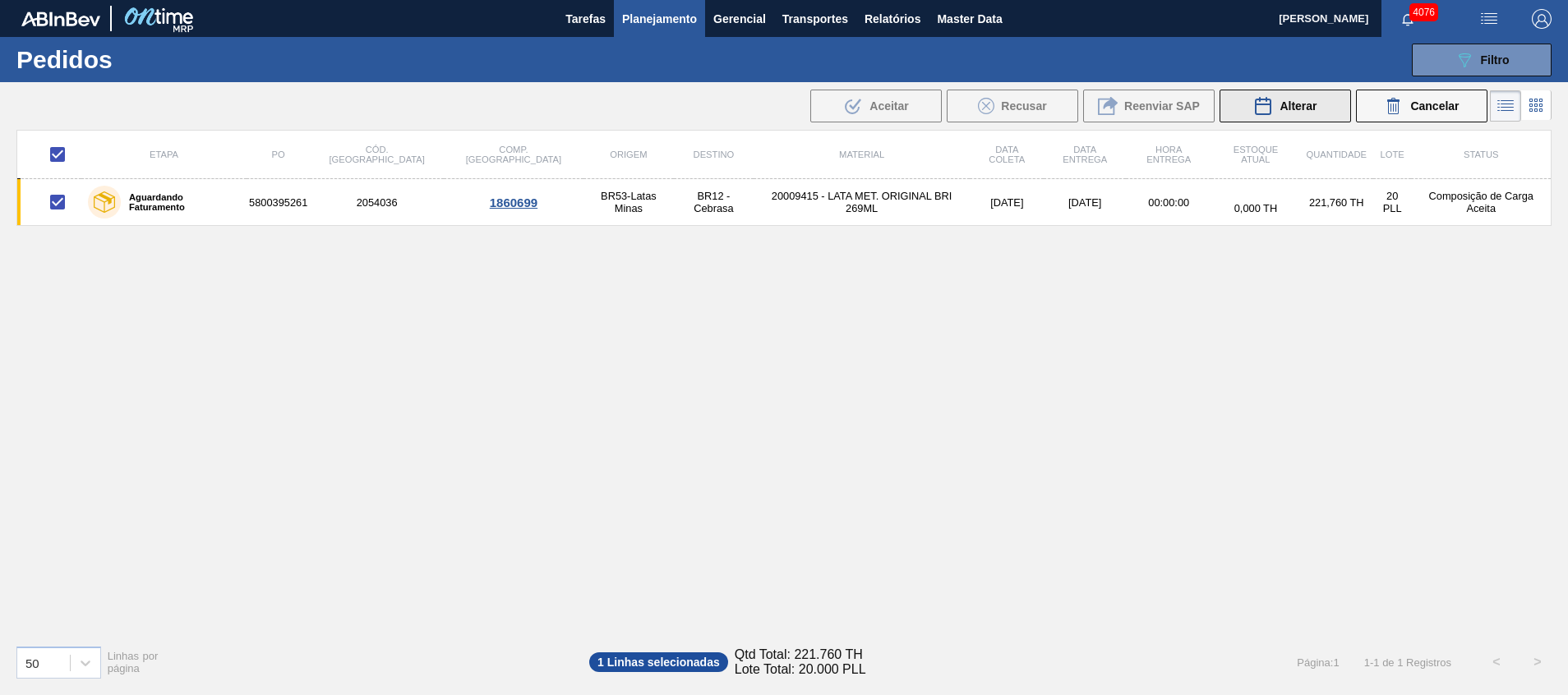
click at [1301, 110] on span "Alterar" at bounding box center [1297, 106] width 37 height 13
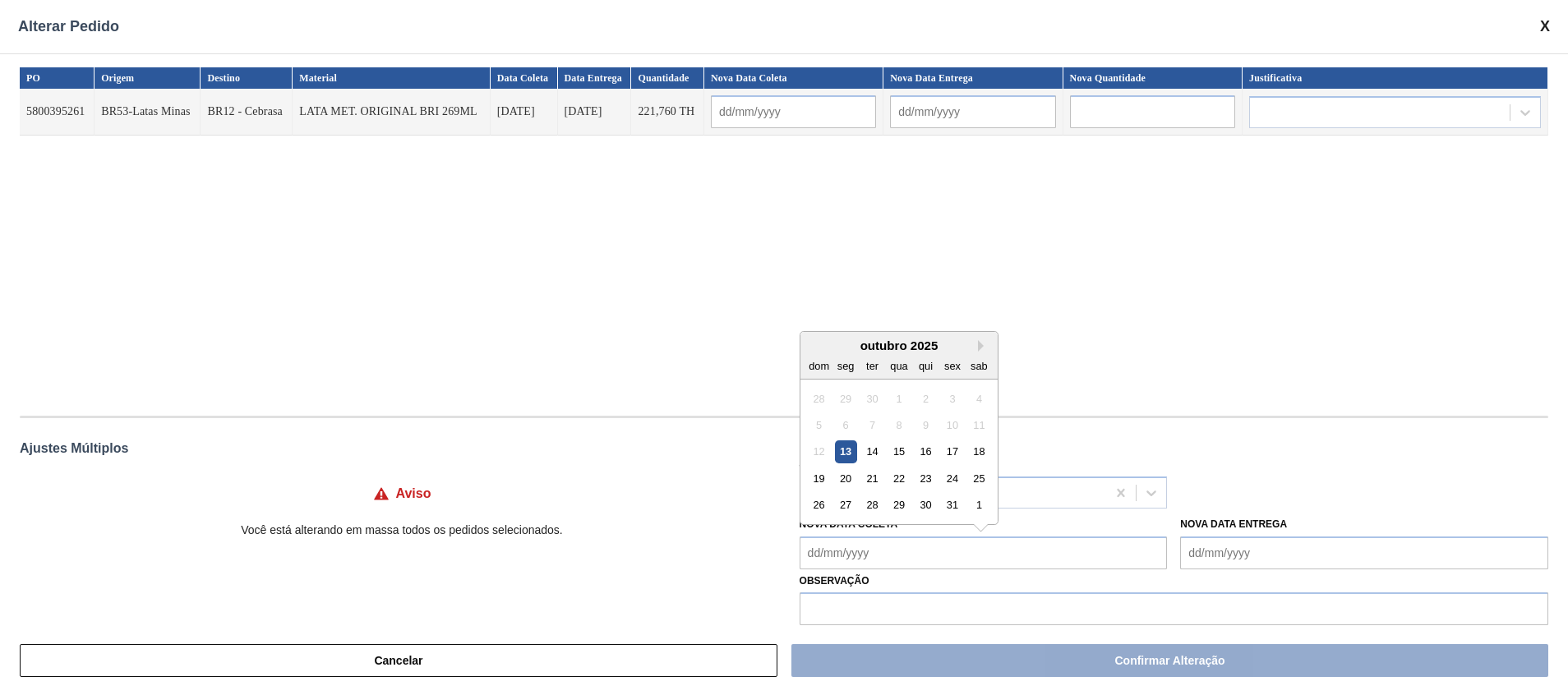
click at [932, 554] on Coleta "Nova Data Coleta" at bounding box center [983, 553] width 368 height 33
type Coleta "13"
type input "[DATE]"
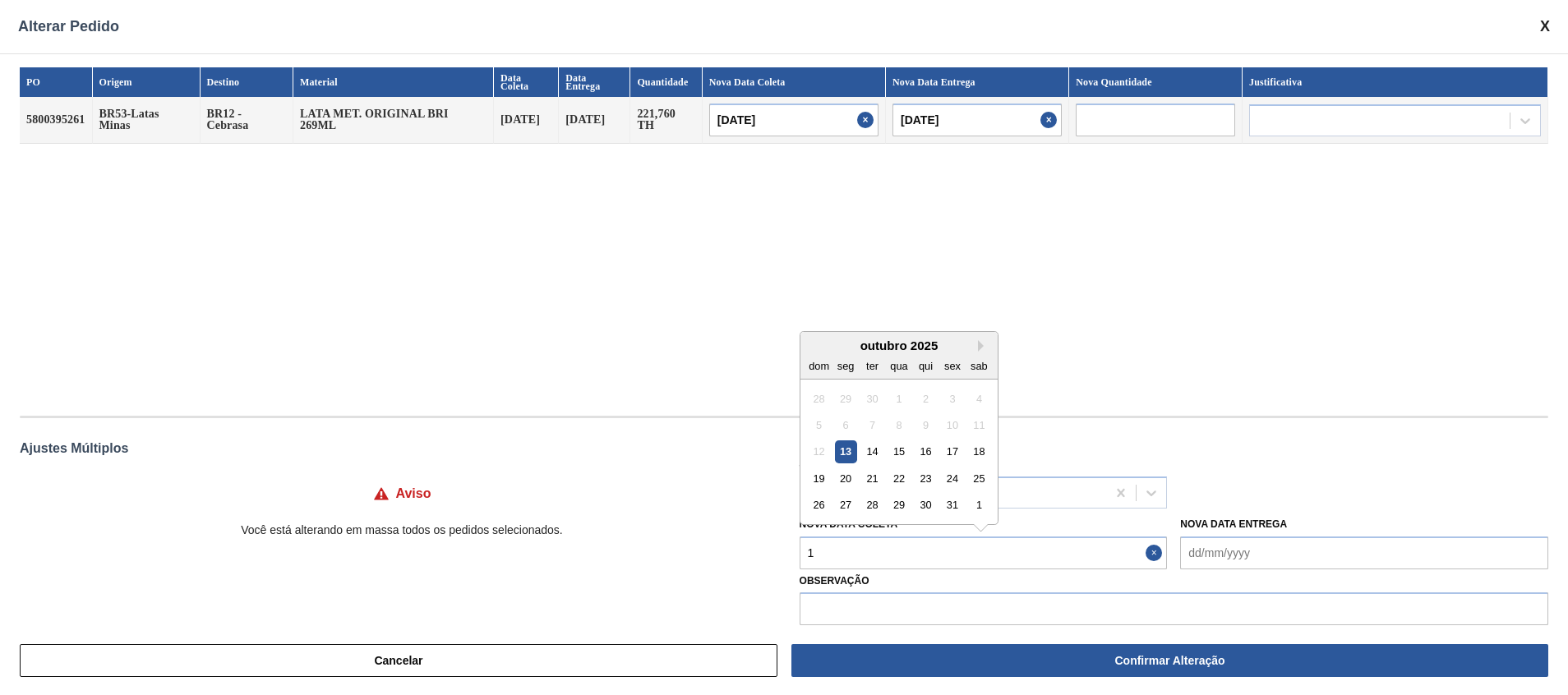
type Coleta "14"
type input "[DATE]"
click at [878, 450] on div "14" at bounding box center [872, 451] width 22 height 22
type Coleta "[DATE]"
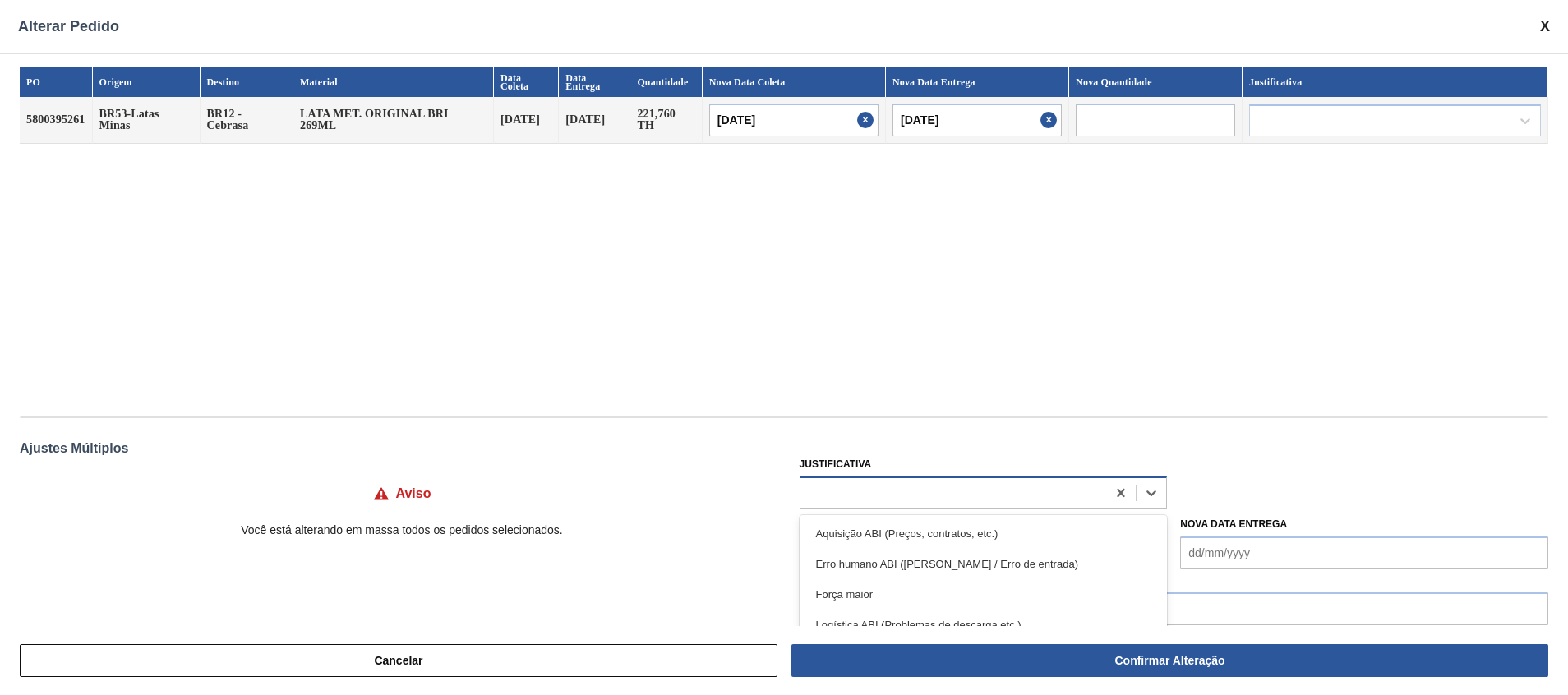
click at [963, 485] on div at bounding box center [953, 493] width 307 height 24
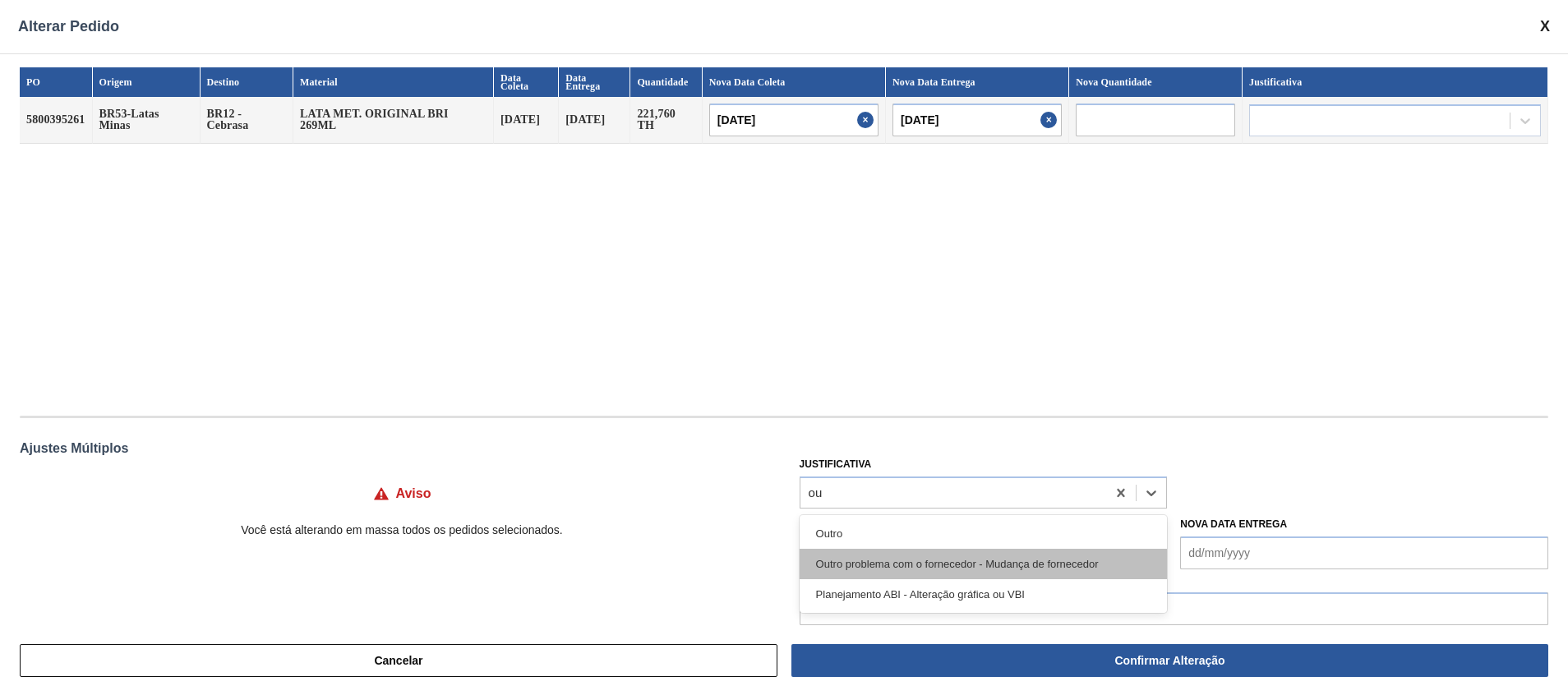
type input "out"
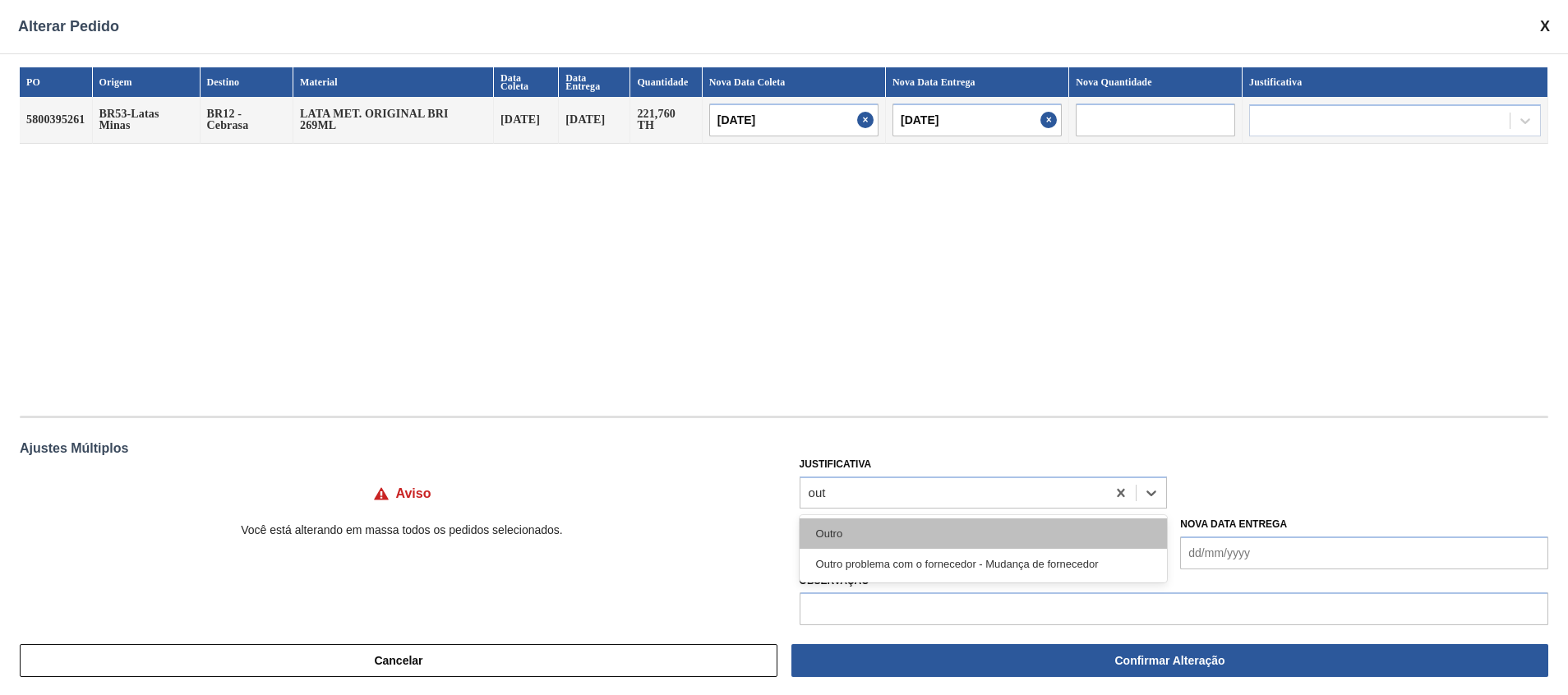
click at [958, 537] on div "Outro" at bounding box center [983, 534] width 368 height 31
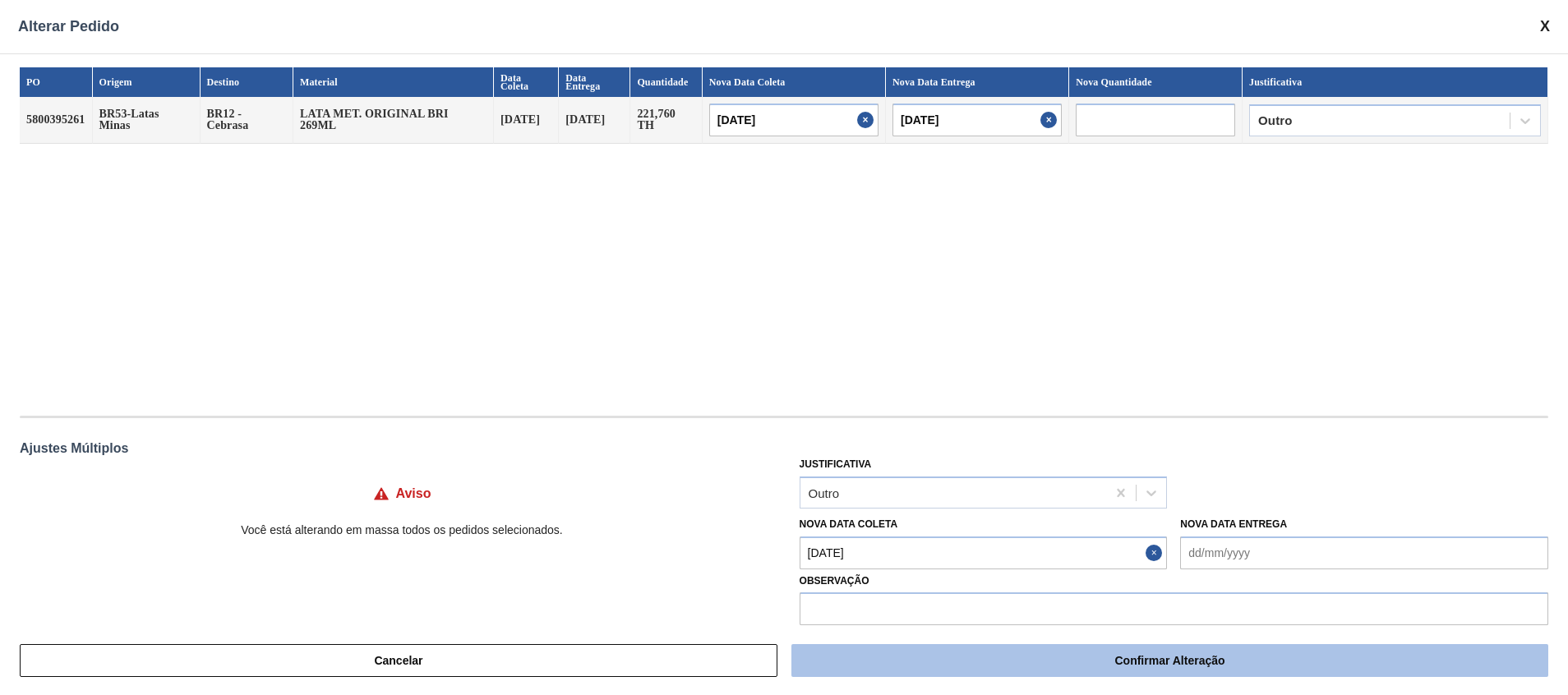
click at [973, 651] on button "Confirmar Alteração" at bounding box center [1170, 660] width 757 height 33
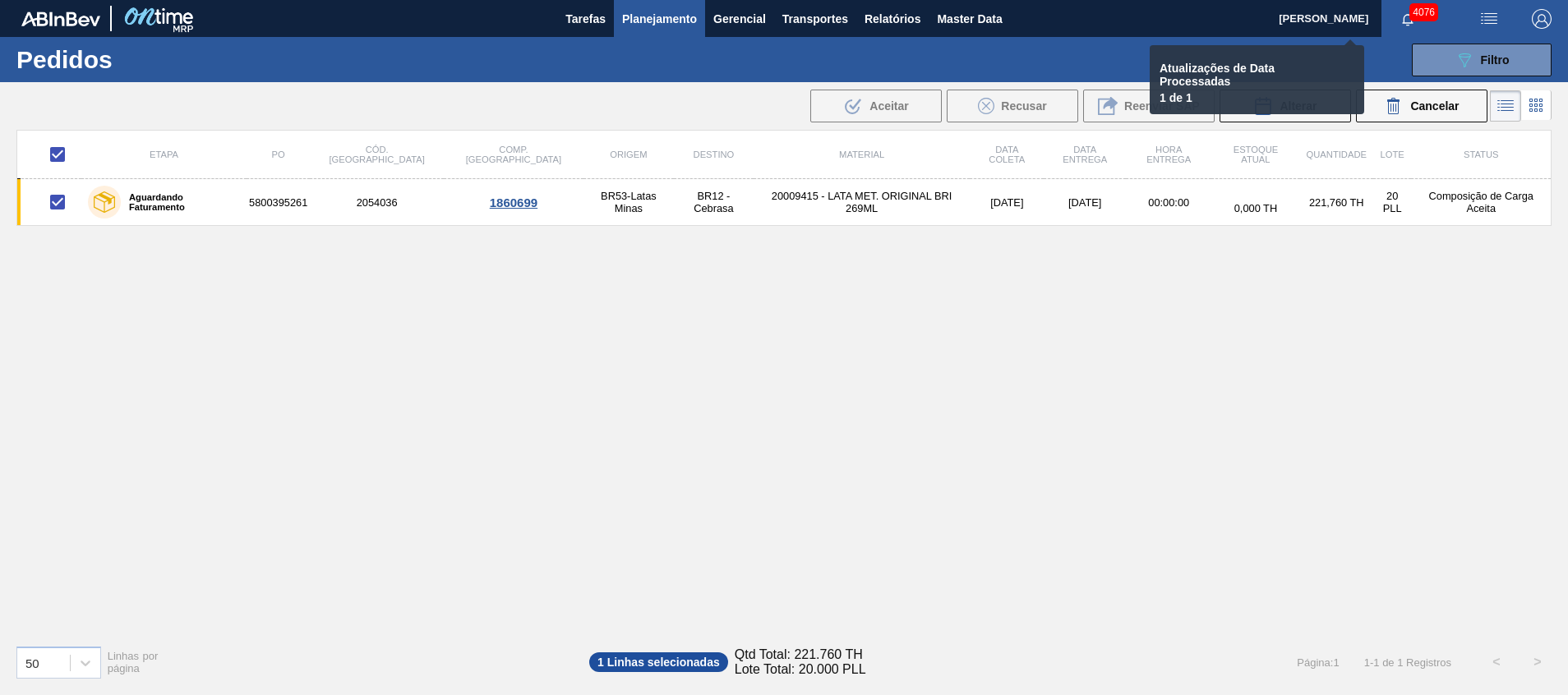
checkbox input "false"
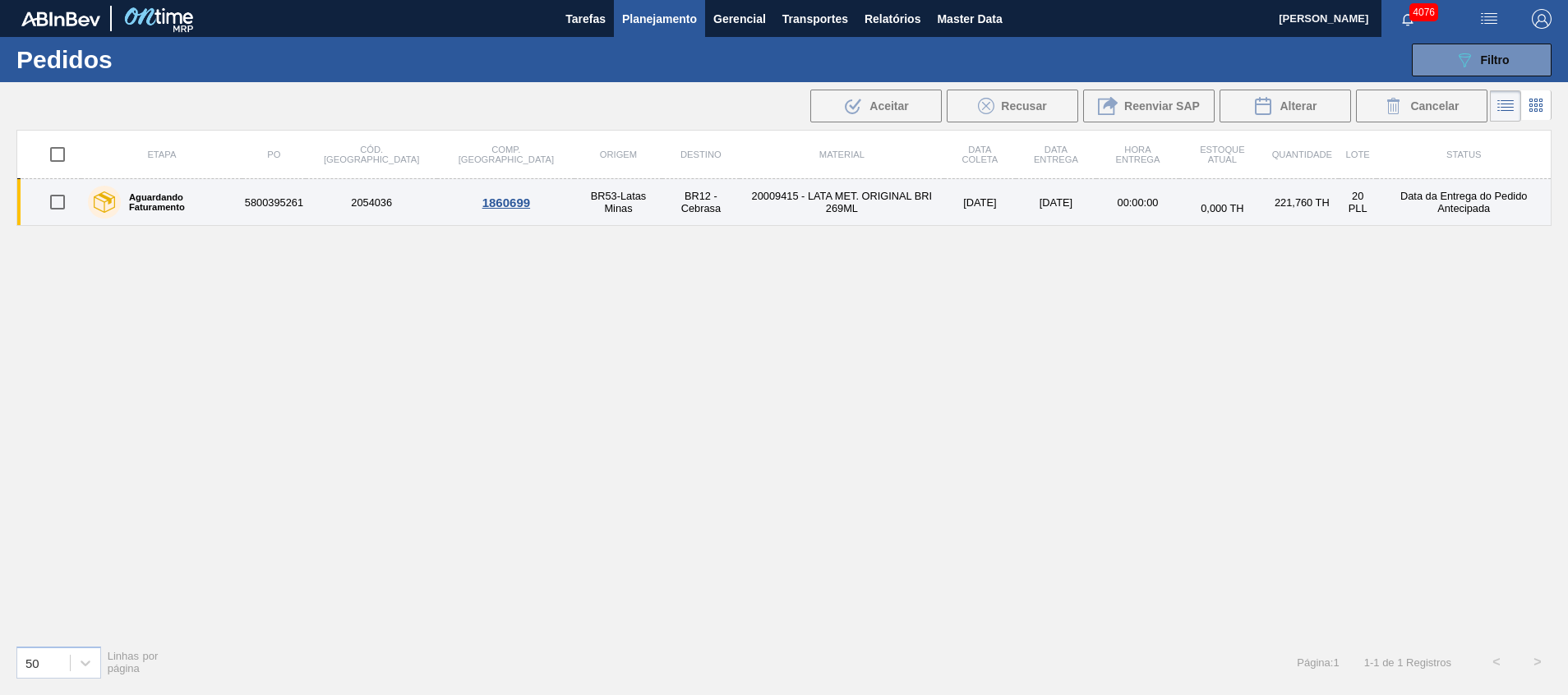
click at [284, 196] on td "5800395261" at bounding box center [274, 202] width 63 height 47
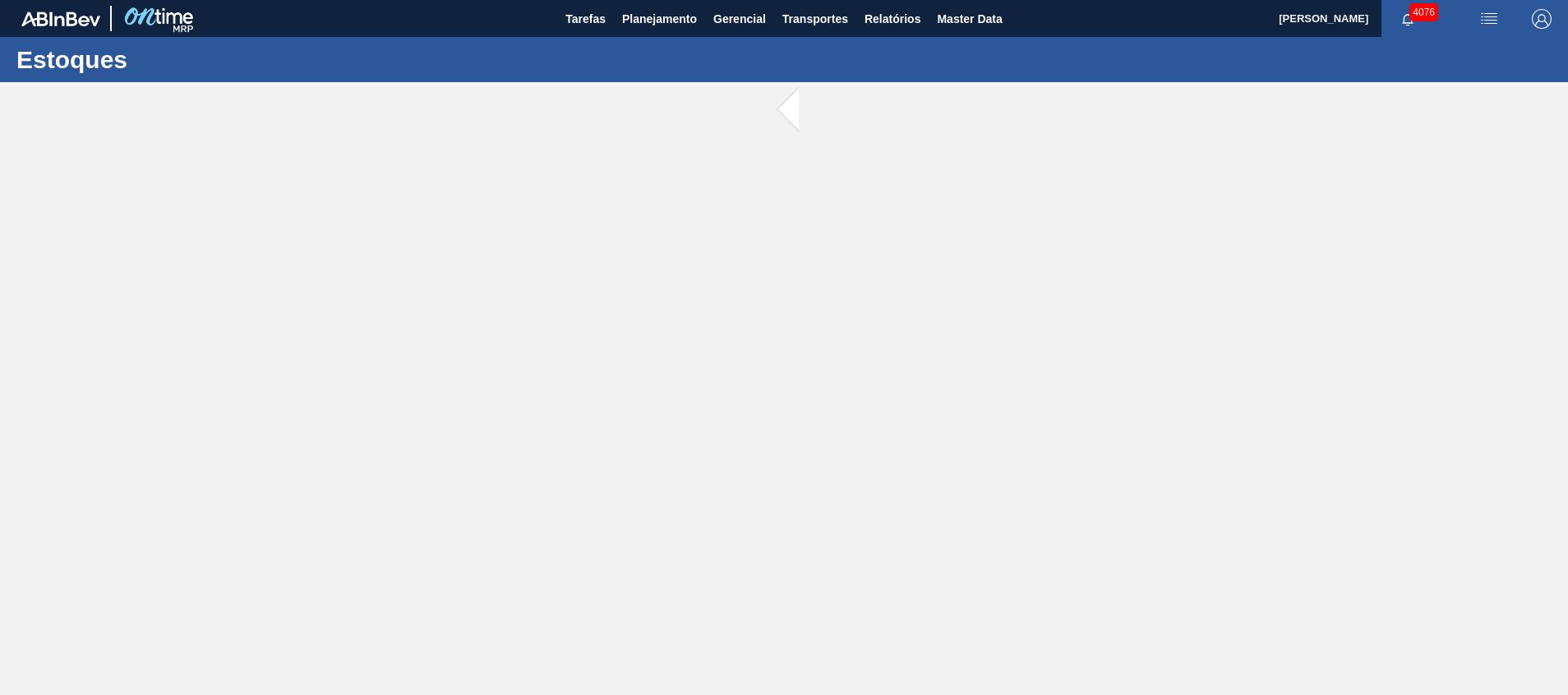
click at [284, 196] on main "Tarefas Planejamento Gerencial Transportes Relatórios Master Data [PERSON_NAME]…" at bounding box center [784, 347] width 1568 height 695
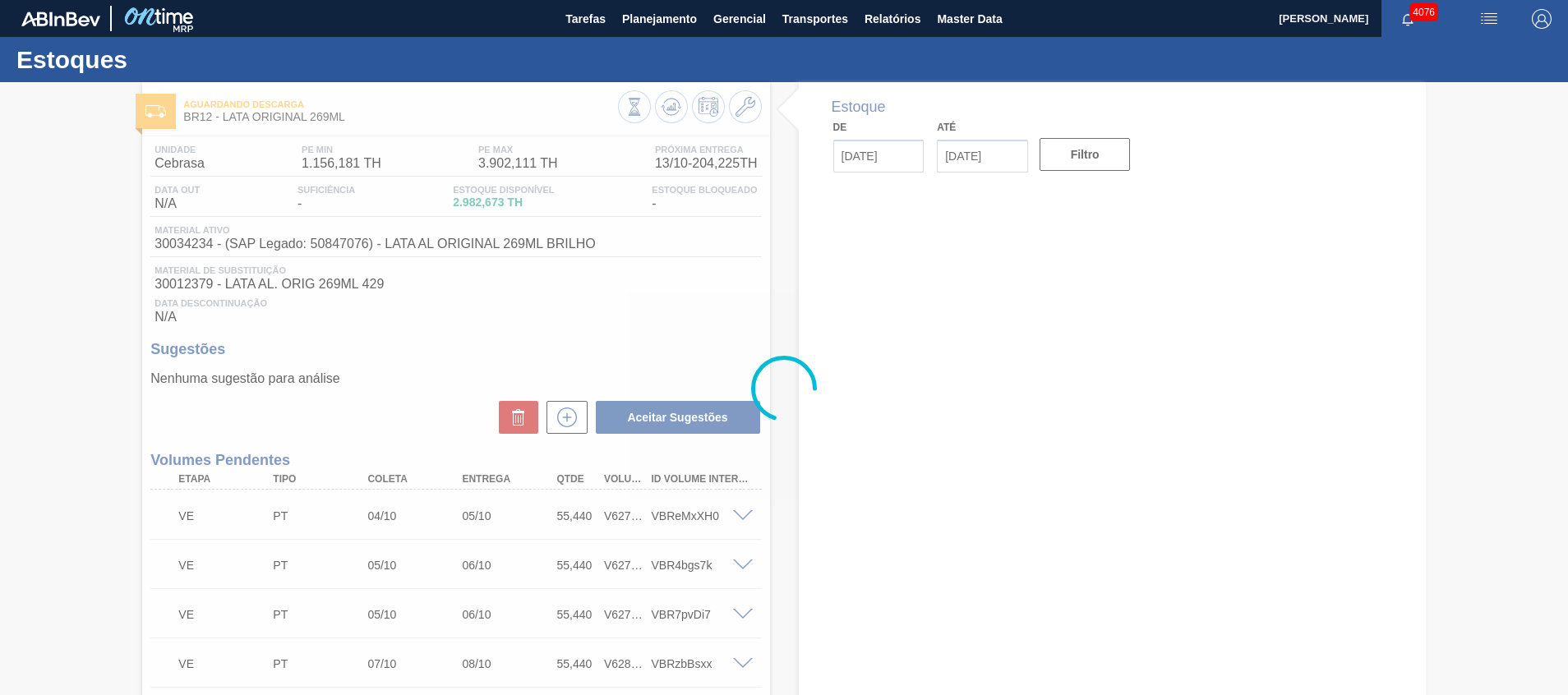
type input "[DATE]"
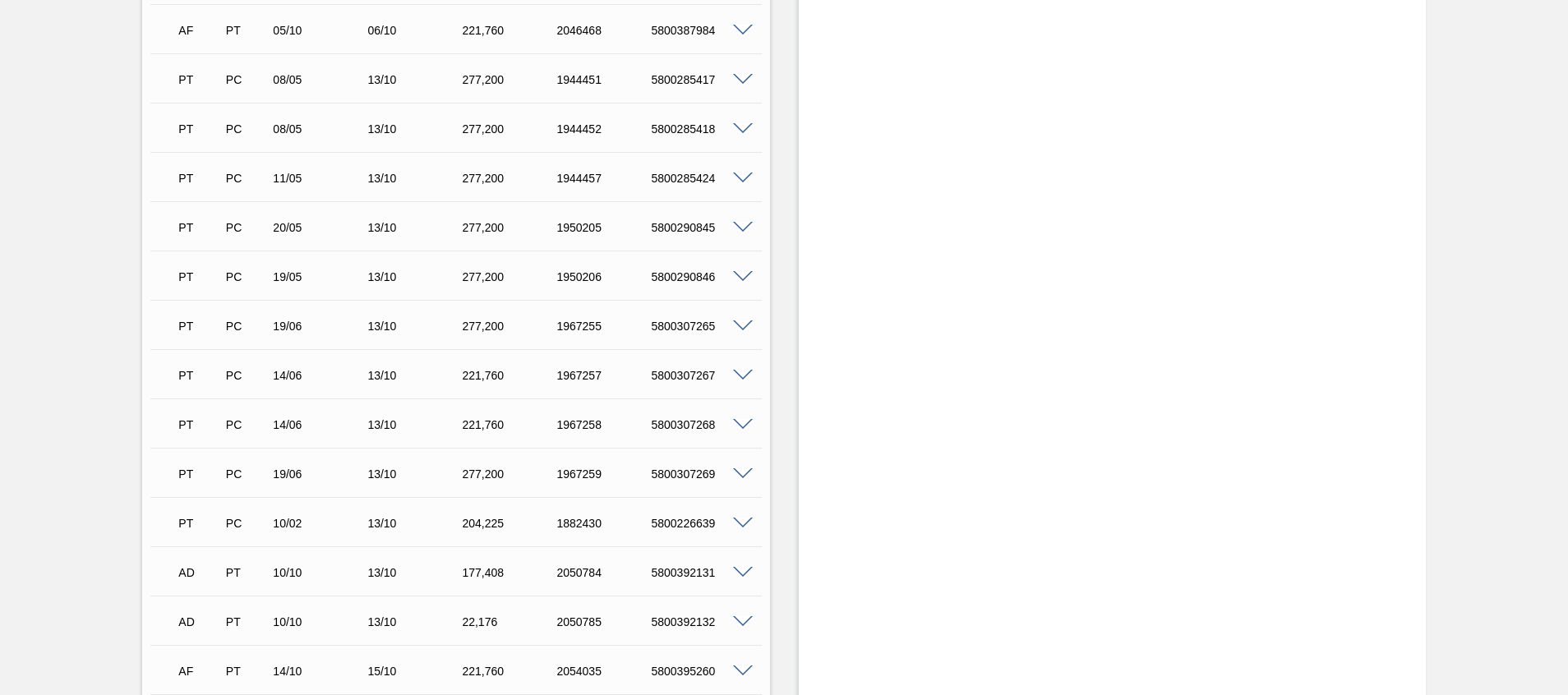
scroll to position [2843, 0]
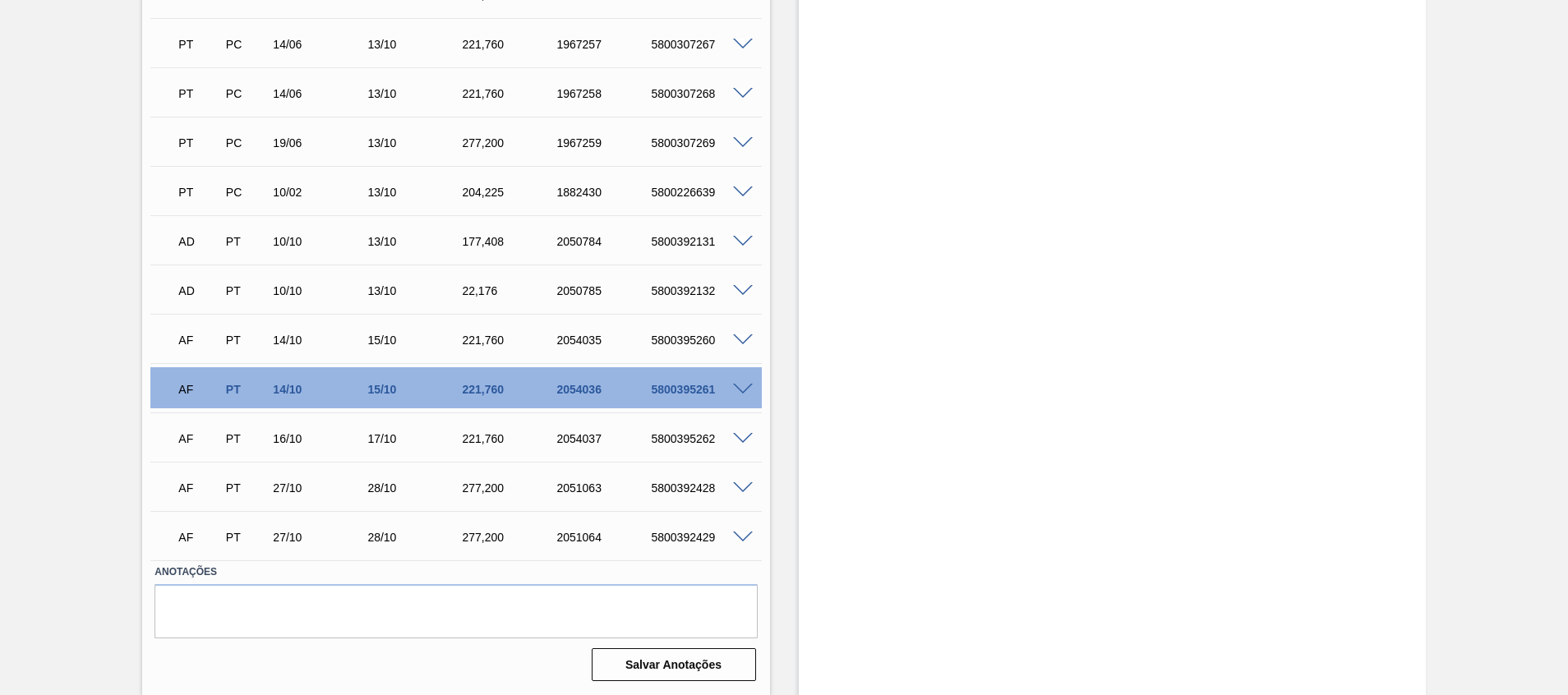
click at [673, 387] on div "5800395261" at bounding box center [699, 389] width 106 height 13
copy div "5800395261"
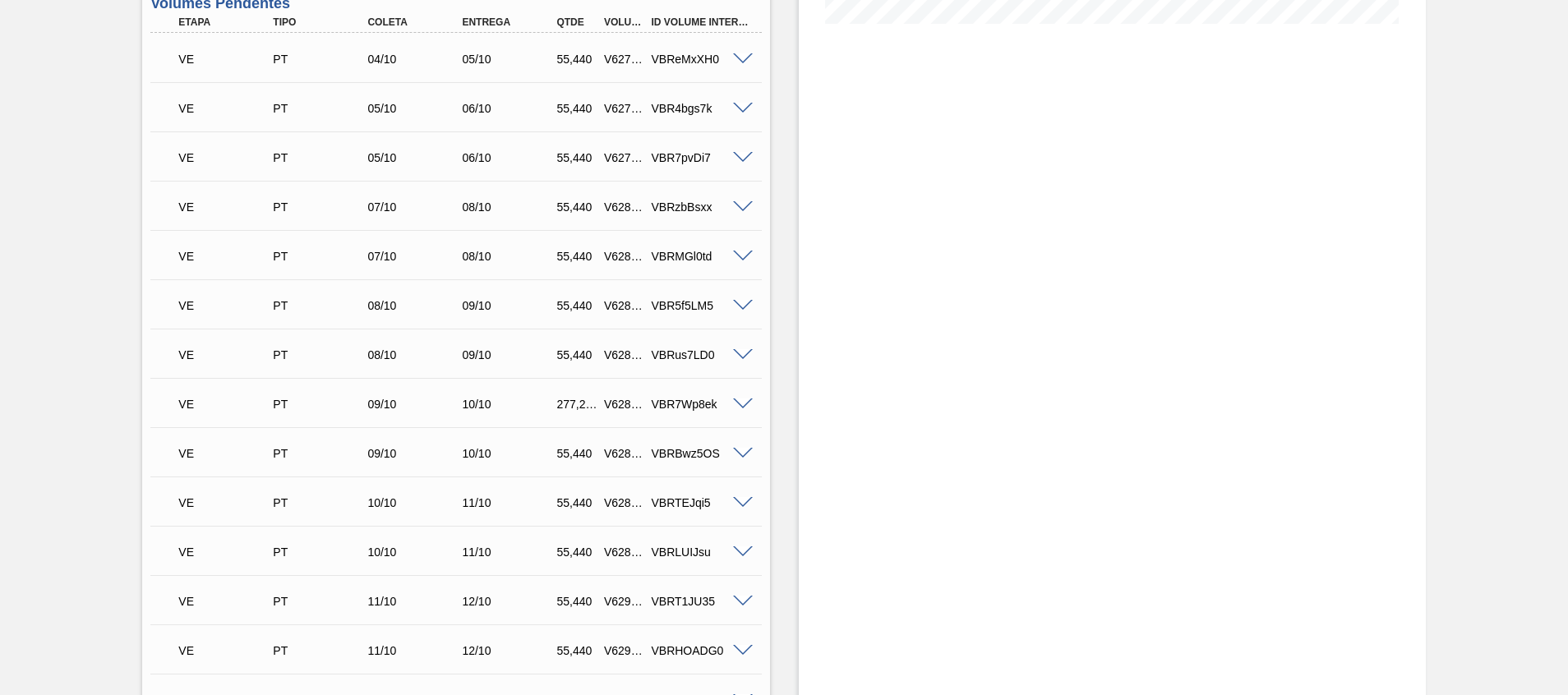
scroll to position [0, 0]
